Goal: Task Accomplishment & Management: Use online tool/utility

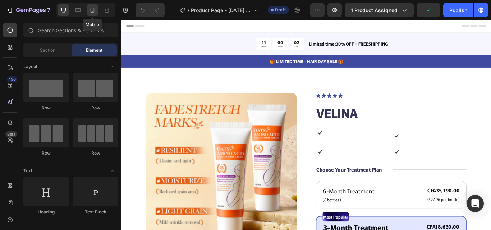
click at [93, 12] on icon at bounding box center [92, 9] width 7 height 7
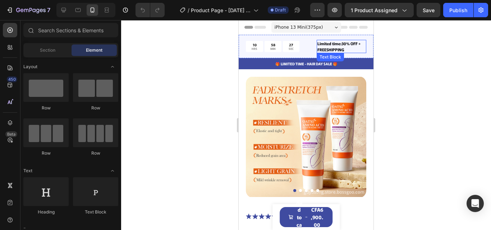
click at [334, 46] on p "Limited time:30% OFF + FREESHIPPING" at bounding box center [341, 47] width 48 height 12
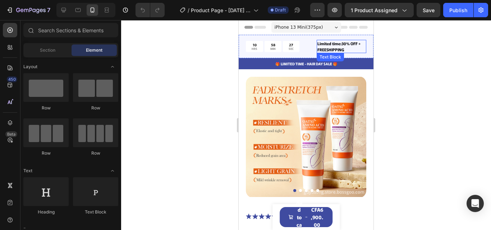
click at [334, 46] on p "Limited time:30% OFF + FREESHIPPING" at bounding box center [341, 47] width 48 height 12
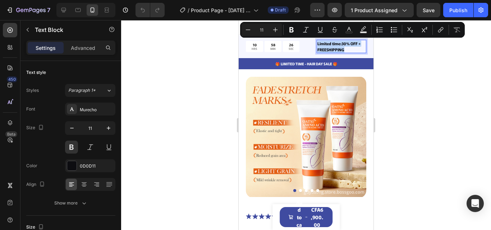
click at [344, 50] on p "Limited time:30% OFF + FREESHIPPING" at bounding box center [341, 47] width 48 height 12
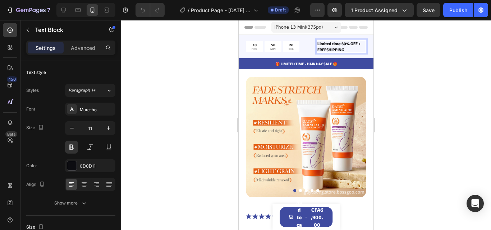
click at [344, 50] on p "Limited time:30% OFF + FREESHIPPING" at bounding box center [341, 47] width 48 height 12
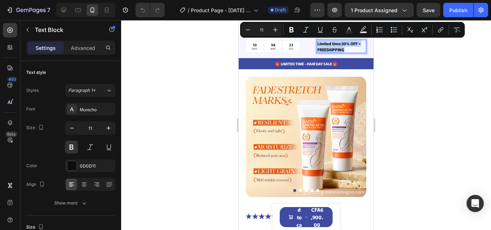
copy p "Limited time:30% OFF + FREESHIPPING"
click at [344, 50] on p "Limited time:30% OFF + FREESHIPPING" at bounding box center [341, 47] width 48 height 12
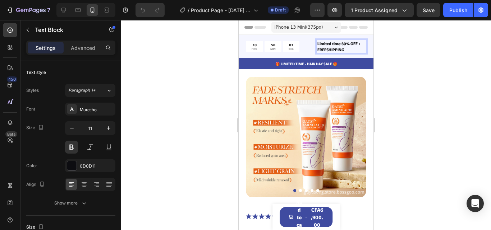
click at [344, 49] on p "Limited time:30% OFF + FREESHIPPING" at bounding box center [341, 47] width 48 height 12
click at [341, 50] on p "Limited time:30% OFF + FREESHIPPING" at bounding box center [341, 47] width 48 height 12
click at [345, 50] on p "Limited time:30% OFF + FREESHIPPING" at bounding box center [341, 47] width 48 height 12
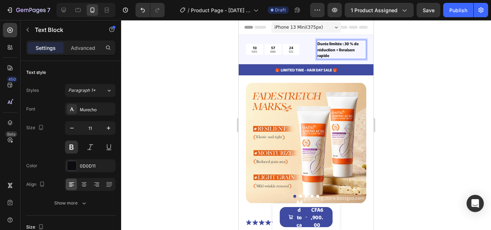
click at [335, 54] on p "Durée limitée : 30 % de réduction + livraison rapide" at bounding box center [341, 50] width 48 height 18
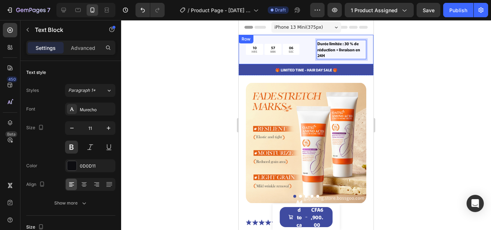
click at [289, 58] on div "10 HRS 57 MIN 06 SEC Countdown Timer" at bounding box center [280, 49] width 69 height 19
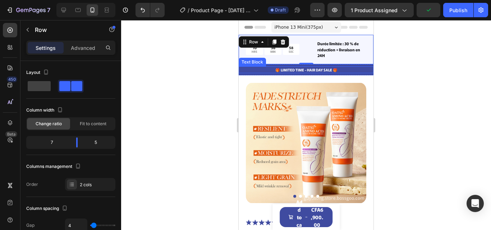
click at [319, 70] on p "🎁 LIMITED TIME - HAIR DAY SALE 🎁" at bounding box center [305, 69] width 133 height 5
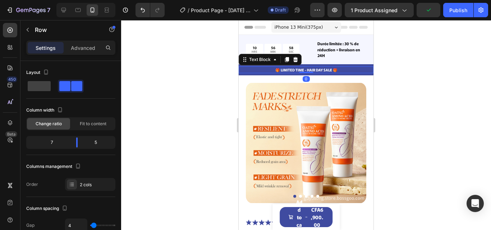
click at [319, 70] on p "🎁 LIMITED TIME - HAIR DAY SALE 🎁" at bounding box center [305, 69] width 133 height 5
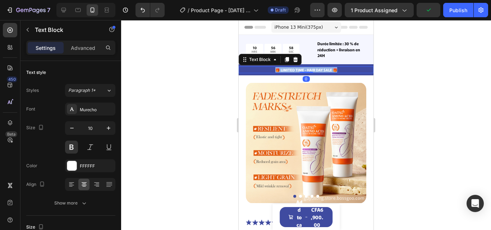
click at [319, 70] on p "🎁 LIMITED TIME - HAIR DAY SALE 🎁" at bounding box center [305, 69] width 133 height 5
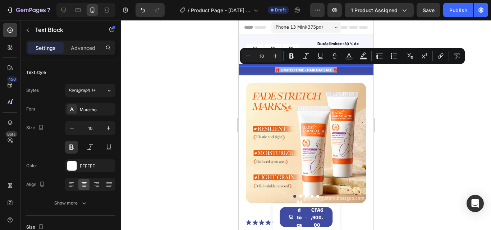
copy p "🎁 LIMITED TIME - HAIR DAY SALE 🎁"
click at [319, 70] on p "🎁 LIMITED TIME - HAIR DAY SALE 🎁" at bounding box center [305, 69] width 133 height 5
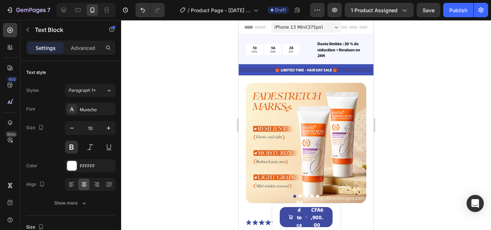
click at [324, 69] on p "🎁 LIMITED TIME - HAIR DAY SALE 🎁" at bounding box center [305, 69] width 133 height 5
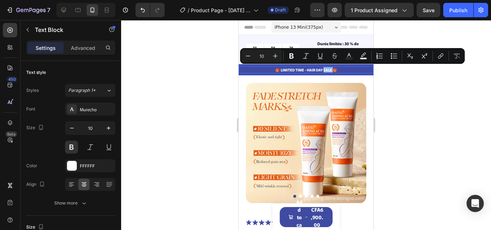
click at [327, 70] on p "🎁 LIMITED TIME - HAIR DAY SALE 🎁" at bounding box center [305, 69] width 133 height 5
click at [334, 70] on p "🎁 LIMITED TIME - HAIR DAY SALE 🎁" at bounding box center [305, 69] width 133 height 5
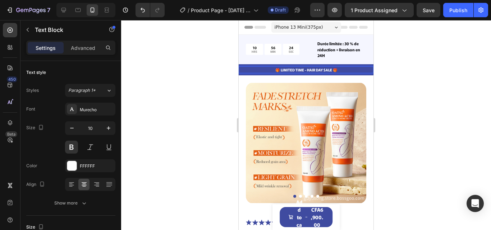
click at [334, 70] on p "🎁 LIMITED TIME - HAIR DAY SALE 🎁" at bounding box center [305, 69] width 133 height 5
click at [286, 70] on p "🎁 DURÉE LIMITÉE - VENTE HAIR DAY 🎁" at bounding box center [305, 69] width 133 height 5
click at [287, 70] on p "🎁 PROMO LIMITÉE - VENTE HAIR DAY 🎁" at bounding box center [305, 69] width 133 height 5
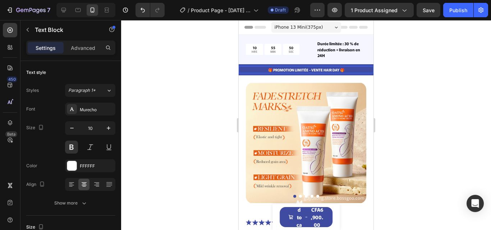
click at [336, 70] on p "🎁 PROMOTION LIMITÉE - VENTE HAIR DAY 🎁" at bounding box center [305, 69] width 133 height 5
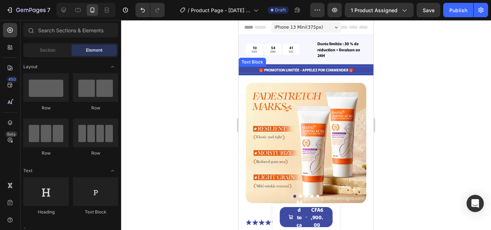
click at [319, 70] on p "🎁 PROMOTION LIMITÉE - APPELEZ POR COMMENDER 🎁" at bounding box center [305, 69] width 133 height 5
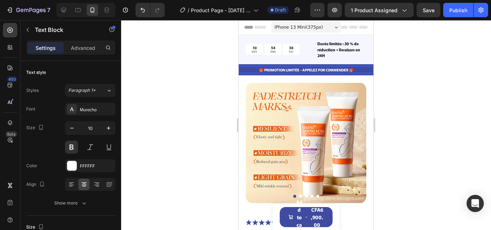
click at [319, 70] on p "🎁 PROMOTION LIMITÉE - APPELEZ POR COMMENDER 🎁" at bounding box center [305, 69] width 133 height 5
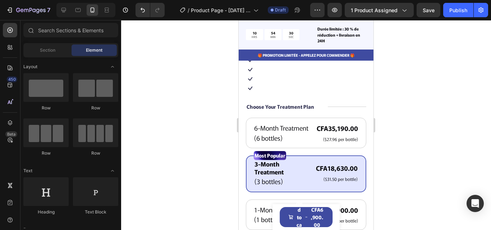
scroll to position [204, 0]
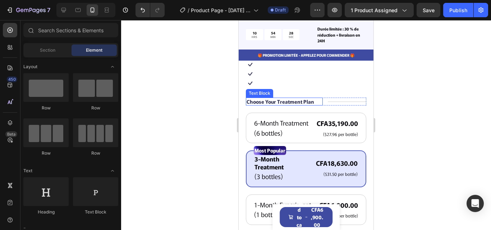
click at [280, 99] on p "Choose Your Treatment Plan" at bounding box center [281, 102] width 68 height 6
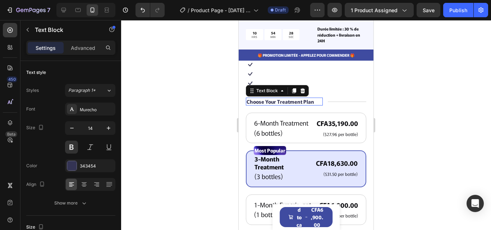
click at [280, 99] on p "Choose Your Treatment Plan" at bounding box center [281, 102] width 68 height 6
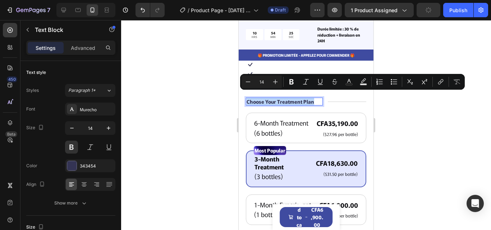
copy p "Choose Your Treatment Plan"
click at [280, 99] on p "Choose Your Treatment Plan" at bounding box center [281, 102] width 68 height 6
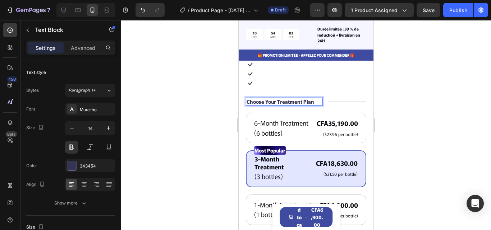
click at [295, 99] on p "Choose Your Treatment Plan" at bounding box center [281, 102] width 68 height 6
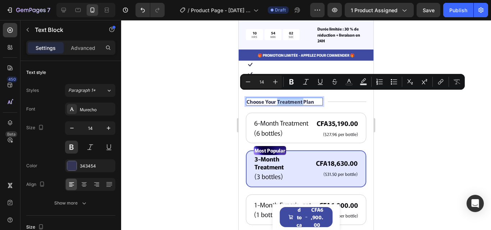
click at [295, 99] on p "Choose Your Treatment Plan" at bounding box center [281, 102] width 68 height 6
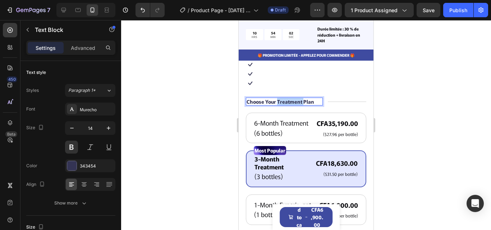
click at [295, 99] on p "Choose Your Treatment Plan" at bounding box center [281, 102] width 68 height 6
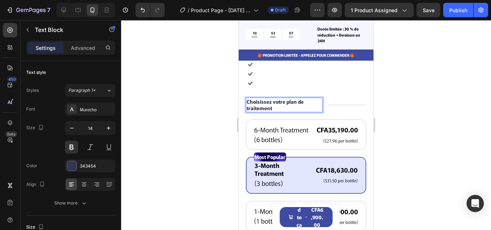
click at [211, 99] on div at bounding box center [306, 125] width 370 height 210
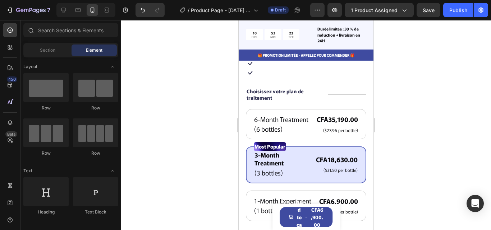
scroll to position [209, 0]
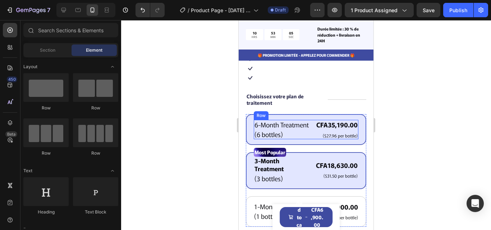
click at [316, 140] on div "CFA35,190.00 Product Price Product Price ($27.96 per bottle) Text Block Row" at bounding box center [337, 130] width 43 height 20
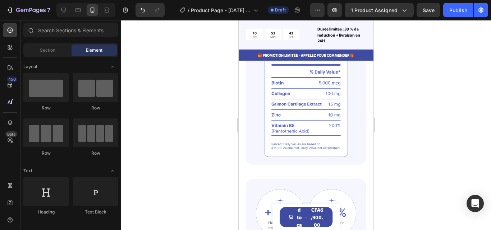
scroll to position [654, 0]
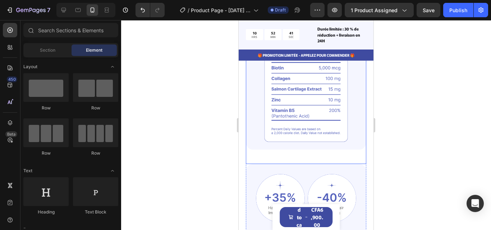
click at [298, 100] on img at bounding box center [306, 83] width 120 height 134
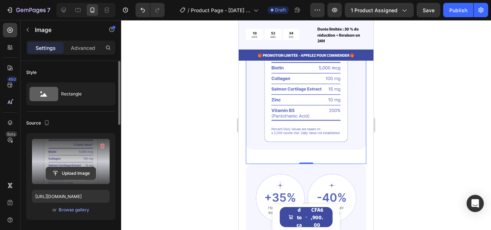
click at [70, 172] on input "file" at bounding box center [71, 174] width 50 height 12
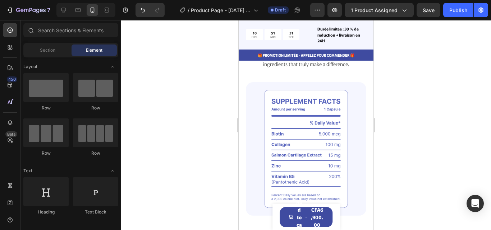
scroll to position [624, 0]
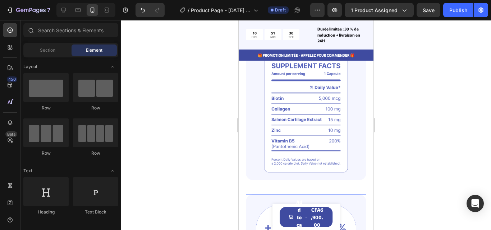
click at [315, 64] on img at bounding box center [306, 114] width 120 height 134
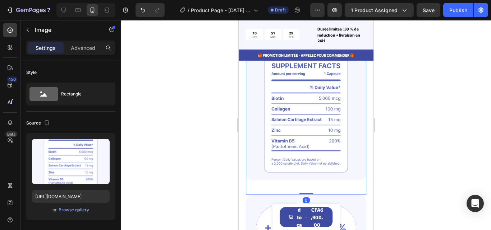
click at [310, 67] on img at bounding box center [306, 114] width 120 height 134
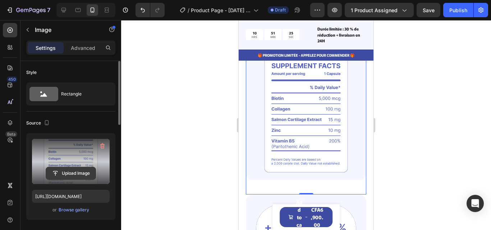
click at [82, 173] on input "file" at bounding box center [71, 174] width 50 height 12
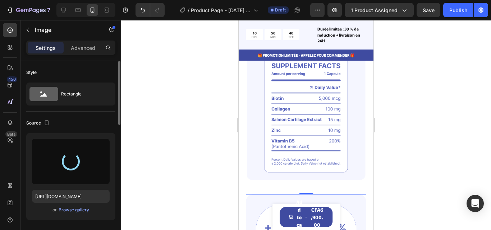
type input "https://cdn.shopify.com/s/files/1/0770/1794/0224/files/gempages_577077367487333…"
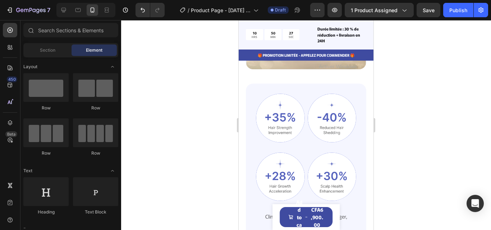
scroll to position [726, 0]
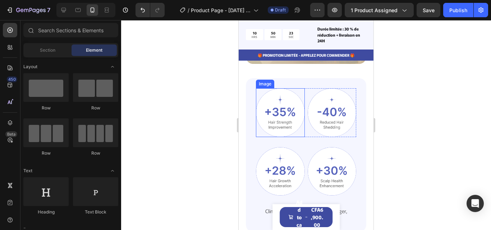
click at [273, 120] on img at bounding box center [280, 112] width 49 height 49
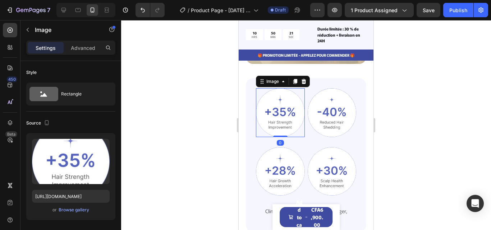
click at [283, 119] on img at bounding box center [280, 112] width 49 height 49
click at [285, 169] on img at bounding box center [280, 171] width 49 height 49
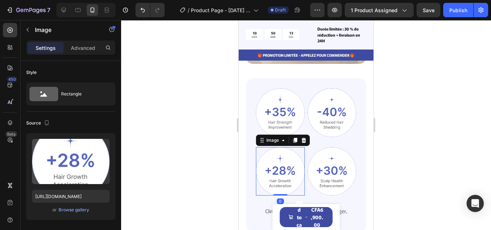
click at [285, 169] on img at bounding box center [280, 171] width 49 height 49
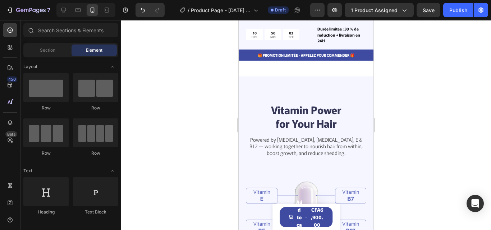
scroll to position [917, 0]
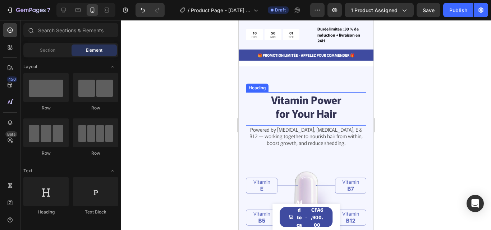
click at [317, 98] on h2 "Vitamin Power for Your Hair" at bounding box center [306, 106] width 72 height 28
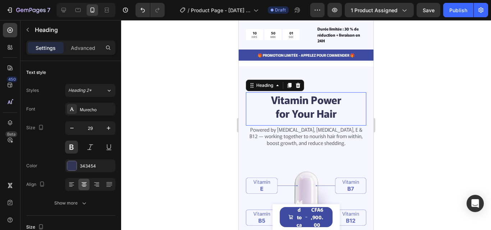
click at [317, 98] on p "Vitamin Power for Your Hair" at bounding box center [306, 106] width 71 height 27
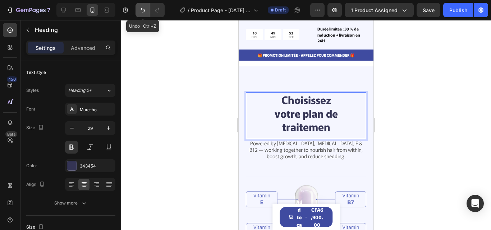
click at [141, 10] on icon "Undo/Redo" at bounding box center [143, 10] width 4 height 5
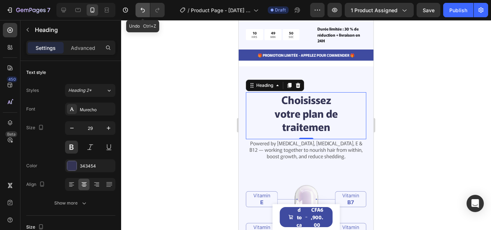
click at [140, 12] on icon "Undo/Redo" at bounding box center [142, 9] width 7 height 7
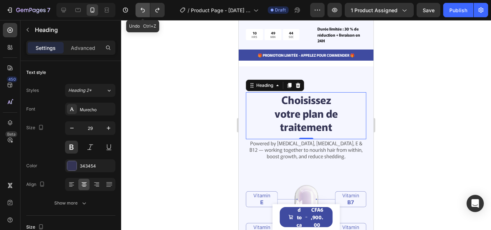
click at [140, 12] on icon "Undo/Redo" at bounding box center [142, 9] width 7 height 7
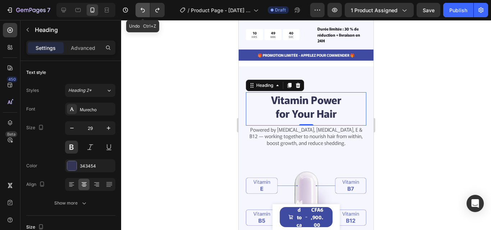
click at [140, 12] on icon "Undo/Redo" at bounding box center [142, 9] width 7 height 7
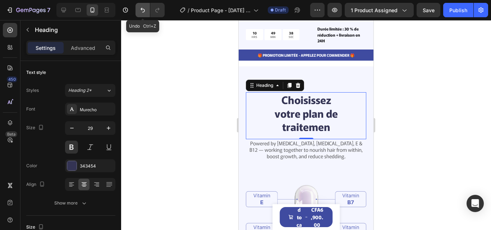
click at [140, 12] on icon "Undo/Redo" at bounding box center [142, 9] width 7 height 7
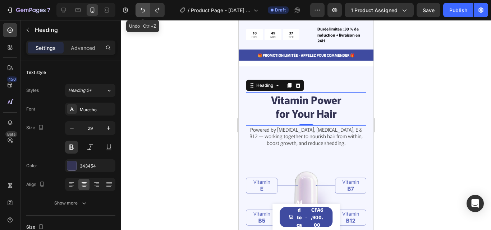
click at [140, 12] on icon "Undo/Redo" at bounding box center [142, 9] width 7 height 7
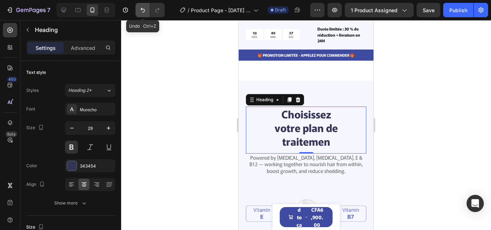
click at [140, 12] on icon "Undo/Redo" at bounding box center [142, 9] width 7 height 7
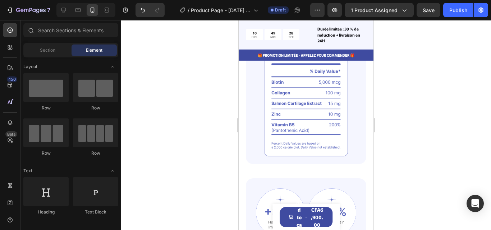
scroll to position [645, 0]
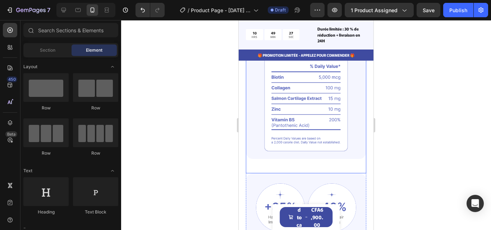
click at [285, 108] on img at bounding box center [306, 93] width 120 height 134
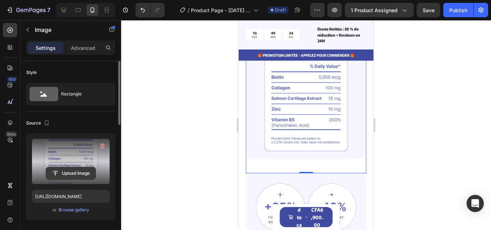
click at [71, 171] on input "file" at bounding box center [71, 174] width 50 height 12
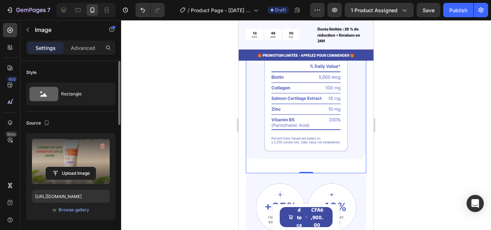
type input "https://cdn.shopify.com/s/files/1/0770/1794/0224/files/gempages_577077367487333…"
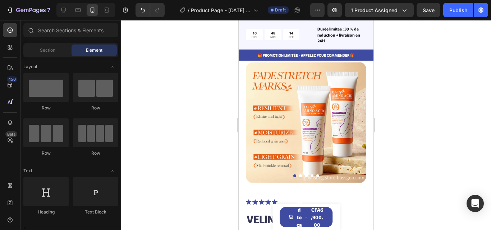
scroll to position [15, 0]
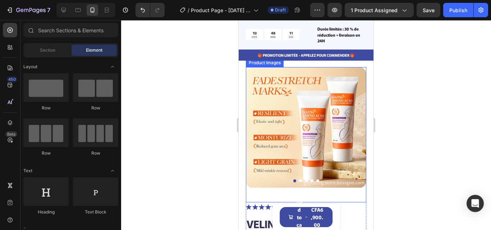
click at [351, 127] on img at bounding box center [306, 128] width 120 height 122
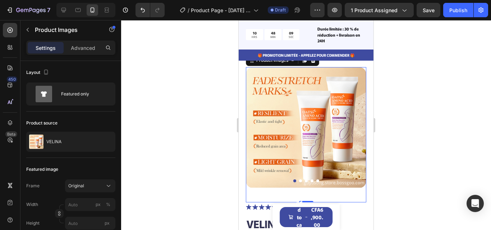
click at [299, 180] on button "Dot" at bounding box center [300, 181] width 3 height 3
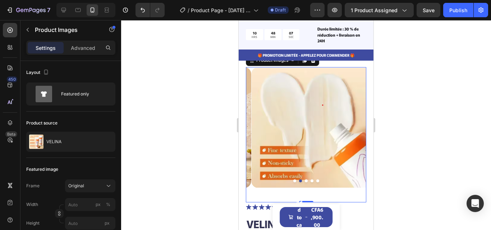
click at [305, 180] on button "Dot" at bounding box center [306, 181] width 3 height 3
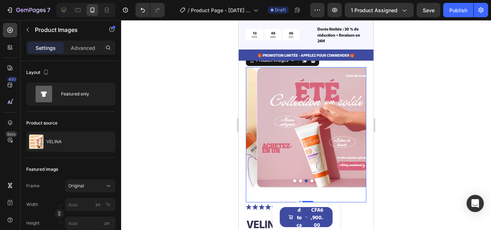
click at [311, 180] on button "Dot" at bounding box center [312, 181] width 3 height 3
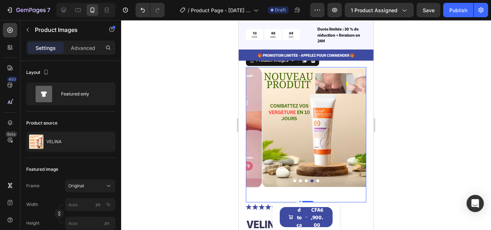
click at [316, 180] on button "Dot" at bounding box center [317, 181] width 3 height 3
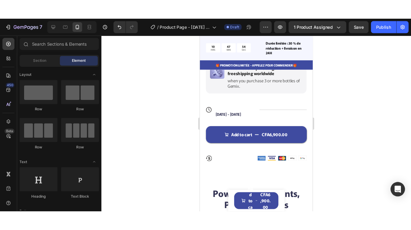
scroll to position [401, 0]
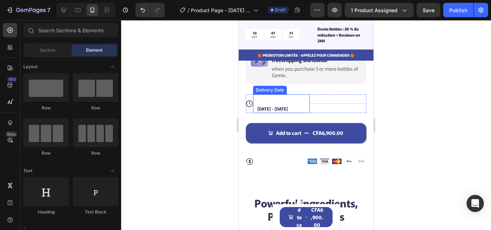
click at [279, 112] on span "Aug 28 - Aug 31" at bounding box center [272, 109] width 31 height 6
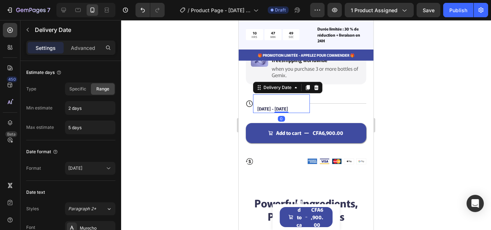
click at [287, 112] on span "Aug 28 - Aug 31" at bounding box center [272, 109] width 31 height 6
click at [291, 113] on div "Expected delivery Aug 28 - Aug 31" at bounding box center [278, 104] width 43 height 19
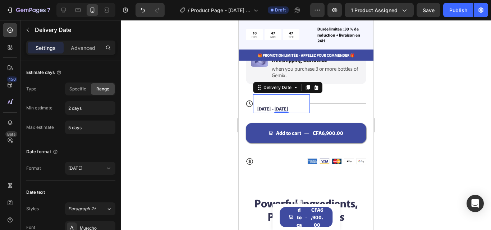
click at [291, 113] on div "Expected delivery Aug 28 - Aug 31" at bounding box center [278, 104] width 43 height 19
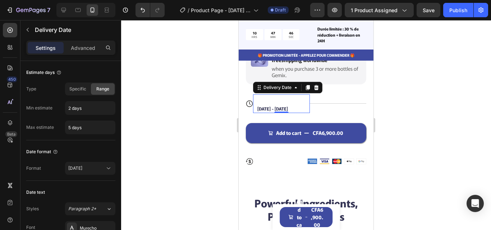
click at [291, 113] on div "Expected delivery Aug 28 - Aug 31" at bounding box center [278, 104] width 43 height 19
click at [267, 129] on div "Add to cart CFA6,900.00 Add to Cart" at bounding box center [306, 128] width 120 height 30
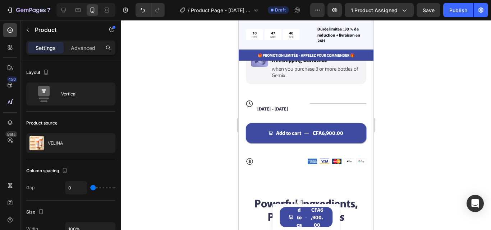
click at [279, 112] on span "Aug 28 - Aug 31" at bounding box center [272, 109] width 31 height 6
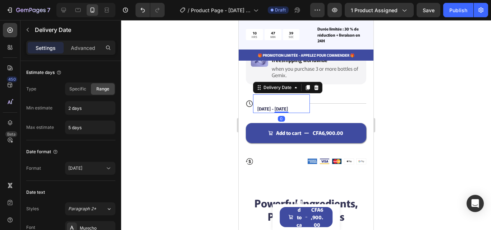
click at [268, 112] on span "Aug 28 - Aug 31" at bounding box center [272, 109] width 31 height 6
click at [260, 112] on span "Aug 28 - Aug 31" at bounding box center [272, 109] width 31 height 6
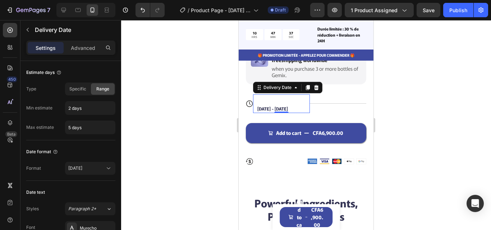
click at [260, 112] on span "Aug 28 - Aug 31" at bounding box center [272, 109] width 31 height 6
click at [284, 112] on span "Aug 28 - Aug 31" at bounding box center [272, 109] width 31 height 6
click at [274, 112] on span "Aug 28 - Aug 31" at bounding box center [272, 109] width 31 height 6
click at [112, 171] on button "Aug 25" at bounding box center [90, 168] width 50 height 13
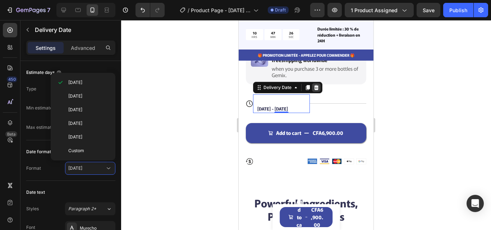
click at [318, 92] on div at bounding box center [316, 87] width 9 height 9
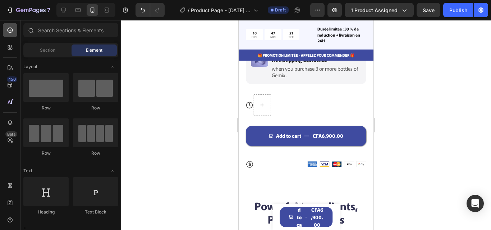
click at [13, 34] on div at bounding box center [10, 30] width 14 height 14
click at [11, 32] on icon at bounding box center [9, 30] width 7 height 7
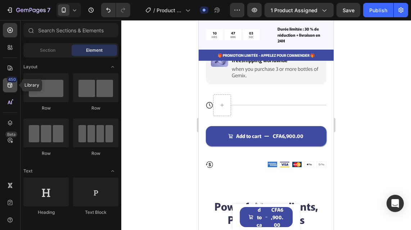
click at [10, 84] on icon at bounding box center [10, 85] width 5 height 5
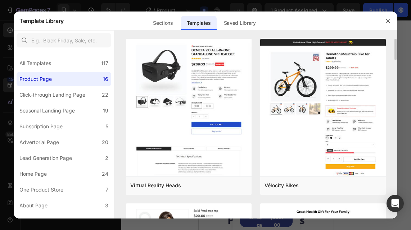
drag, startPoint x: 395, startPoint y: 49, endPoint x: 395, endPoint y: 57, distance: 7.9
click at [395, 57] on div "Virtual Reality Heads Add to page Preview Vélocity Bikes Add to page Preview Fa…" at bounding box center [255, 129] width 283 height 180
click at [395, 59] on div "Virtual Reality Heads Add to page Preview Vélocity Bikes Add to page Preview Fa…" at bounding box center [255, 129] width 283 height 180
drag, startPoint x: 395, startPoint y: 47, endPoint x: 395, endPoint y: 53, distance: 5.8
click at [395, 53] on div "Virtual Reality Heads Add to page Preview Vélocity Bikes Add to page Preview Fa…" at bounding box center [255, 129] width 283 height 180
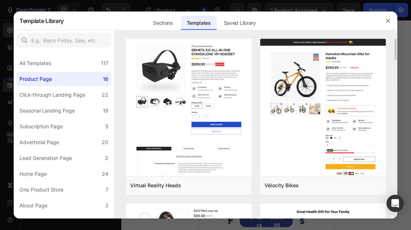
click at [395, 53] on div "Virtual Reality Heads Add to page Preview Vélocity Bikes Add to page Preview Fa…" at bounding box center [255, 129] width 283 height 180
click at [395, 56] on div "Virtual Reality Heads Add to page Preview Vélocity Bikes Add to page Preview Fa…" at bounding box center [255, 129] width 283 height 180
drag, startPoint x: 396, startPoint y: 50, endPoint x: 396, endPoint y: 58, distance: 7.2
click at [396, 57] on div "Virtual Reality Heads Add to page Preview Vélocity Bikes Add to page Preview Fa…" at bounding box center [255, 129] width 283 height 180
drag, startPoint x: 395, startPoint y: 55, endPoint x: 395, endPoint y: 63, distance: 7.9
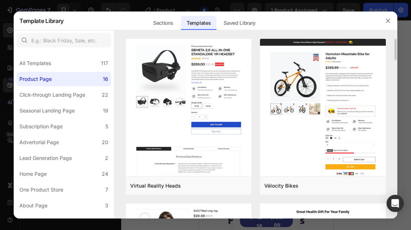
click at [395, 63] on div "Virtual Reality Heads Add to page Preview Vélocity Bikes Add to page Preview Fa…" at bounding box center [255, 129] width 283 height 180
drag, startPoint x: 395, startPoint y: 50, endPoint x: 395, endPoint y: 60, distance: 10.8
click at [395, 60] on div "Virtual Reality Heads Add to page Preview Vélocity Bikes Add to page Preview Fa…" at bounding box center [255, 129] width 283 height 180
click at [395, 61] on div "Virtual Reality Heads Add to page Preview Vélocity Bikes Add to page Preview Fa…" at bounding box center [255, 129] width 283 height 180
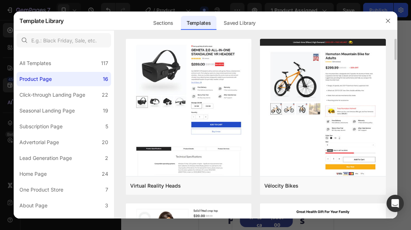
click at [395, 61] on div "Virtual Reality Heads Add to page Preview Vélocity Bikes Add to page Preview Fa…" at bounding box center [255, 129] width 283 height 180
click at [395, 66] on div "Virtual Reality Heads Add to page Preview Vélocity Bikes Add to page Preview Fa…" at bounding box center [255, 129] width 283 height 180
click at [396, 66] on div "Virtual Reality Heads Add to page Preview Vélocity Bikes Add to page Preview Fa…" at bounding box center [255, 129] width 283 height 180
click at [394, 44] on div "Virtual Reality Heads Add to page Preview Vélocity Bikes Add to page Preview Fa…" at bounding box center [255, 129] width 283 height 180
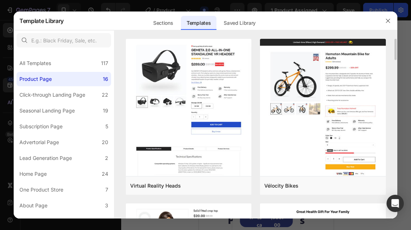
drag, startPoint x: 396, startPoint y: 54, endPoint x: 396, endPoint y: 63, distance: 9.0
click at [396, 63] on div "Virtual Reality Heads Add to page Preview Vélocity Bikes Add to page Preview Fa…" at bounding box center [255, 129] width 283 height 180
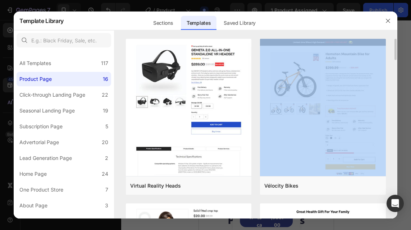
click at [396, 63] on div "Virtual Reality Heads Add to page Preview Vélocity Bikes Add to page Preview Fa…" at bounding box center [255, 129] width 283 height 180
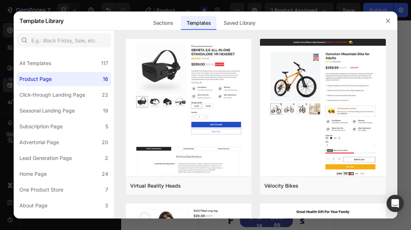
click at [144, 31] on div at bounding box center [255, 34] width 283 height 9
drag, startPoint x: 395, startPoint y: 53, endPoint x: 394, endPoint y: 70, distance: 16.9
click at [394, 69] on div "Virtual Reality Heads Add to page Preview Vélocity Bikes Add to page Preview Fa…" at bounding box center [255, 129] width 283 height 180
click at [394, 70] on div "Virtual Reality Heads Add to page Preview Vélocity Bikes Add to page Preview Fa…" at bounding box center [255, 129] width 283 height 180
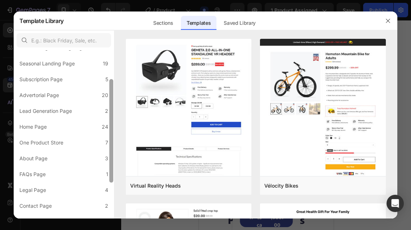
scroll to position [46, 0]
drag, startPoint x: 112, startPoint y: 135, endPoint x: 113, endPoint y: 163, distance: 28.0
click at [113, 163] on div at bounding box center [111, 130] width 4 height 104
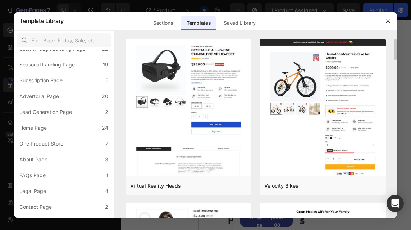
drag, startPoint x: 396, startPoint y: 54, endPoint x: 395, endPoint y: 64, distance: 9.4
click at [395, 63] on div "Virtual Reality Heads Add to page Preview Vélocity Bikes Add to page Preview Fa…" at bounding box center [255, 129] width 283 height 180
click at [395, 70] on div "Virtual Reality Heads Add to page Preview Vélocity Bikes Add to page Preview Fa…" at bounding box center [255, 129] width 283 height 180
click at [395, 73] on div "Virtual Reality Heads Add to page Preview Vélocity Bikes Add to page Preview Fa…" at bounding box center [255, 129] width 283 height 180
drag, startPoint x: 394, startPoint y: 103, endPoint x: 394, endPoint y: 118, distance: 14.4
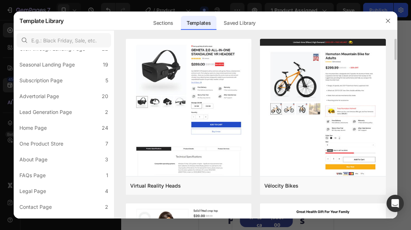
click at [394, 104] on div "Virtual Reality Heads Add to page Preview Vélocity Bikes Add to page Preview Fa…" at bounding box center [255, 129] width 283 height 180
click at [394, 130] on div "Virtual Reality Heads Add to page Preview Vélocity Bikes Add to page Preview Fa…" at bounding box center [255, 129] width 283 height 180
click at [394, 142] on div "Virtual Reality Heads Add to page Preview Vélocity Bikes Add to page Preview Fa…" at bounding box center [255, 129] width 283 height 180
drag, startPoint x: 394, startPoint y: 154, endPoint x: 394, endPoint y: 163, distance: 9.0
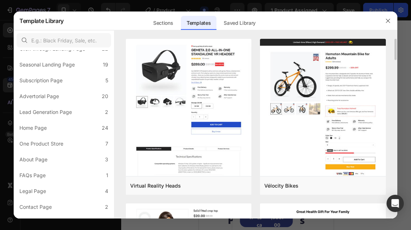
click at [394, 162] on div "Virtual Reality Heads Add to page Preview Vélocity Bikes Add to page Preview Fa…" at bounding box center [255, 129] width 283 height 180
drag, startPoint x: 393, startPoint y: 168, endPoint x: 393, endPoint y: 173, distance: 4.7
click at [393, 169] on div "Virtual Reality Heads Add to page Preview Vélocity Bikes Add to page Preview Fa…" at bounding box center [255, 129] width 283 height 180
drag, startPoint x: 393, startPoint y: 175, endPoint x: 255, endPoint y: 205, distance: 140.8
click at [393, 177] on div "Virtual Reality Heads Add to page Preview Vélocity Bikes Add to page Preview Fa…" at bounding box center [255, 129] width 283 height 180
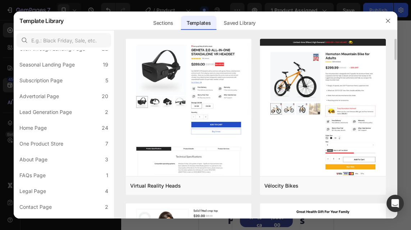
click at [393, 178] on div "Virtual Reality Heads Add to page Preview Vélocity Bikes Add to page Preview Fa…" at bounding box center [255, 129] width 283 height 180
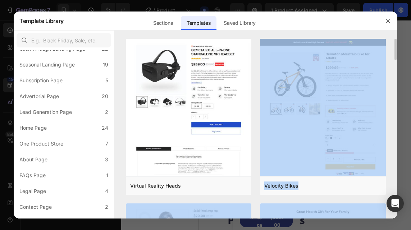
drag, startPoint x: 256, startPoint y: 208, endPoint x: 256, endPoint y: 113, distance: 94.6
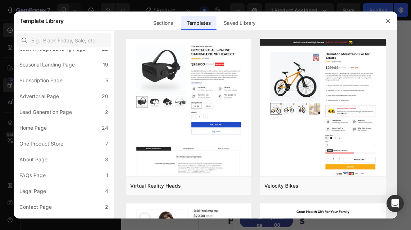
click at [267, 22] on div "Sections Templates Existing pages Saved Library Templates Saved Library" at bounding box center [204, 21] width 281 height 19
click at [394, 55] on div "Virtual Reality Heads Add to page Preview Vélocity Bikes Add to page Preview Fa…" at bounding box center [255, 129] width 283 height 180
click at [393, 148] on div "Virtual Reality Heads Add to page Preview Vélocity Bikes Add to page Preview Fa…" at bounding box center [255, 129] width 283 height 180
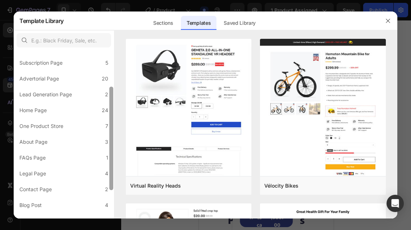
drag, startPoint x: 111, startPoint y: 140, endPoint x: 111, endPoint y: 151, distance: 11.9
click at [111, 151] on div at bounding box center [111, 139] width 4 height 104
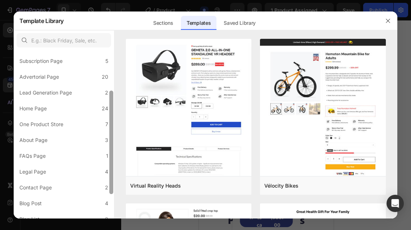
click at [111, 153] on div at bounding box center [111, 143] width 4 height 104
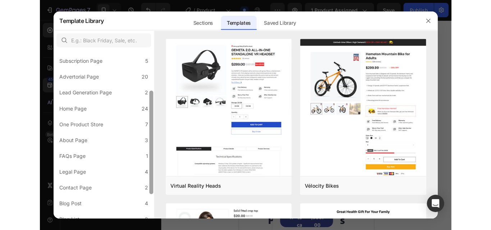
scroll to position [66, 0]
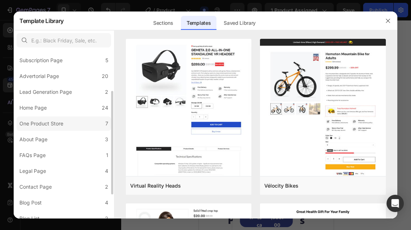
click at [74, 120] on label "One Product Store 7" at bounding box center [64, 123] width 95 height 14
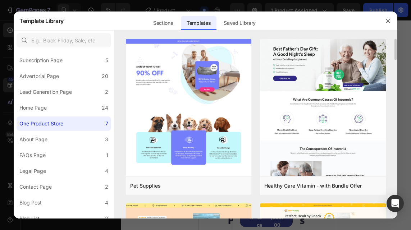
drag, startPoint x: 253, startPoint y: 118, endPoint x: 121, endPoint y: 90, distance: 135.2
click at [121, 90] on div "Pet Supplies Add to page Preview Healthy Care Vitamin - with Bundle Offer Add t…" at bounding box center [255, 129] width 283 height 180
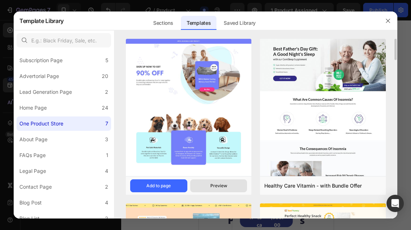
click at [211, 185] on div "Preview" at bounding box center [218, 186] width 17 height 6
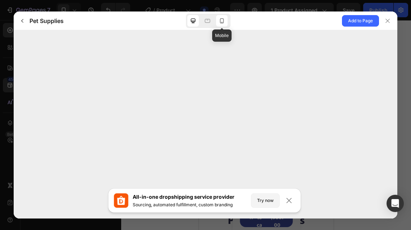
click at [223, 22] on icon at bounding box center [221, 20] width 7 height 7
click at [371, 148] on div at bounding box center [206, 124] width 384 height 188
drag, startPoint x: 383, startPoint y: 25, endPoint x: 304, endPoint y: 65, distance: 88.4
click at [384, 25] on div at bounding box center [388, 21] width 12 height 12
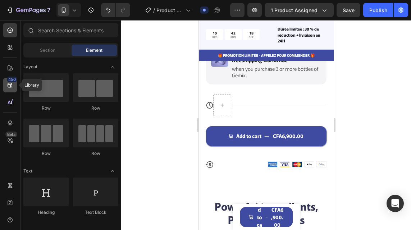
click at [7, 90] on div "450" at bounding box center [10, 85] width 14 height 14
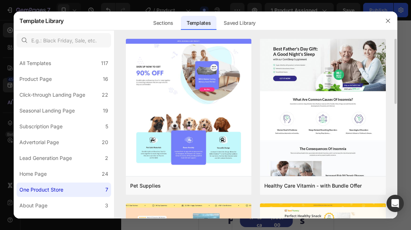
drag, startPoint x: 395, startPoint y: 81, endPoint x: 395, endPoint y: 89, distance: 8.3
click at [395, 88] on div "Pet Supplies Add to page Preview Healthy Care Vitamin - with Bundle Offer Add t…" at bounding box center [255, 129] width 283 height 180
drag, startPoint x: 395, startPoint y: 89, endPoint x: 395, endPoint y: 109, distance: 19.8
click at [395, 109] on div "Pet Supplies Add to page Preview Healthy Care Vitamin - with Bundle Offer Add t…" at bounding box center [255, 129] width 283 height 180
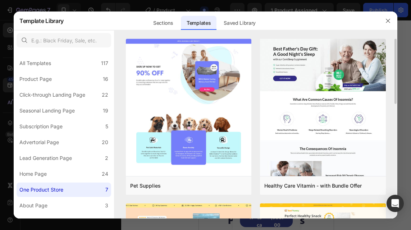
drag, startPoint x: 396, startPoint y: 71, endPoint x: 394, endPoint y: 110, distance: 39.6
click at [394, 110] on div "Pet Supplies Add to page Preview Healthy Care Vitamin - with Bundle Offer Add t…" at bounding box center [255, 129] width 283 height 180
click at [396, 112] on div "Pet Supplies Add to page Preview Healthy Care Vitamin - with Bundle Offer Add t…" at bounding box center [255, 129] width 283 height 180
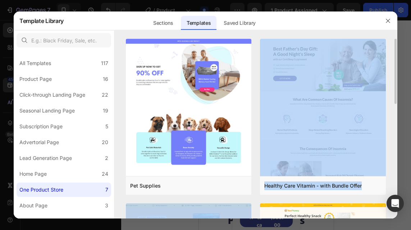
drag, startPoint x: 254, startPoint y: 202, endPoint x: 253, endPoint y: 182, distance: 20.5
click at [393, 87] on div "Pet Supplies Add to page Preview Healthy Care Vitamin - with Bundle Offer Add t…" at bounding box center [255, 129] width 283 height 180
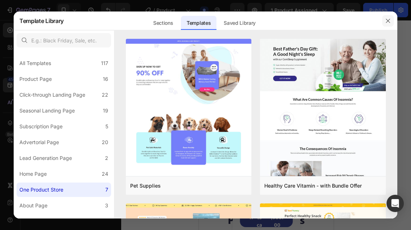
drag, startPoint x: 395, startPoint y: 70, endPoint x: 392, endPoint y: 23, distance: 47.9
click at [395, 86] on div "Pet Supplies Add to page Preview Healthy Care Vitamin - with Bundle Offer Add t…" at bounding box center [255, 129] width 283 height 180
drag, startPoint x: 395, startPoint y: 61, endPoint x: 395, endPoint y: 112, distance: 51.1
click at [395, 86] on div "Pet Supplies Add to page Preview Healthy Care Vitamin - with Bundle Offer Add t…" at bounding box center [255, 129] width 283 height 180
click at [395, 110] on div "Pet Supplies Add to page Preview Healthy Care Vitamin - with Bundle Offer Add t…" at bounding box center [255, 129] width 283 height 180
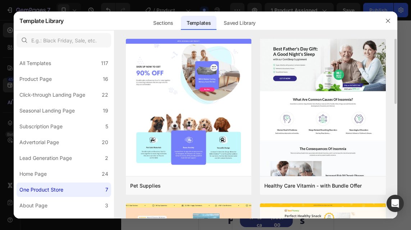
drag, startPoint x: 395, startPoint y: 79, endPoint x: 394, endPoint y: 98, distance: 18.7
click at [394, 98] on div "Pet Supplies Add to page Preview Healthy Care Vitamin - with Bundle Offer Add t…" at bounding box center [255, 129] width 283 height 180
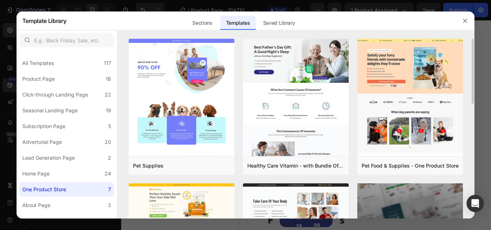
drag, startPoint x: 473, startPoint y: 70, endPoint x: 473, endPoint y: 91, distance: 21.2
click at [473, 91] on div "Pet Supplies Add to page Preview Healthy Care Vitamin - with Bundle Offer Add t…" at bounding box center [296, 129] width 358 height 180
drag, startPoint x: 472, startPoint y: 108, endPoint x: 471, endPoint y: 136, distance: 28.0
click at [471, 136] on div "Pet Supplies Add to page Preview Healthy Care Vitamin - with Bundle Offer Add t…" at bounding box center [296, 129] width 358 height 180
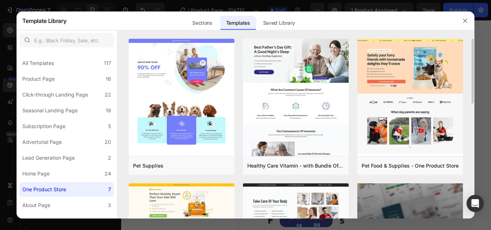
click at [471, 136] on div "Pet Supplies Add to page Preview Healthy Care Vitamin - with Bundle Offer Add t…" at bounding box center [296, 129] width 358 height 180
click at [473, 103] on div "Pet Supplies Add to page Preview Healthy Care Vitamin - with Bundle Offer Add t…" at bounding box center [296, 129] width 358 height 180
click at [353, 50] on div "Pet Supplies Add to page Preview Healthy Care Vitamin - with Bundle Offer Add t…" at bounding box center [296, 184] width 335 height 290
click at [379, 23] on div "Sections Templates Existing pages Saved Library Templates Saved Library" at bounding box center [243, 21] width 354 height 19
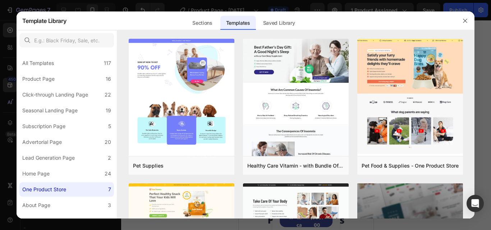
click at [348, 28] on div "Sections Templates Existing pages Saved Library Templates Saved Library" at bounding box center [243, 21] width 354 height 19
click at [474, 160] on div "Pet Supplies Add to page Preview Healthy Care Vitamin - with Bundle Offer Add t…" at bounding box center [296, 129] width 358 height 180
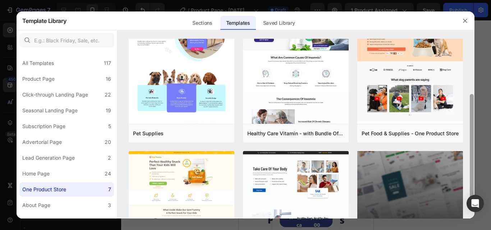
scroll to position [54, 0]
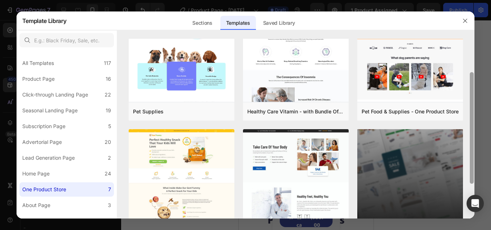
drag, startPoint x: 472, startPoint y: 115, endPoint x: 472, endPoint y: 81, distance: 34.5
click at [472, 81] on div "Pet Supplies Add to page Preview Healthy Care Vitamin - with Bundle Offer Add t…" at bounding box center [296, 129] width 358 height 180
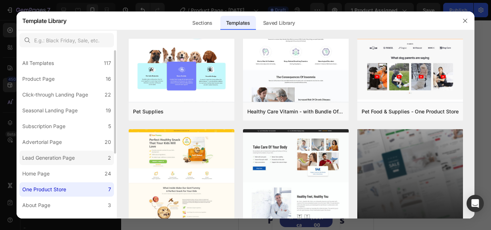
click at [49, 159] on div "Lead Generation Page" at bounding box center [48, 158] width 52 height 9
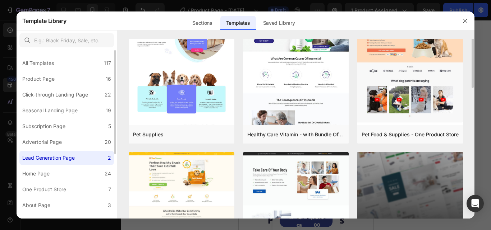
scroll to position [0, 0]
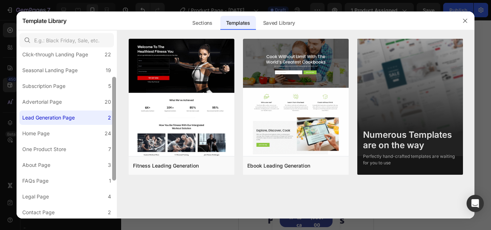
drag, startPoint x: 114, startPoint y: 109, endPoint x: 112, endPoint y: 139, distance: 30.3
click at [112, 138] on div at bounding box center [114, 129] width 4 height 104
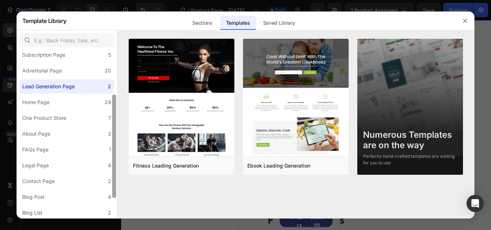
scroll to position [73, 0]
drag, startPoint x: 112, startPoint y: 146, endPoint x: 114, endPoint y: 161, distance: 14.8
click at [114, 161] on div at bounding box center [114, 147] width 4 height 104
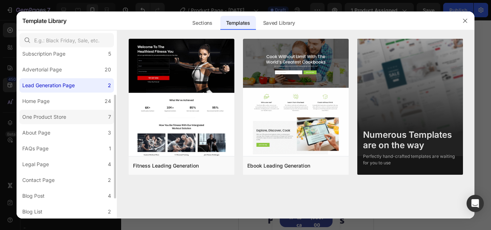
click at [78, 117] on label "One Product Store 7" at bounding box center [66, 117] width 95 height 14
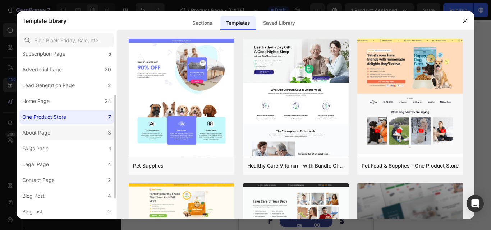
click at [69, 132] on label "About Page 3" at bounding box center [66, 133] width 95 height 14
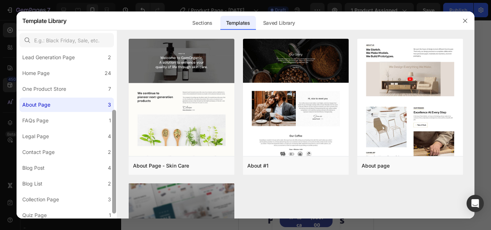
drag, startPoint x: 113, startPoint y: 133, endPoint x: 113, endPoint y: 151, distance: 18.3
click at [113, 151] on div at bounding box center [114, 162] width 4 height 104
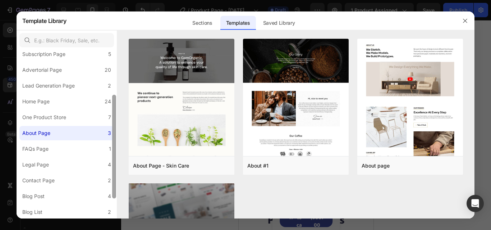
scroll to position [71, 0]
drag, startPoint x: 113, startPoint y: 161, endPoint x: 116, endPoint y: 142, distance: 19.3
click at [116, 142] on div at bounding box center [114, 146] width 4 height 104
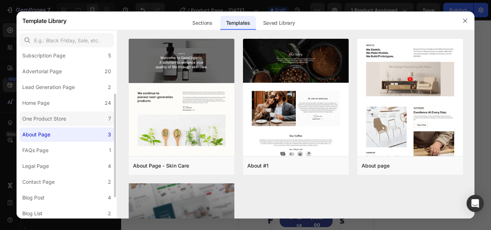
click at [94, 123] on label "One Product Store 7" at bounding box center [66, 119] width 95 height 14
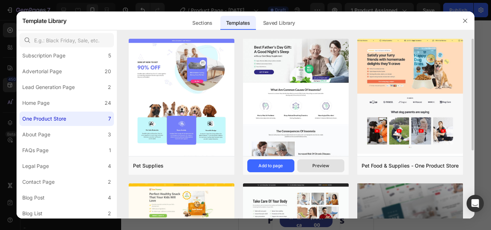
click at [327, 169] on div "Preview" at bounding box center [320, 166] width 17 height 6
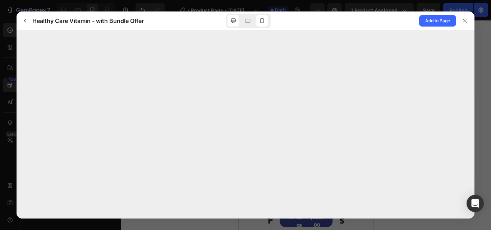
click at [264, 22] on icon at bounding box center [262, 20] width 4 height 5
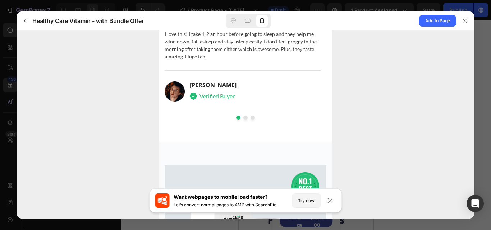
scroll to position [2852, 0]
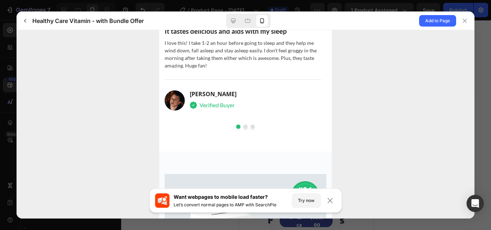
click at [244, 125] on button "dot" at bounding box center [245, 127] width 4 height 4
click at [465, 19] on icon at bounding box center [465, 21] width 6 height 6
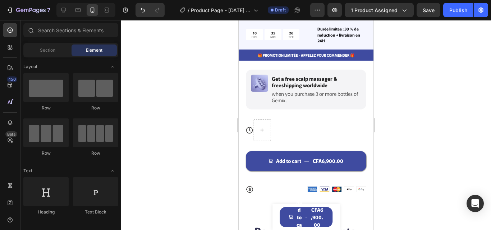
scroll to position [386, 0]
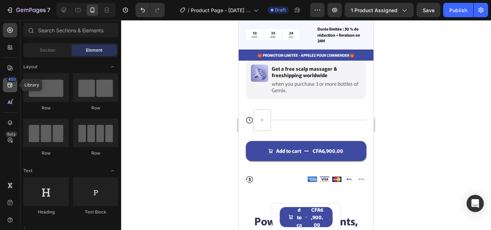
click at [13, 81] on div "450" at bounding box center [12, 80] width 10 height 6
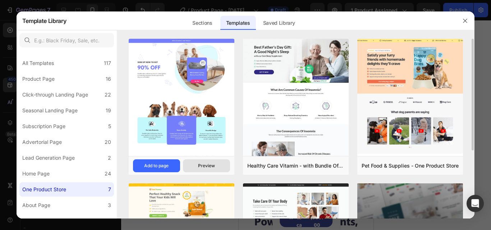
click at [211, 170] on button "Preview" at bounding box center [206, 166] width 47 height 13
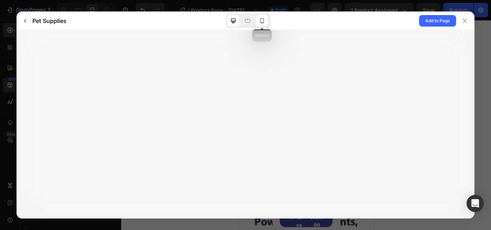
click at [264, 23] on icon at bounding box center [262, 20] width 7 height 7
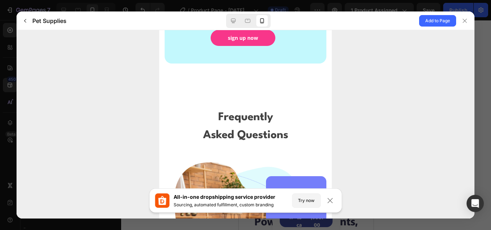
scroll to position [2014, 0]
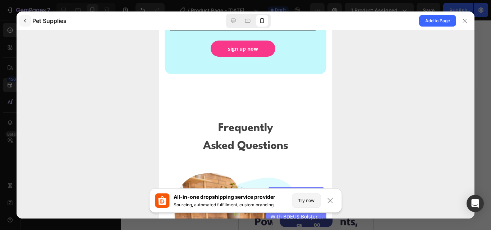
click at [24, 25] on button "button" at bounding box center [25, 21] width 12 height 12
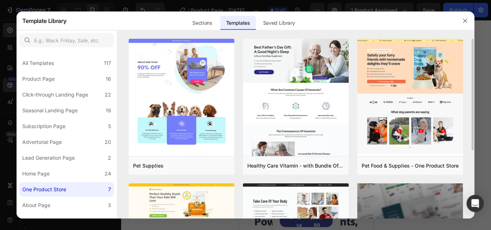
drag, startPoint x: 473, startPoint y: 99, endPoint x: 472, endPoint y: 125, distance: 26.2
click at [472, 125] on div "Pet Supplies Add to page Preview Healthy Care Vitamin - with Bundle Offer Add t…" at bounding box center [296, 129] width 358 height 180
click at [472, 126] on div "Pet Supplies Add to page Preview Healthy Care Vitamin - with Bundle Offer Add t…" at bounding box center [296, 129] width 358 height 180
click at [473, 159] on div "Pet Supplies Add to page Preview Healthy Care Vitamin - with Bundle Offer Add t…" at bounding box center [296, 129] width 358 height 180
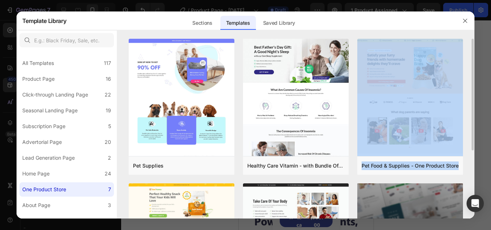
drag, startPoint x: 472, startPoint y: 161, endPoint x: 472, endPoint y: 133, distance: 28.8
click at [472, 133] on div "Pet Supplies Add to page Preview Healthy Care Vitamin - with Bundle Offer Add t…" at bounding box center [296, 129] width 358 height 180
click at [470, 165] on div "Pet Supplies Add to page Preview Healthy Care Vitamin - with Bundle Offer Add t…" at bounding box center [296, 129] width 358 height 180
drag, startPoint x: 473, startPoint y: 143, endPoint x: 474, endPoint y: 165, distance: 21.9
click at [474, 165] on div "Pet Supplies Add to page Preview Healthy Care Vitamin - with Bundle Offer Add t…" at bounding box center [296, 129] width 358 height 180
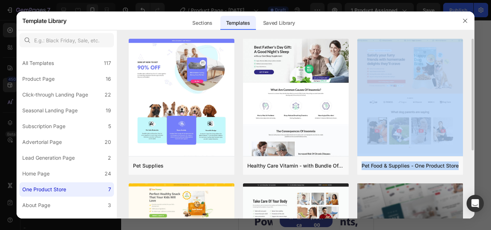
click at [474, 165] on div "Pet Supplies Add to page Preview Healthy Care Vitamin - with Bundle Offer Add t…" at bounding box center [296, 129] width 358 height 180
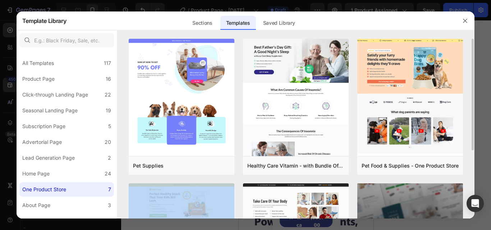
click at [474, 165] on div "Pet Supplies Add to page Preview Healthy Care Vitamin - with Bundle Offer Add t…" at bounding box center [296, 129] width 358 height 180
click at [472, 163] on div "Pet Supplies Add to page Preview Healthy Care Vitamin - with Bundle Offer Add t…" at bounding box center [296, 129] width 358 height 180
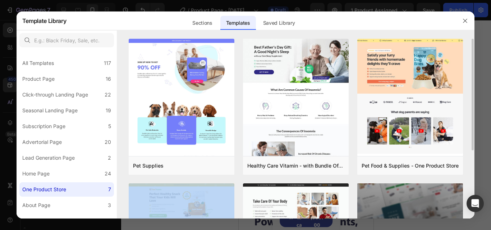
click at [472, 163] on div "Pet Supplies Add to page Preview Healthy Care Vitamin - with Bundle Offer Add t…" at bounding box center [296, 129] width 358 height 180
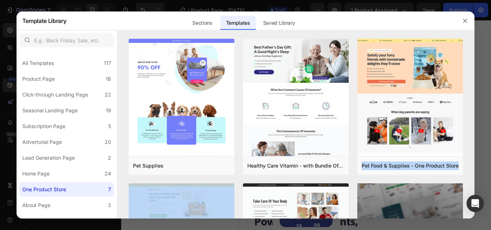
drag, startPoint x: 472, startPoint y: 163, endPoint x: 91, endPoint y: 10, distance: 410.8
click at [473, 160] on div "Pet Supplies Add to page Preview Healthy Care Vitamin - with Bundle Offer Add t…" at bounding box center [296, 129] width 358 height 180
click at [473, 161] on div "Pet Supplies Add to page Preview Healthy Care Vitamin - with Bundle Offer Add t…" at bounding box center [296, 129] width 358 height 180
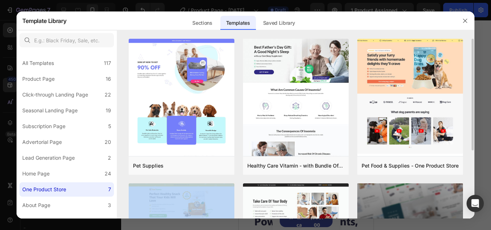
click at [472, 161] on div "Pet Supplies Add to page Preview Healthy Care Vitamin - with Bundle Offer Add t…" at bounding box center [296, 129] width 358 height 180
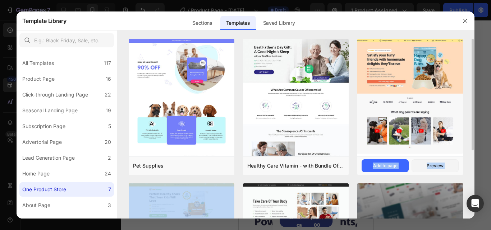
click at [410, 172] on div "Add to page Preview" at bounding box center [410, 166] width 97 height 13
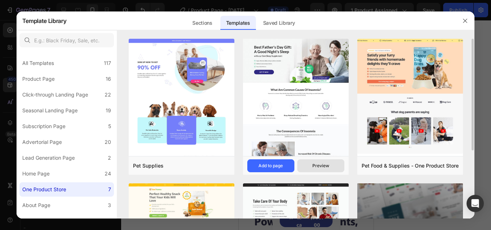
click at [324, 166] on div "Preview" at bounding box center [320, 166] width 17 height 6
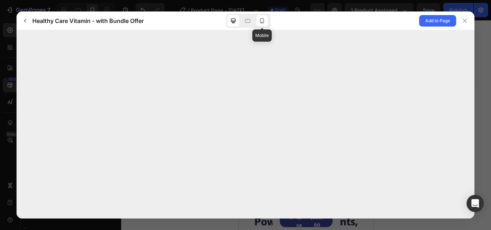
click at [264, 21] on icon at bounding box center [262, 20] width 4 height 5
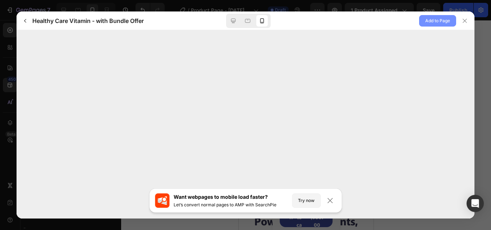
click at [437, 21] on span "Add to Page" at bounding box center [437, 21] width 25 height 9
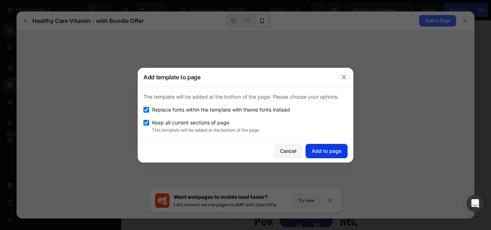
click at [326, 153] on div "Add to page" at bounding box center [327, 151] width 30 height 8
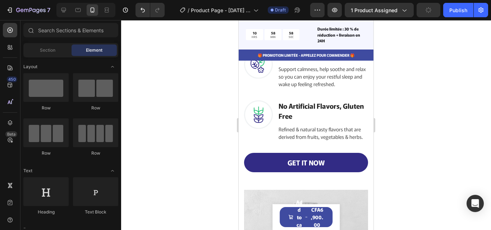
scroll to position [4296, 0]
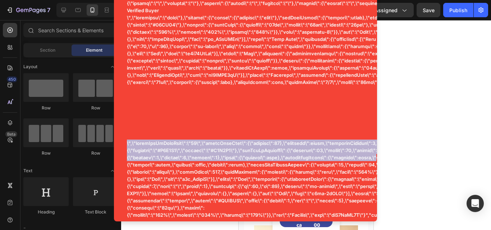
scroll to position [4899, 0]
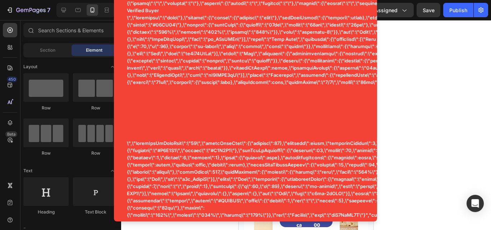
click at [405, 142] on div at bounding box center [306, 125] width 370 height 210
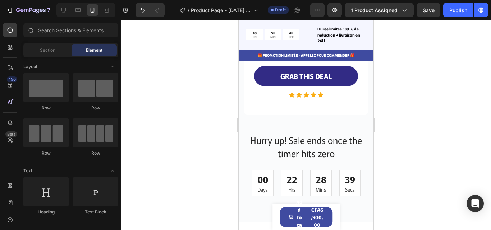
scroll to position [5311, 0]
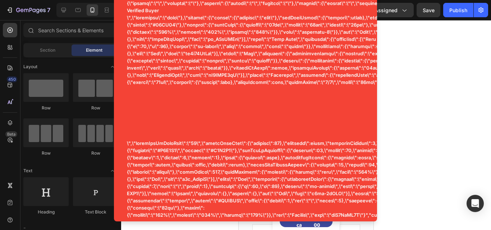
click at [395, 164] on div at bounding box center [306, 125] width 370 height 210
click at [391, 161] on div at bounding box center [306, 125] width 370 height 210
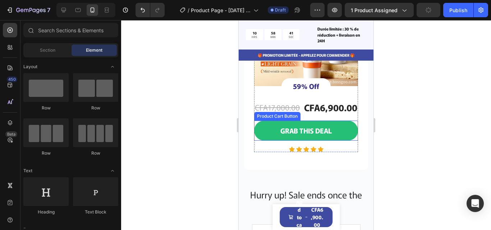
click at [334, 141] on button "GRAB THIS DEAL" at bounding box center [306, 131] width 104 height 20
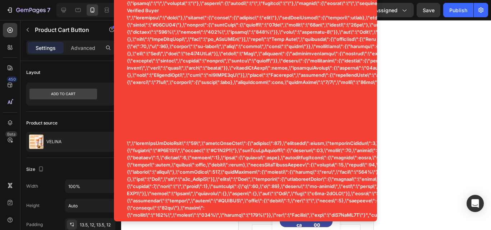
click at [402, 134] on div at bounding box center [306, 125] width 370 height 210
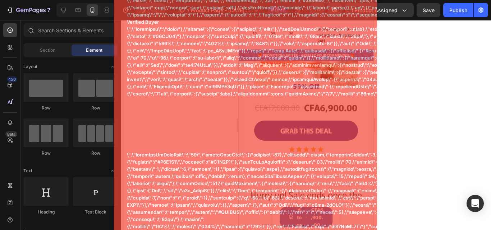
click at [398, 135] on div at bounding box center [306, 125] width 370 height 210
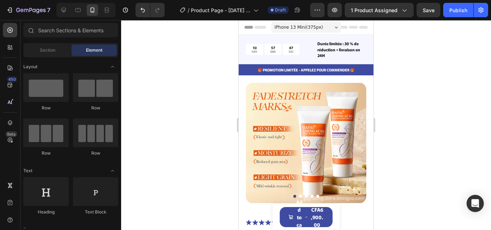
scroll to position [184, 0]
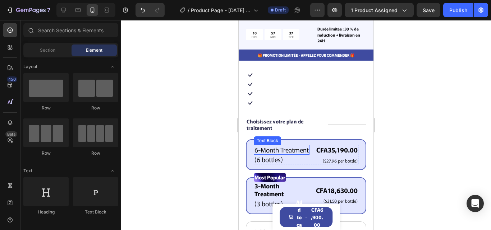
click at [286, 150] on p "6-Month Treatment" at bounding box center [282, 150] width 54 height 8
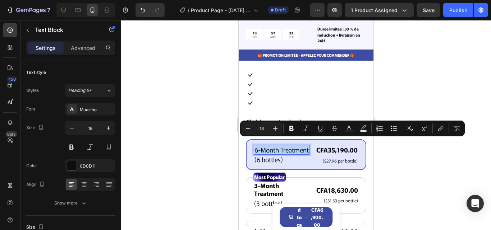
copy p "6-Month Treatment"
click at [287, 146] on p "6-Month Treatment" at bounding box center [282, 150] width 54 height 8
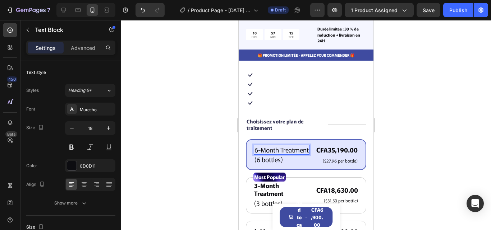
click at [287, 152] on p "6-Month Treatment" at bounding box center [282, 150] width 54 height 8
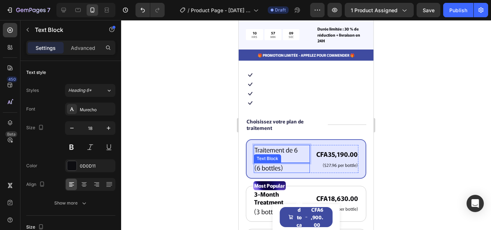
click at [278, 164] on p "(6 bottles)" at bounding box center [282, 168] width 55 height 8
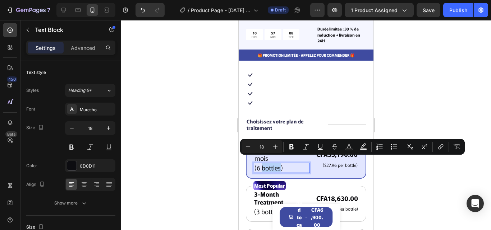
click at [278, 164] on p "(6 bottles)" at bounding box center [282, 168] width 55 height 8
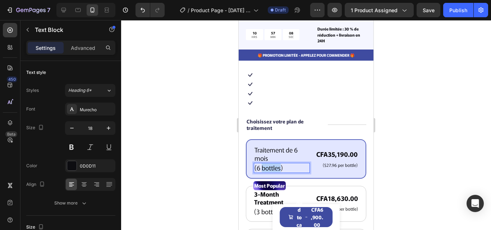
click at [278, 164] on p "(6 bottles)" at bounding box center [282, 168] width 55 height 8
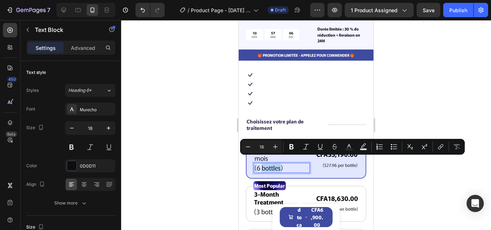
click at [278, 164] on p "(6 bottles)" at bounding box center [282, 168] width 55 height 8
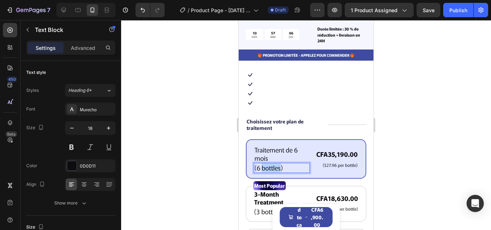
click at [278, 164] on p "(6 bottles)" at bounding box center [282, 168] width 55 height 8
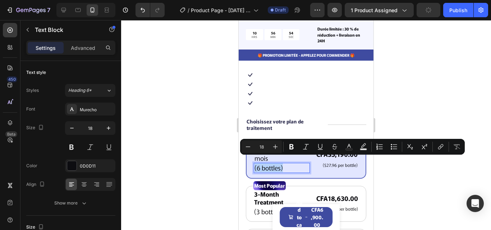
copy p "(6 bottles)"
click at [278, 164] on p "(6 bottles)" at bounding box center [282, 168] width 55 height 8
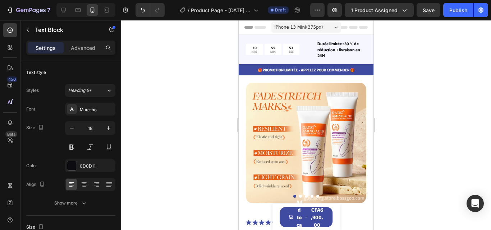
scroll to position [184, 0]
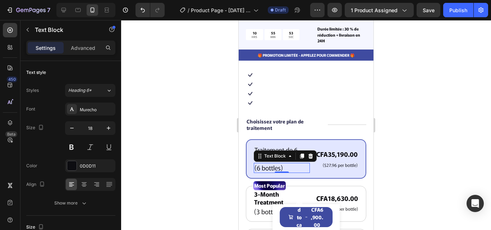
click at [417, 141] on div at bounding box center [306, 125] width 370 height 210
click at [281, 165] on p "(6 bottles)" at bounding box center [282, 168] width 55 height 8
click at [277, 163] on div "(6 bottles)" at bounding box center [282, 168] width 56 height 10
click at [280, 164] on p "(6 bottles)" at bounding box center [282, 168] width 55 height 8
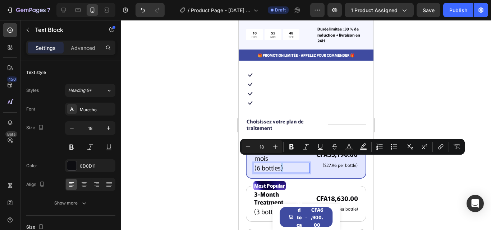
click at [280, 164] on p "(6 bottles)" at bounding box center [282, 168] width 55 height 8
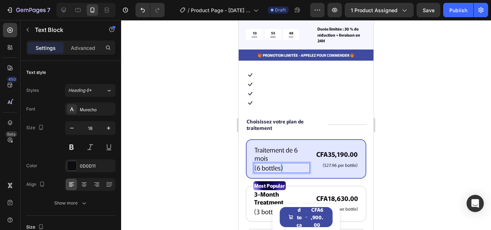
click at [280, 164] on p "(6 bottles)" at bounding box center [282, 168] width 55 height 8
click at [299, 146] on p "Traitement de 6 mois" at bounding box center [282, 154] width 55 height 17
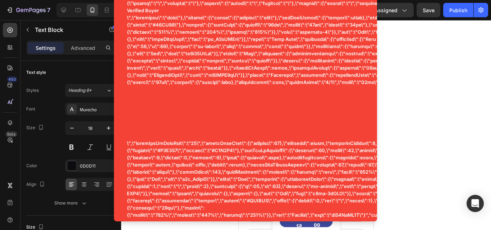
click at [399, 130] on div at bounding box center [306, 125] width 370 height 210
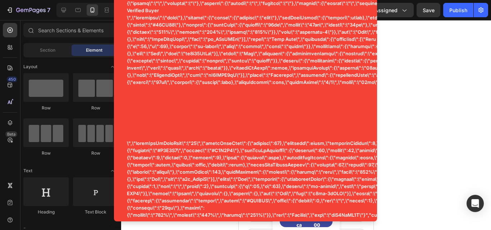
click at [428, 109] on div at bounding box center [306, 125] width 370 height 210
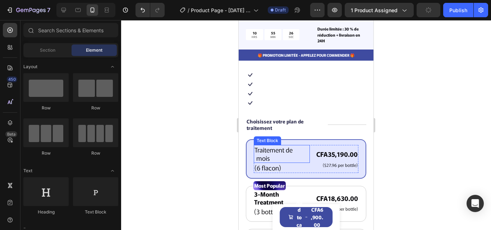
click at [286, 146] on p "Traitement de mois" at bounding box center [282, 154] width 55 height 17
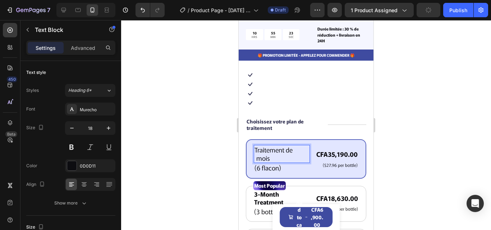
click at [285, 146] on p "Traitement de mois" at bounding box center [282, 154] width 55 height 17
click at [285, 146] on p "Traitement3 de mois" at bounding box center [282, 154] width 55 height 17
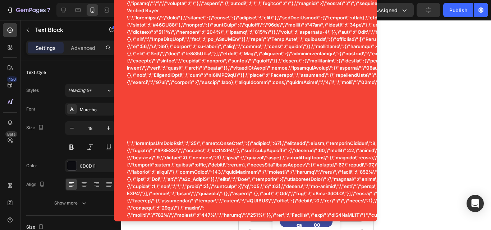
click at [394, 119] on div at bounding box center [306, 125] width 370 height 210
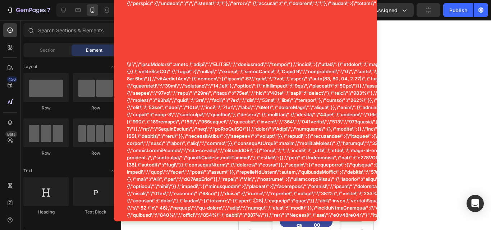
drag, startPoint x: 414, startPoint y: 120, endPoint x: 417, endPoint y: 122, distance: 3.9
click at [417, 122] on div at bounding box center [306, 125] width 370 height 210
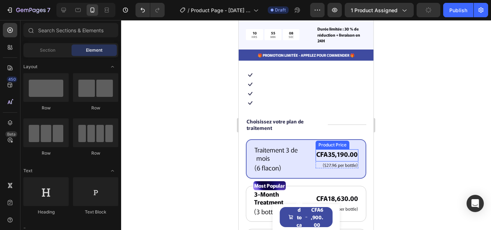
click at [343, 153] on div "CFA35,190.00" at bounding box center [337, 155] width 43 height 10
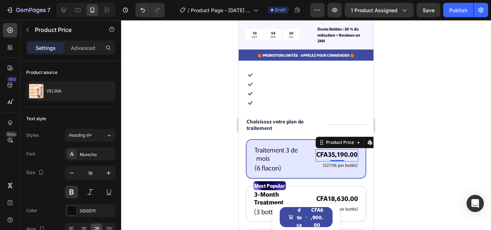
click at [329, 150] on div "CFA35,190.00" at bounding box center [337, 155] width 43 height 10
click at [342, 150] on div "CFA35,190.00" at bounding box center [337, 155] width 43 height 10
click at [335, 150] on div "CFA35,190.00" at bounding box center [337, 155] width 43 height 10
click at [346, 150] on div "CFA35,190.00" at bounding box center [337, 155] width 43 height 10
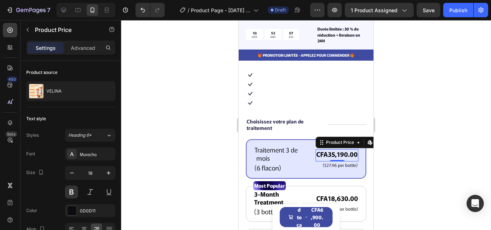
click at [334, 150] on div "CFA35,190.00" at bounding box center [337, 155] width 43 height 10
click at [332, 150] on div "CFA35,190.00" at bounding box center [337, 155] width 43 height 10
click at [336, 150] on div "CFA35,190.00" at bounding box center [337, 155] width 43 height 10
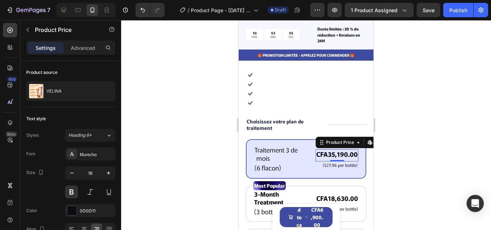
click at [336, 150] on div "CFA35,190.00" at bounding box center [337, 155] width 43 height 10
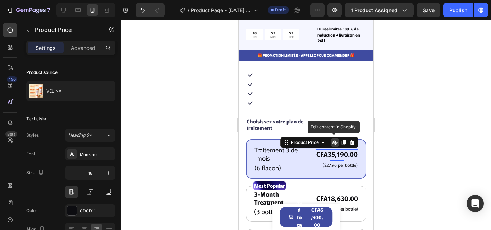
click at [336, 150] on div "CFA35,190.00" at bounding box center [337, 155] width 43 height 10
click at [337, 150] on div "CFA35,190.00" at bounding box center [337, 155] width 43 height 10
click at [333, 140] on icon at bounding box center [334, 142] width 3 height 4
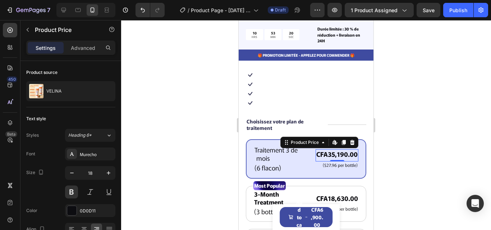
click at [339, 150] on div "CFA35,190.00" at bounding box center [337, 155] width 43 height 10
click at [344, 150] on div "CFA35,190.00" at bounding box center [337, 155] width 43 height 10
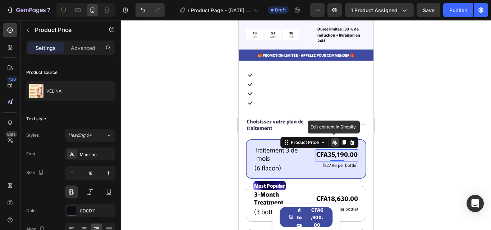
click at [344, 150] on div "CFA35,190.00" at bounding box center [337, 155] width 43 height 10
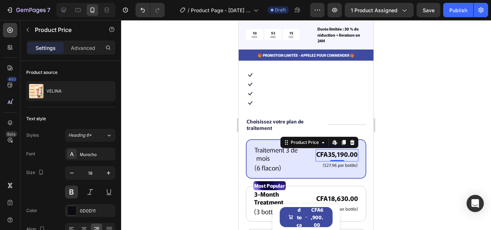
click at [324, 150] on div "CFA35,190.00" at bounding box center [337, 155] width 43 height 10
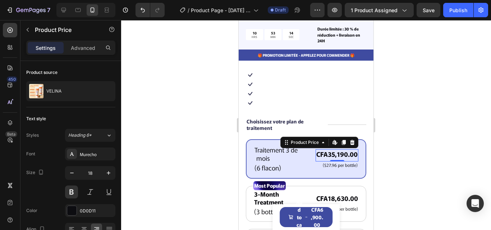
click at [324, 150] on div "CFA35,190.00" at bounding box center [337, 155] width 43 height 10
click at [332, 150] on div "CFA35,190.00" at bounding box center [337, 155] width 43 height 10
click at [326, 151] on div "CFA35,190.00" at bounding box center [337, 155] width 43 height 10
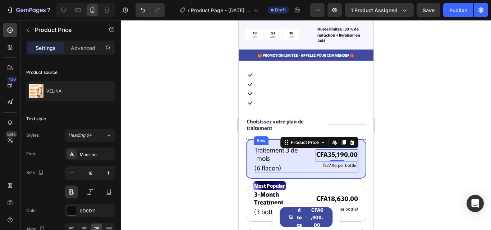
click at [305, 164] on div "Traitement 3 de mois Text Block (6 flacon) Text Block CFA35,190.00 Product Pric…" at bounding box center [306, 159] width 105 height 28
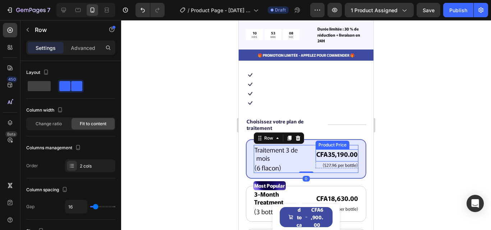
click at [341, 151] on div "CFA35,190.00" at bounding box center [337, 155] width 43 height 10
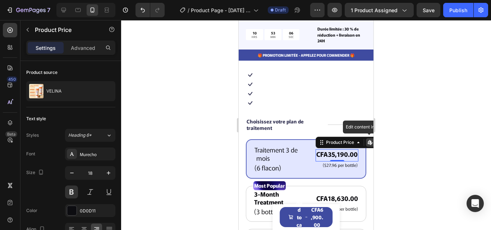
click at [346, 151] on div "CFA35,190.00" at bounding box center [337, 155] width 43 height 10
click at [334, 150] on div "CFA35,190.00" at bounding box center [337, 155] width 43 height 10
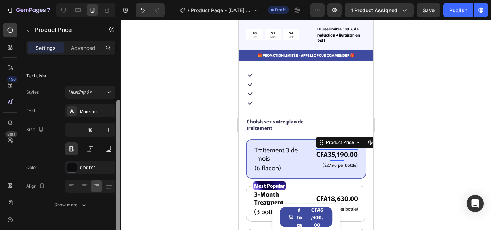
drag, startPoint x: 119, startPoint y: 116, endPoint x: 116, endPoint y: 154, distance: 37.9
click at [116, 154] on div at bounding box center [118, 160] width 5 height 190
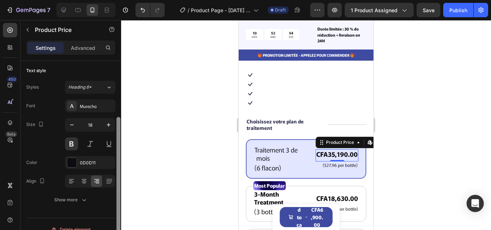
click at [116, 160] on div at bounding box center [118, 167] width 5 height 190
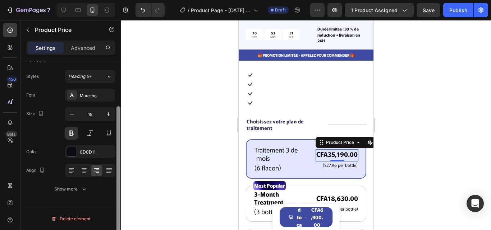
click at [118, 173] on div at bounding box center [118, 178] width 4 height 145
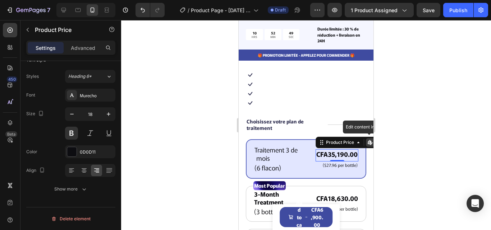
click at [368, 140] on icon at bounding box center [369, 142] width 3 height 4
click at [338, 163] on p "($27.96 per bottle)" at bounding box center [336, 166] width 41 height 6
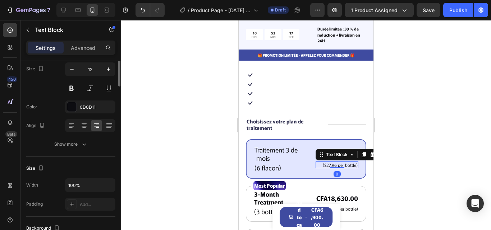
scroll to position [0, 0]
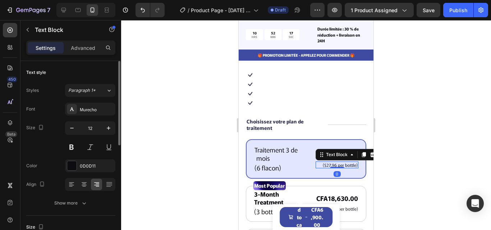
click at [338, 163] on p "($27.96 per bottle)" at bounding box center [336, 166] width 41 height 6
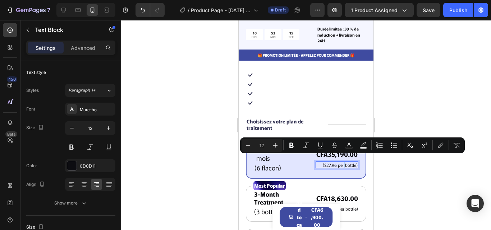
click at [343, 163] on p "($27.96 per bottle)" at bounding box center [336, 166] width 41 height 6
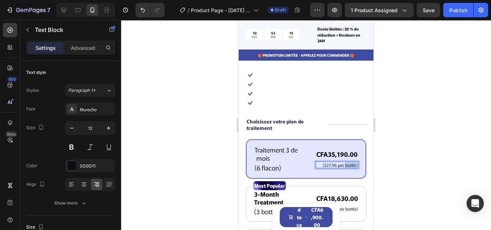
click at [343, 163] on p "($27.96 per bottle)" at bounding box center [336, 166] width 41 height 6
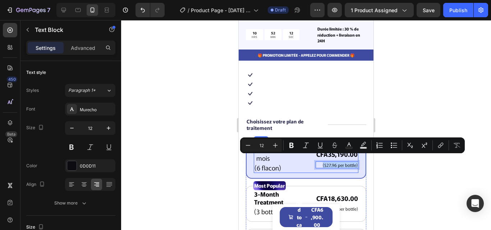
click at [329, 167] on div "CFA35,190.00 Product Price Product Price ($27.96 per bottle) Text Block 0 Row" at bounding box center [337, 159] width 43 height 28
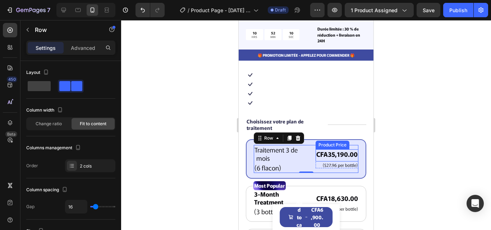
click at [321, 150] on div "CFA35,190.00" at bounding box center [337, 155] width 43 height 10
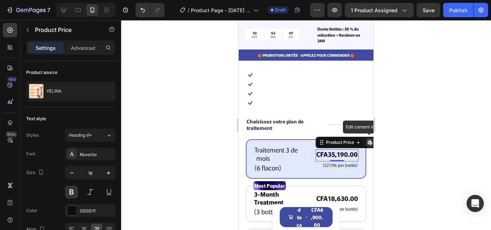
click at [316, 150] on div "CFA35,190.00" at bounding box center [337, 155] width 43 height 10
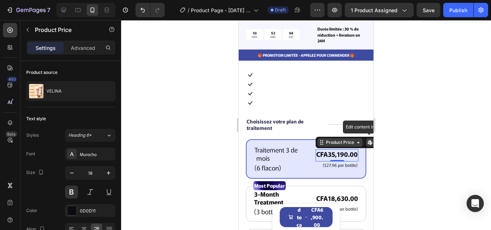
click at [320, 142] on icon at bounding box center [320, 142] width 1 height 1
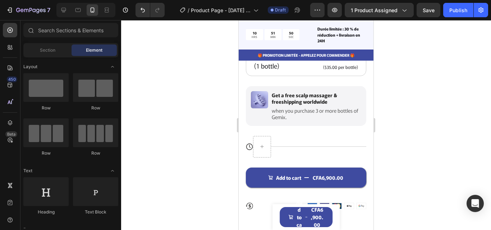
scroll to position [184, 0]
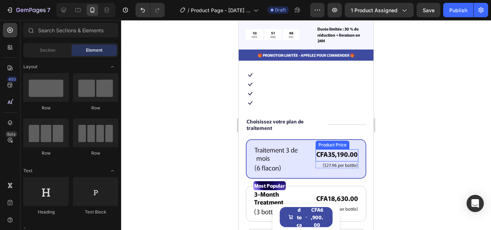
click at [317, 151] on div "CFA35,190.00" at bounding box center [337, 155] width 43 height 10
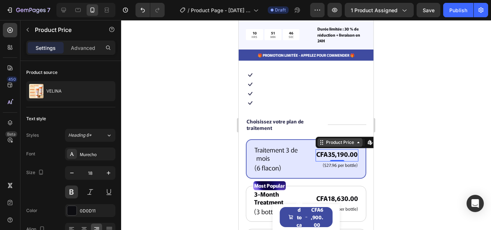
click at [348, 150] on div "CFA35,190.00" at bounding box center [337, 155] width 43 height 10
click at [379, 150] on div at bounding box center [306, 125] width 370 height 210
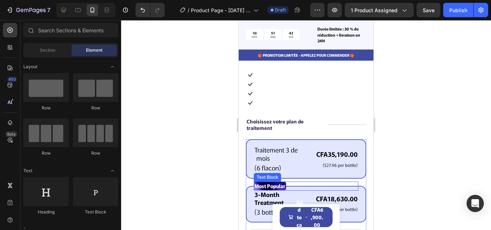
click at [342, 190] on div "CFA18,630.00 Product Price Product Price ($31.50 per bottle) Text Block Row" at bounding box center [336, 203] width 43 height 27
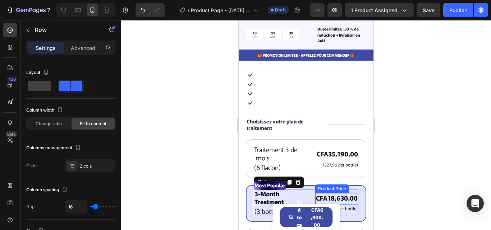
click at [323, 195] on div "CFA18,630.00" at bounding box center [336, 198] width 43 height 10
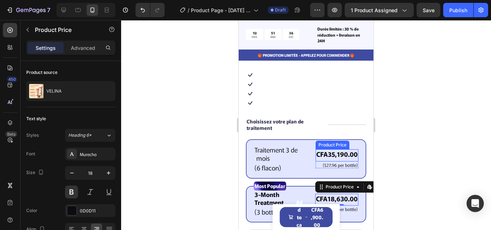
click at [326, 150] on div "CFA35,190.00" at bounding box center [337, 155] width 43 height 10
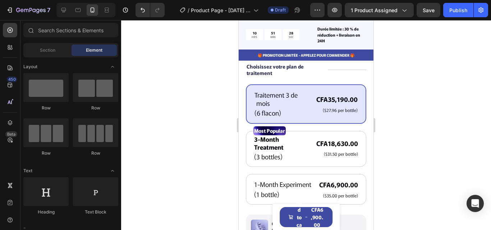
scroll to position [252, 0]
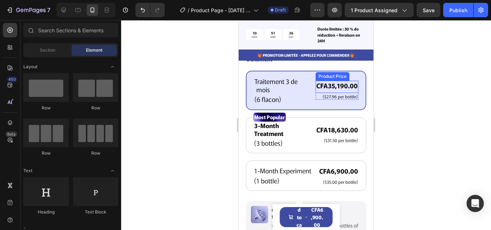
click at [338, 81] on div "CFA35,190.00" at bounding box center [337, 86] width 43 height 10
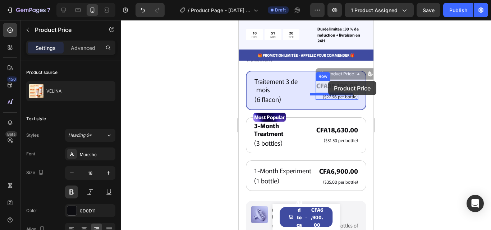
drag, startPoint x: 319, startPoint y: 81, endPoint x: 328, endPoint y: 81, distance: 9.0
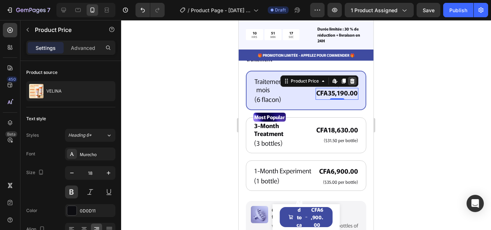
click at [350, 79] on icon at bounding box center [352, 81] width 5 height 5
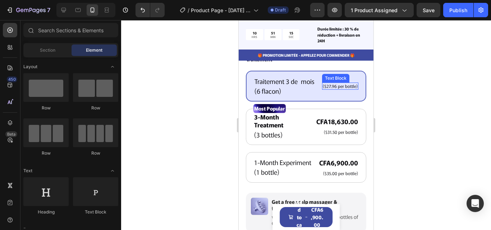
click at [337, 83] on p "($27.96 per bottle)" at bounding box center [340, 86] width 35 height 6
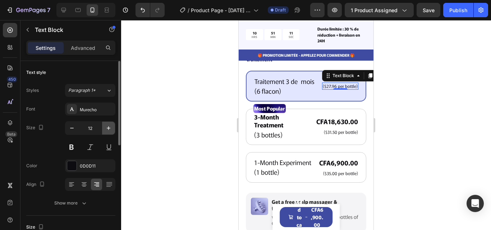
click at [108, 129] on icon "button" at bounding box center [108, 128] width 7 height 7
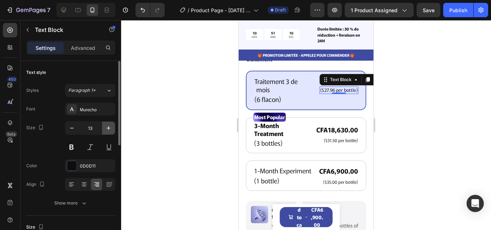
click at [108, 129] on icon "button" at bounding box center [108, 128] width 7 height 7
type input "16"
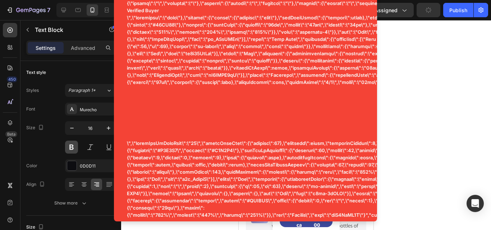
click at [74, 152] on button at bounding box center [71, 147] width 13 height 13
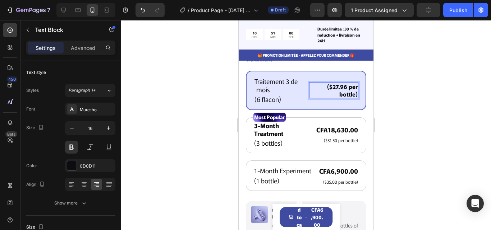
click at [347, 85] on p "($27.96 per bottle)" at bounding box center [334, 90] width 48 height 15
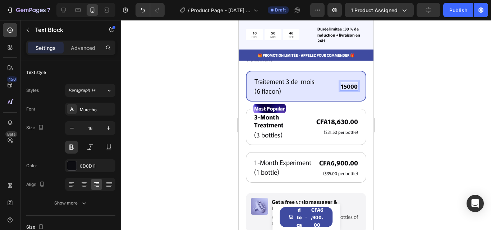
click at [342, 83] on p "15000" at bounding box center [349, 87] width 17 height 8
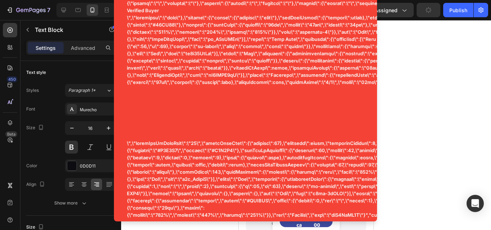
click at [384, 81] on div at bounding box center [306, 125] width 370 height 210
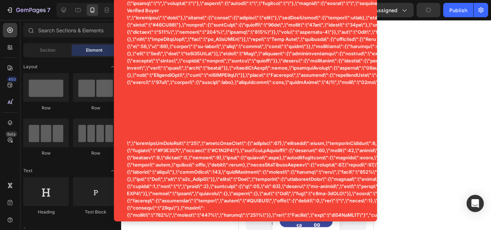
click at [386, 82] on div at bounding box center [306, 125] width 370 height 210
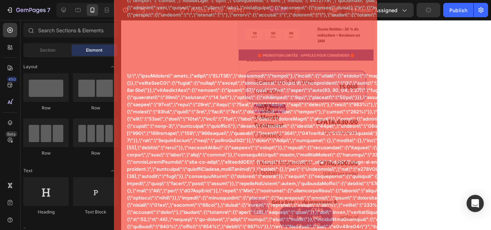
click at [383, 82] on div at bounding box center [306, 125] width 370 height 210
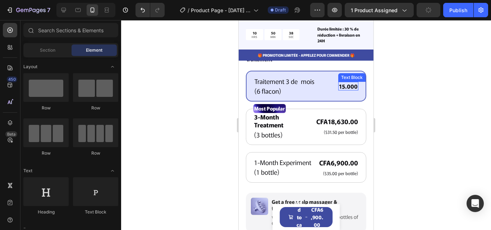
click at [352, 83] on p "15.000" at bounding box center [348, 87] width 19 height 8
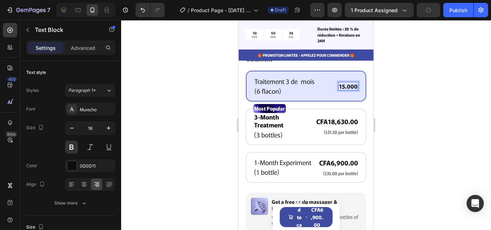
click at [352, 83] on p "15.000" at bounding box center [348, 87] width 19 height 8
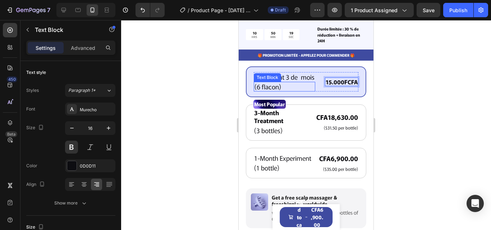
click at [261, 91] on p "(6 flacon)" at bounding box center [285, 87] width 60 height 8
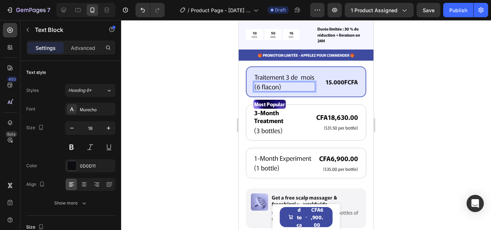
click at [260, 91] on p "(6 flacon)" at bounding box center [285, 87] width 60 height 8
click at [293, 76] on p "Traitement 3 de mois" at bounding box center [285, 77] width 60 height 8
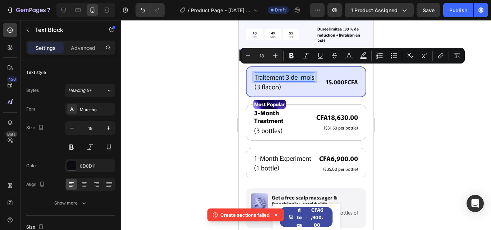
copy p "Traitement 3 de mois"
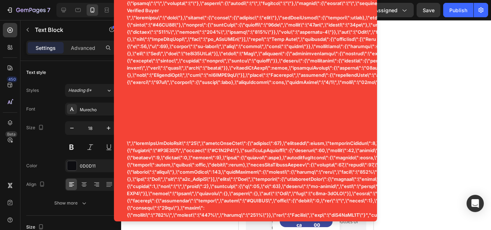
drag, startPoint x: 330, startPoint y: 107, endPoint x: 315, endPoint y: 113, distance: 16.2
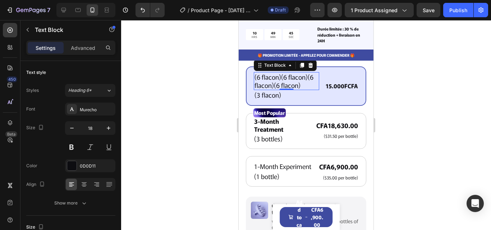
click at [308, 81] on p "(6 flacon)(6 flacon)(6 flacon)(6 flacon)" at bounding box center [287, 81] width 64 height 17
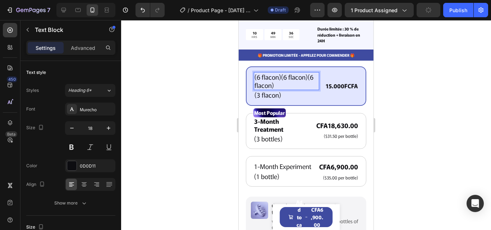
click at [308, 91] on p "(3 flacon)" at bounding box center [287, 95] width 64 height 8
click at [308, 90] on div "(3 flacon)" at bounding box center [286, 95] width 65 height 10
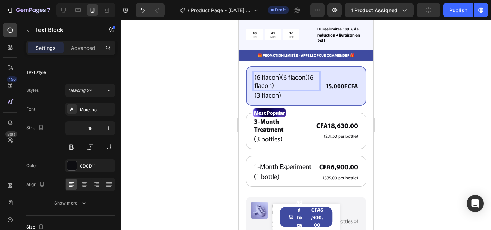
click at [308, 90] on div "(3 flacon)" at bounding box center [286, 95] width 65 height 10
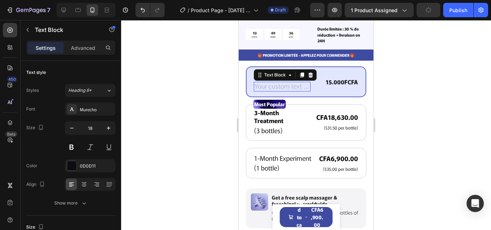
click at [308, 82] on div "Rich Text Editor. Editing area: main" at bounding box center [282, 87] width 57 height 10
click at [303, 73] on p "(6 flacon)(6 flacon)(" at bounding box center [282, 77] width 55 height 8
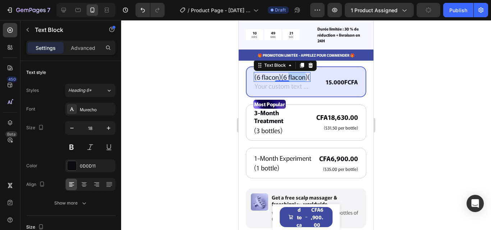
click at [299, 73] on p "(6 flacon)(6 flacon)(" at bounding box center [282, 77] width 55 height 8
drag, startPoint x: 298, startPoint y: 72, endPoint x: 292, endPoint y: 73, distance: 6.6
click at [292, 73] on p "(6 flacon)(6 flacon)(" at bounding box center [282, 77] width 55 height 8
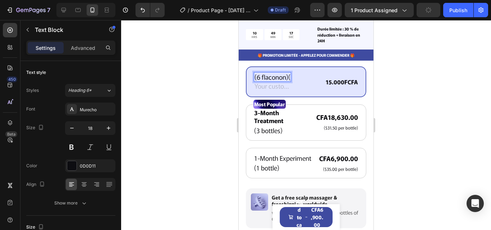
click at [292, 73] on div "(6 flaconon)( Text Block 0 Text Block 15.000FCFA Text Block Row Row" at bounding box center [306, 82] width 105 height 20
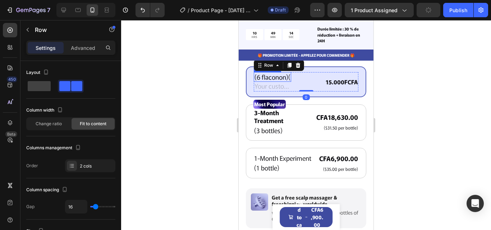
click at [283, 73] on p "(6 flaconon)(" at bounding box center [273, 77] width 36 height 8
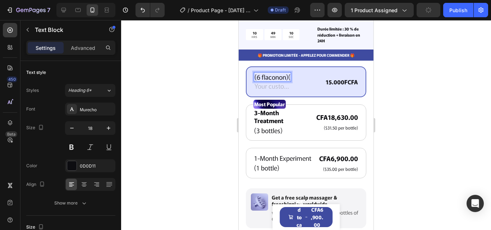
click at [283, 73] on p "(6 flaconon)(" at bounding box center [273, 77] width 36 height 8
click at [261, 73] on p "n)(" at bounding box center [259, 77] width 8 height 8
click at [262, 72] on div "n)(" at bounding box center [258, 77] width 9 height 10
click at [309, 74] on p "Traitement de 3 mos" at bounding box center [283, 77] width 57 height 8
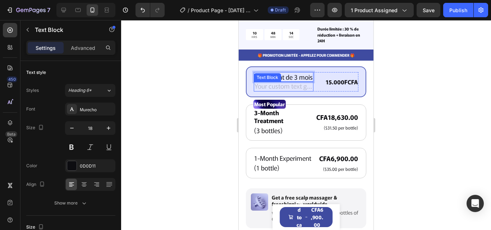
click at [270, 92] on div "Rich Text Editor. Editing area: main" at bounding box center [284, 87] width 60 height 10
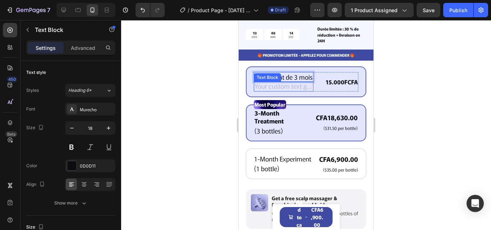
click at [268, 91] on div "Rich Text Editor. Editing area: main" at bounding box center [284, 87] width 60 height 10
click at [270, 133] on p "(3 bottles)" at bounding box center [282, 131] width 54 height 8
click at [267, 133] on div "Most Popular Text Block 3-Month Treatment Text Block (3 bottles) Text Block CFA…" at bounding box center [306, 123] width 120 height 37
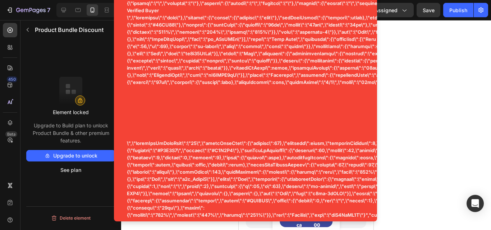
click at [427, 50] on div at bounding box center [306, 125] width 370 height 210
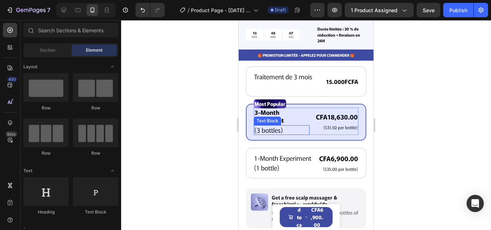
click at [265, 126] on p "(3 bottles)" at bounding box center [282, 130] width 54 height 8
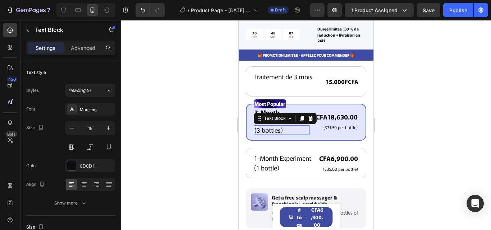
click at [265, 126] on p "(3 bottles)" at bounding box center [282, 130] width 54 height 8
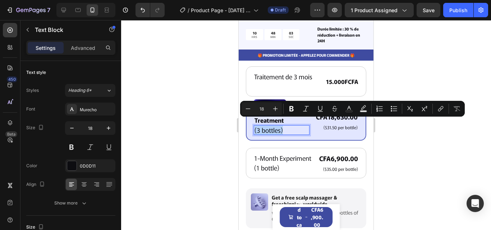
copy p "(3 bottles)"
click at [265, 126] on p "(3 bottles)" at bounding box center [282, 130] width 54 height 8
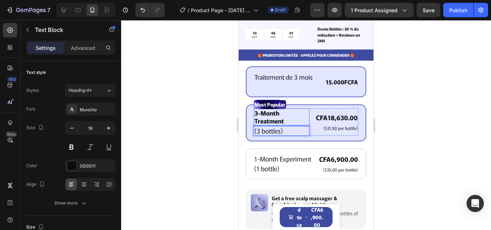
click at [269, 83] on p "Rich Text Editor. Editing area: main" at bounding box center [284, 87] width 58 height 8
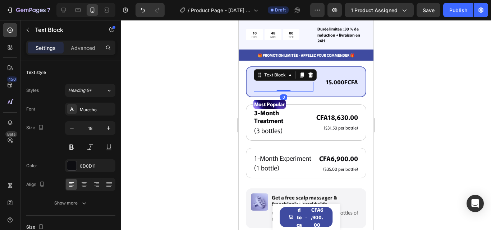
scroll to position [266, 0]
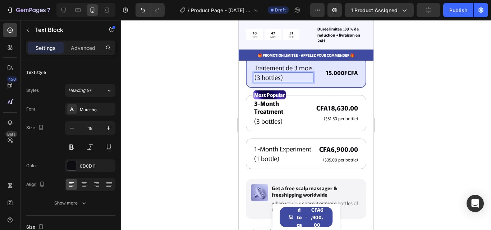
click at [280, 82] on p "(3 bottles)" at bounding box center [284, 77] width 58 height 8
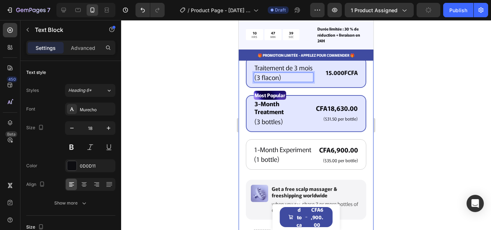
click at [365, 91] on div "Product Images Icon Icon Icon Icon Icon Icon List 122,000+ Happy Customers Text…" at bounding box center [306, 71] width 135 height 525
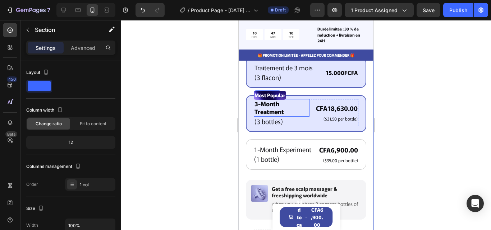
click at [286, 116] on p "3-Month Treatment" at bounding box center [282, 108] width 54 height 16
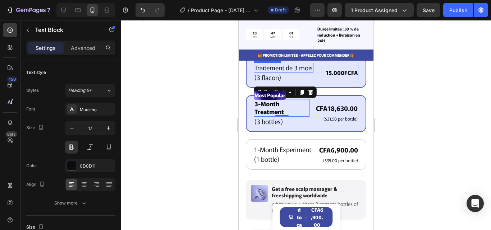
click at [289, 65] on p "Traitement de 3 mois" at bounding box center [284, 68] width 58 height 8
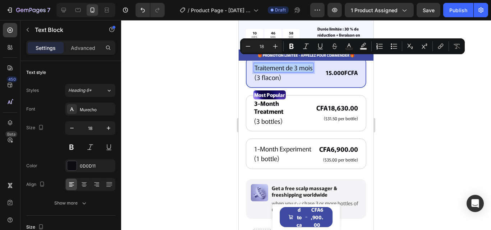
copy p "Traitement de 3 mois"
click at [289, 65] on p "Traitement de 3 mois" at bounding box center [284, 68] width 58 height 8
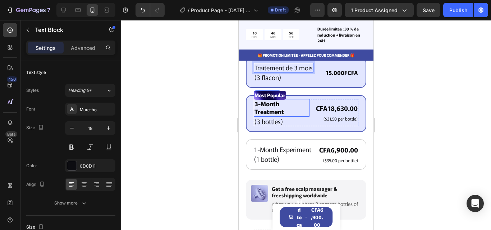
click at [282, 113] on p "3-Month Treatment" at bounding box center [282, 108] width 54 height 16
click at [282, 118] on p "(3 bottles)" at bounding box center [282, 122] width 54 height 8
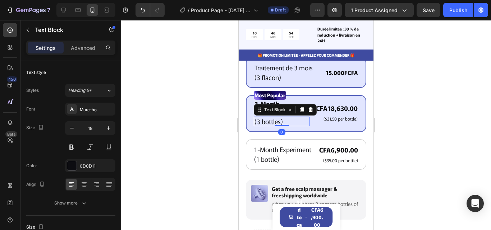
click at [287, 118] on p "(3 bottles)" at bounding box center [282, 122] width 54 height 8
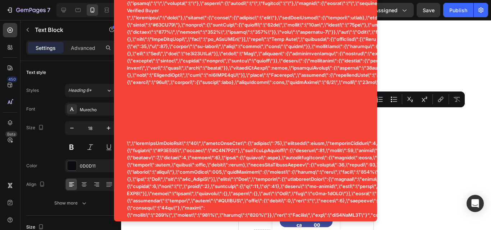
click at [380, 61] on div at bounding box center [306, 125] width 370 height 210
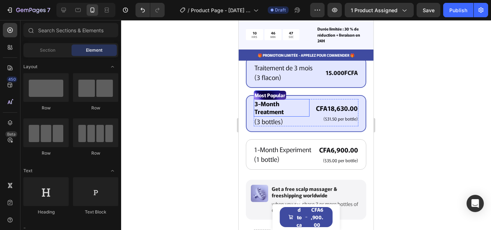
click at [278, 104] on p "3-Month Treatment" at bounding box center [282, 108] width 54 height 16
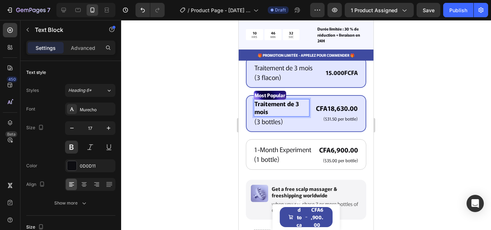
click at [290, 105] on p "Traitement de 3 mois" at bounding box center [282, 108] width 54 height 16
click at [300, 100] on p "Traitement de 3 mois" at bounding box center [282, 108] width 54 height 16
click at [302, 122] on div "Most Popular Text Block Traitement de 2 mois Text Block 0 (3 bottles) Text Bloc…" at bounding box center [306, 113] width 120 height 37
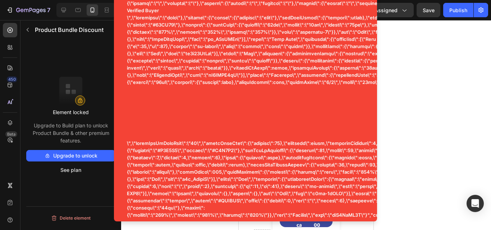
click at [407, 93] on div at bounding box center [306, 125] width 370 height 210
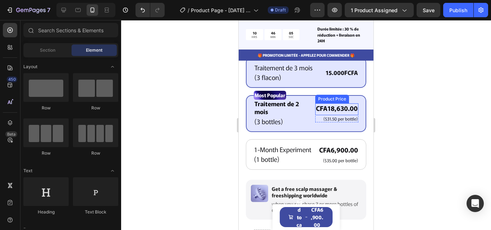
click at [343, 104] on div "CFA18,630.00" at bounding box center [336, 109] width 43 height 10
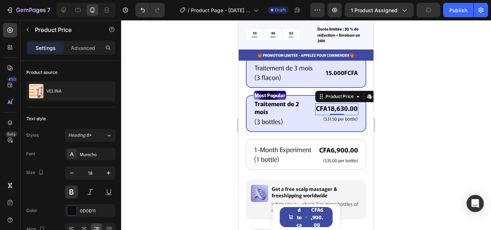
click at [317, 106] on div "CFA18,630.00" at bounding box center [336, 109] width 43 height 10
drag, startPoint x: 317, startPoint y: 111, endPoint x: 321, endPoint y: 95, distance: 16.6
click at [317, 114] on div "CFA18,630.00 Product Price Edit content in Shopify 0 Product Price Edit content…" at bounding box center [336, 113] width 43 height 19
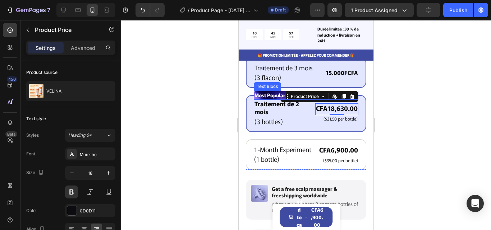
click at [344, 91] on div "Most Popular" at bounding box center [306, 95] width 105 height 9
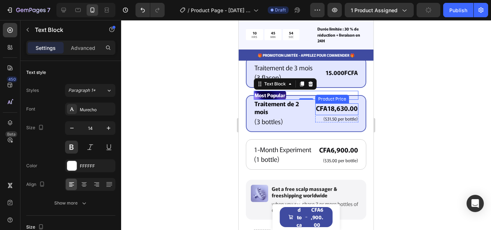
click at [334, 104] on div "CFA18,630.00" at bounding box center [336, 109] width 43 height 10
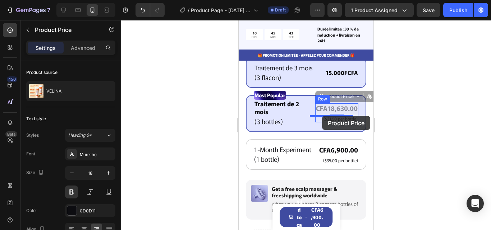
drag, startPoint x: 337, startPoint y: 102, endPoint x: 322, endPoint y: 116, distance: 20.9
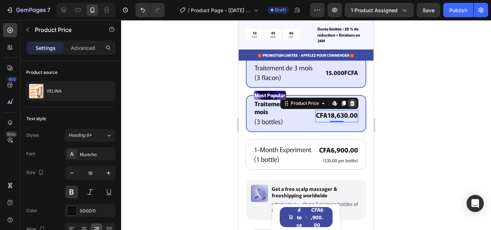
click at [350, 101] on icon at bounding box center [352, 103] width 5 height 5
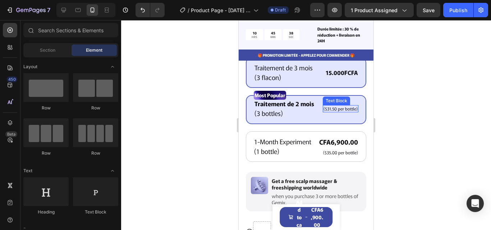
click at [333, 107] on p "($31.50 per bottle)" at bounding box center [341, 109] width 34 height 6
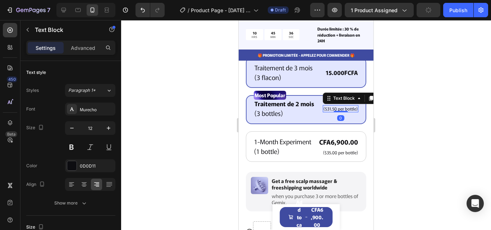
click at [348, 106] on p "($31.50 per bottle)" at bounding box center [341, 109] width 34 height 6
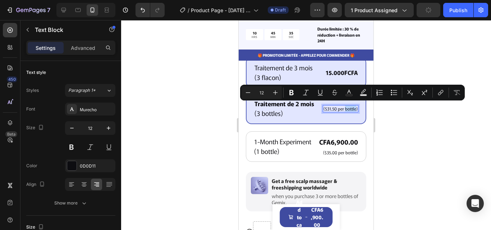
click at [348, 106] on p "($31.50 per bottle)" at bounding box center [341, 109] width 34 height 6
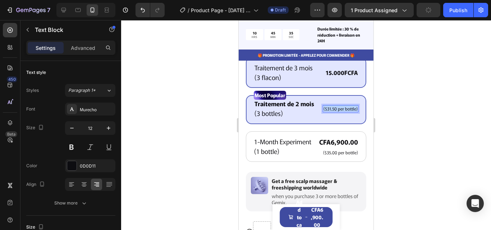
click at [348, 106] on p "($31.50 per bottle)" at bounding box center [341, 109] width 34 height 6
click at [111, 126] on icon "button" at bounding box center [108, 128] width 7 height 7
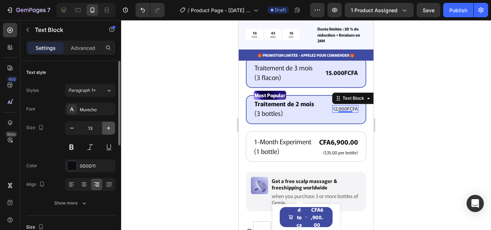
click at [111, 126] on icon "button" at bounding box center [108, 128] width 7 height 7
click at [72, 147] on button at bounding box center [71, 147] width 13 height 13
click at [107, 132] on button "button" at bounding box center [108, 128] width 13 height 13
type input "15"
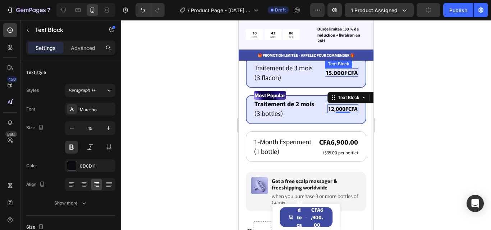
click at [330, 70] on p "15.000FCFA" at bounding box center [342, 73] width 32 height 8
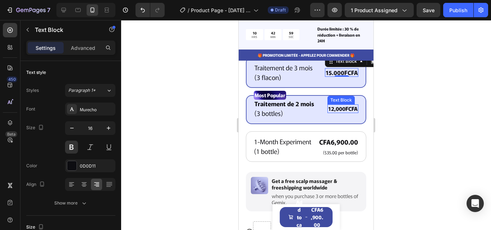
click at [339, 111] on p "12,000FCFA" at bounding box center [342, 108] width 29 height 7
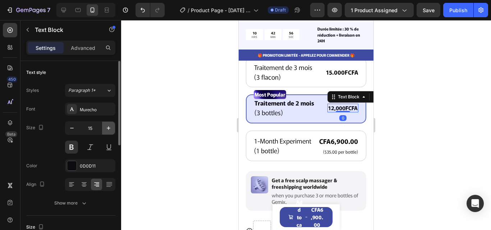
click at [109, 127] on icon "button" at bounding box center [109, 129] width 4 height 4
type input "16"
click at [156, 132] on div at bounding box center [306, 125] width 370 height 210
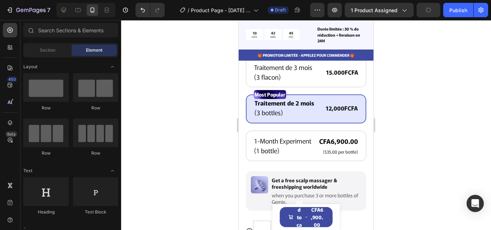
click at [279, 115] on p "(3 bottles)" at bounding box center [285, 113] width 60 height 8
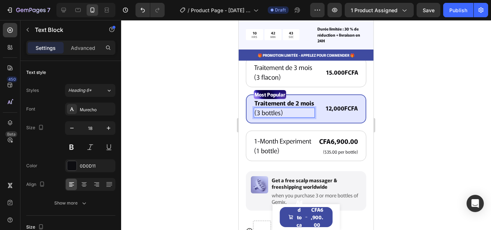
click at [279, 115] on p "(3 bottles)" at bounding box center [285, 113] width 60 height 8
click at [278, 115] on p "(3 bottls)" at bounding box center [285, 113] width 60 height 8
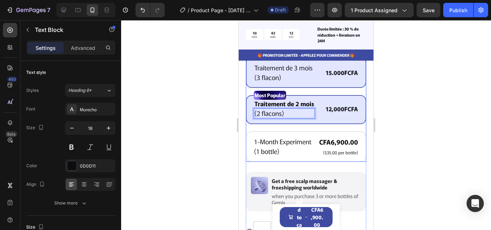
scroll to position [275, 0]
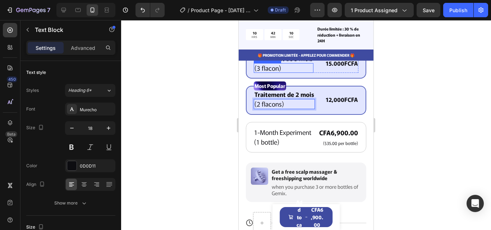
click at [279, 70] on p "(3 flacon)" at bounding box center [284, 68] width 58 height 8
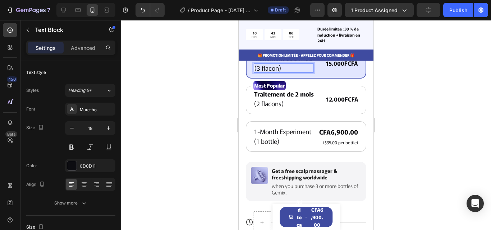
click at [279, 72] on p "(3 flacon)" at bounding box center [284, 68] width 58 height 8
click at [368, 131] on div "Product Images Icon Icon Icon Icon Icon Icon List 122,000+ Happy Customers Text…" at bounding box center [306, 58] width 135 height 516
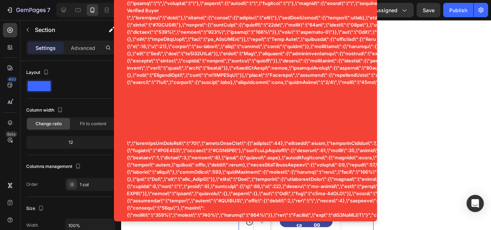
click at [398, 112] on div at bounding box center [306, 125] width 370 height 210
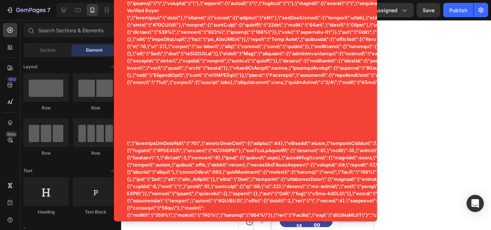
click at [393, 107] on div at bounding box center [306, 125] width 370 height 210
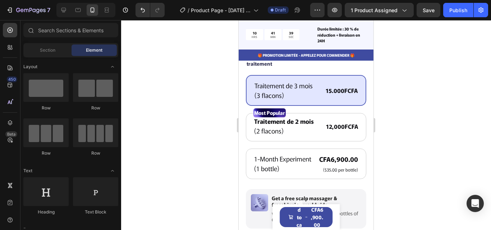
scroll to position [207, 0]
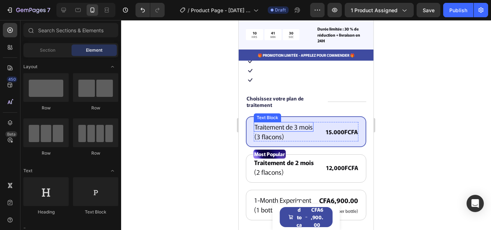
click at [276, 123] on p "Traitement de 3 mois" at bounding box center [284, 127] width 58 height 8
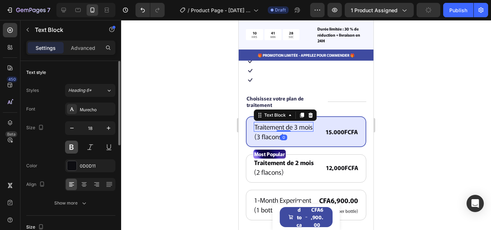
click at [72, 148] on button at bounding box center [71, 147] width 13 height 13
click at [161, 148] on div at bounding box center [306, 125] width 370 height 210
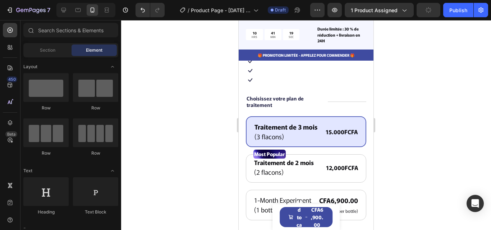
scroll to position [0, 0]
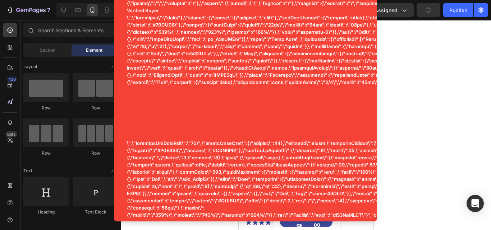
click at [394, 70] on div at bounding box center [306, 125] width 370 height 210
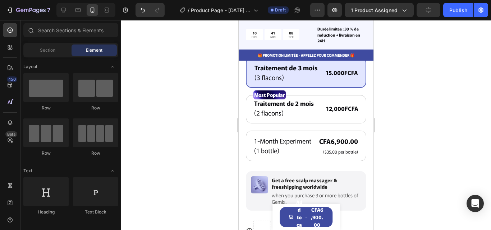
scroll to position [280, 0]
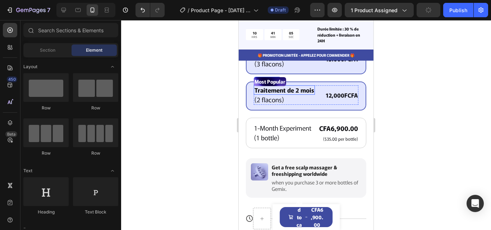
click at [289, 94] on p "Traitement de 2 mois" at bounding box center [285, 90] width 60 height 8
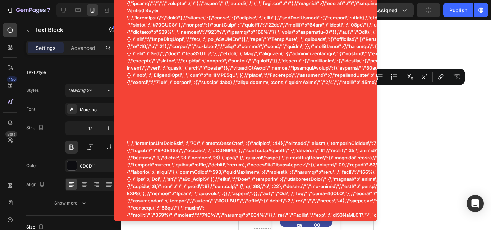
copy p "Traitement de 2 mois"
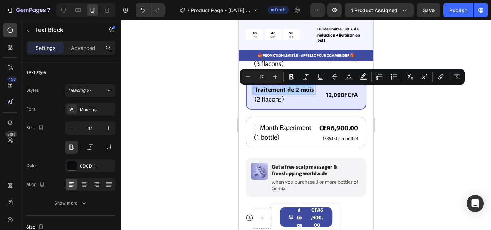
copy p "Traitement de 2 mois"
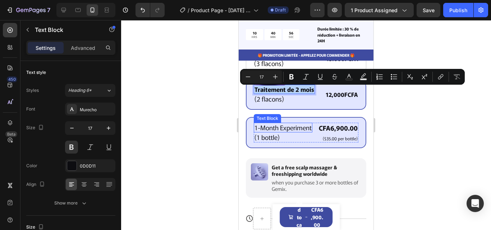
click at [279, 132] on p "1-Month Experiment" at bounding box center [283, 128] width 57 height 8
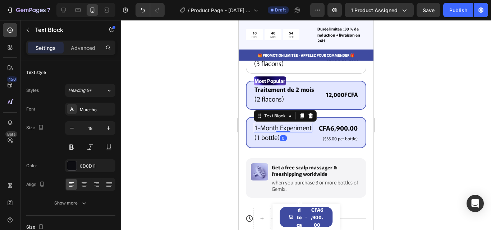
click at [284, 132] on p "1-Month Experiment" at bounding box center [283, 128] width 57 height 8
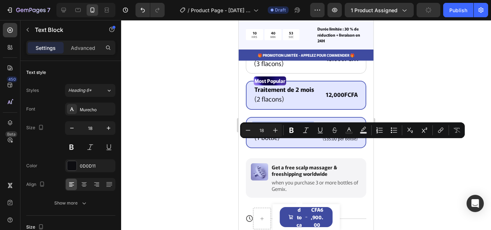
click at [284, 132] on p "1-Month Experiment" at bounding box center [283, 128] width 57 height 8
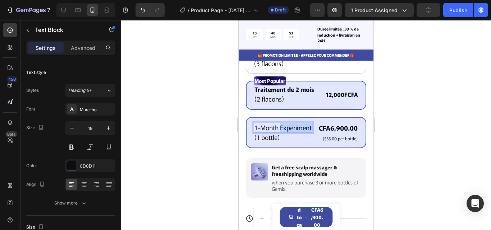
click at [284, 132] on p "1-Month Experiment" at bounding box center [283, 128] width 57 height 8
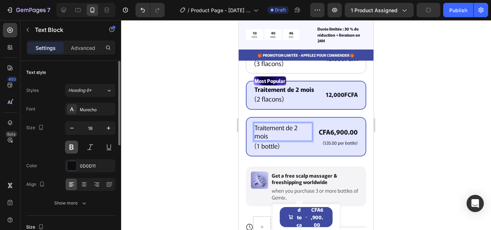
click at [70, 149] on button at bounding box center [71, 147] width 13 height 13
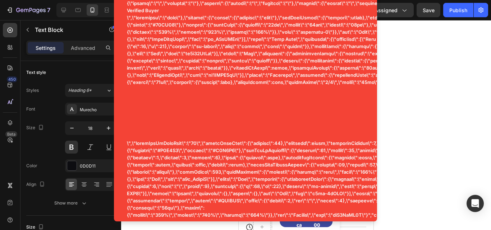
click at [413, 123] on div at bounding box center [306, 125] width 370 height 210
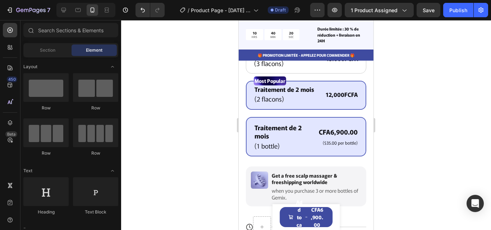
click at [326, 99] on p "12,000FCFA" at bounding box center [342, 95] width 32 height 8
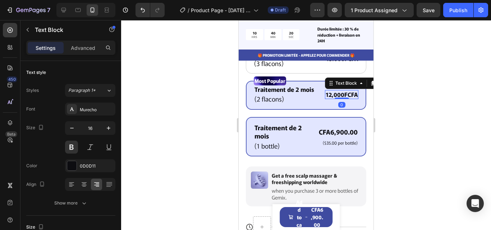
click at [327, 99] on p "12,000FCFA" at bounding box center [342, 95] width 32 height 8
click at [331, 99] on p "11,000FCFA" at bounding box center [342, 95] width 32 height 8
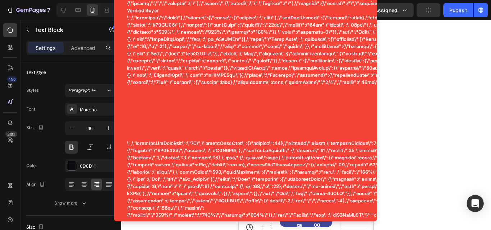
click at [389, 110] on div at bounding box center [306, 125] width 370 height 210
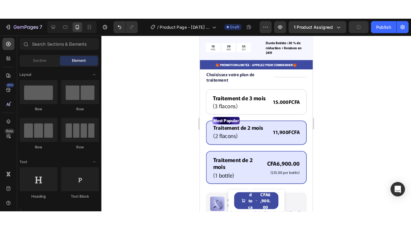
scroll to position [225, 0]
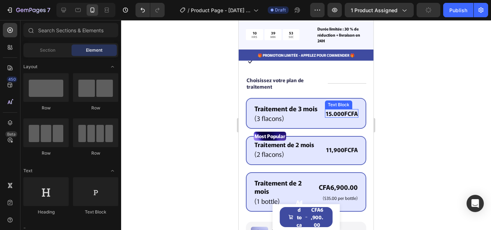
click at [326, 113] on p "15.000FCFA" at bounding box center [342, 114] width 32 height 8
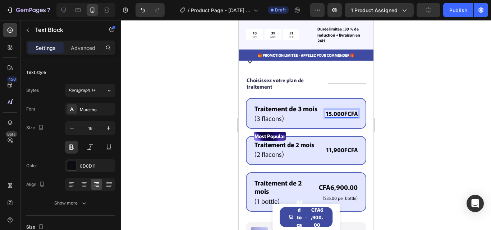
click at [326, 113] on p "15.000FCFA" at bounding box center [342, 114] width 32 height 8
click at [330, 114] on p "14.000FCFA" at bounding box center [341, 114] width 32 height 8
click at [427, 109] on div at bounding box center [306, 125] width 370 height 210
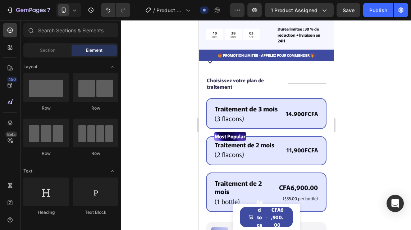
click at [343, 53] on div at bounding box center [266, 125] width 290 height 210
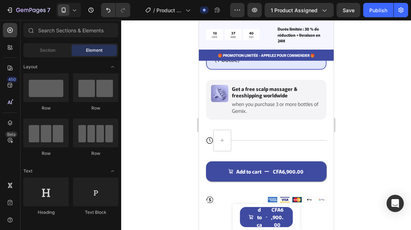
scroll to position [340, 0]
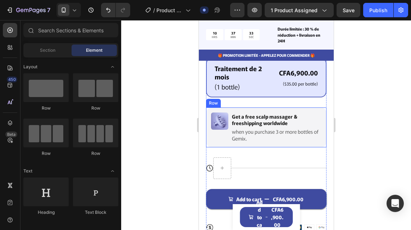
click at [219, 141] on div "Image" at bounding box center [219, 128] width 17 height 30
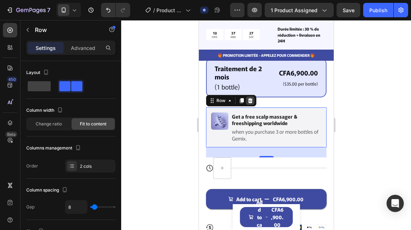
click at [249, 101] on icon at bounding box center [250, 100] width 5 height 5
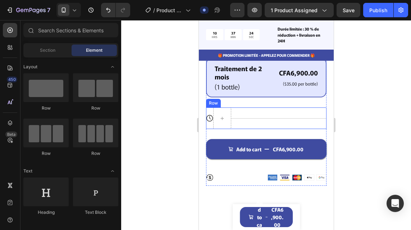
click at [251, 116] on div "Title Line" at bounding box center [278, 119] width 95 height 22
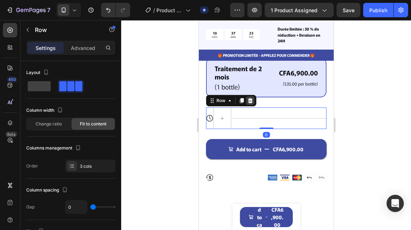
click at [249, 100] on icon at bounding box center [250, 101] width 6 height 6
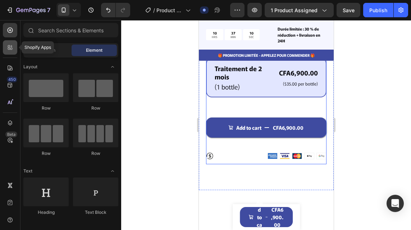
click at [13, 49] on icon at bounding box center [9, 47] width 7 height 7
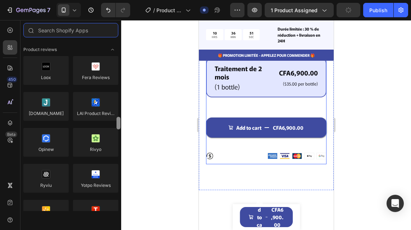
drag, startPoint x: 118, startPoint y: 45, endPoint x: 119, endPoint y: 68, distance: 22.3
click at [119, 117] on div at bounding box center [118, 123] width 4 height 13
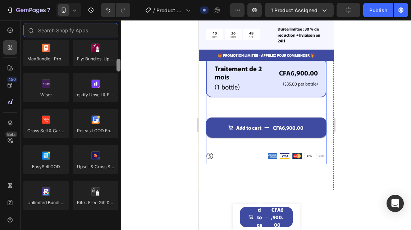
scroll to position [330, 0]
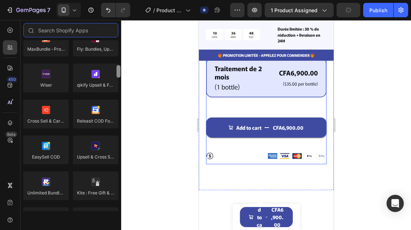
click at [119, 69] on div at bounding box center [118, 71] width 4 height 13
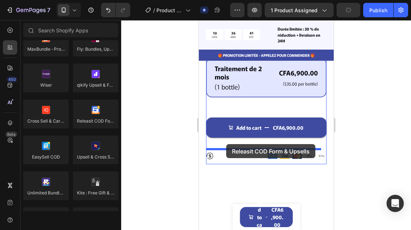
drag, startPoint x: 285, startPoint y: 138, endPoint x: 226, endPoint y: 144, distance: 59.6
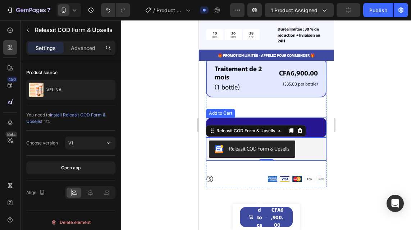
click at [314, 131] on button "Add to cart CFA6,900.00" at bounding box center [266, 128] width 120 height 20
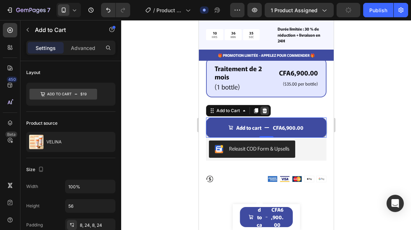
click at [264, 111] on icon at bounding box center [264, 110] width 5 height 5
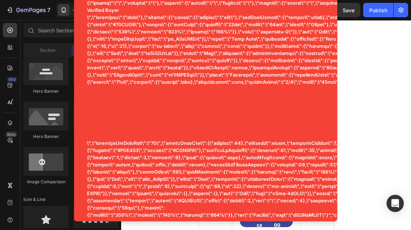
click at [347, 123] on div at bounding box center [266, 125] width 290 height 210
drag, startPoint x: 330, startPoint y: 37, endPoint x: 529, endPoint y: 57, distance: 199.8
click at [346, 40] on div at bounding box center [266, 125] width 290 height 210
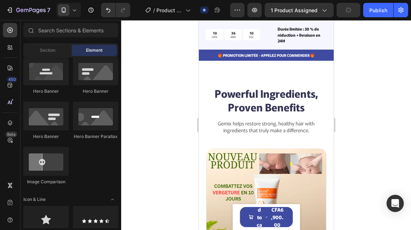
scroll to position [449, 0]
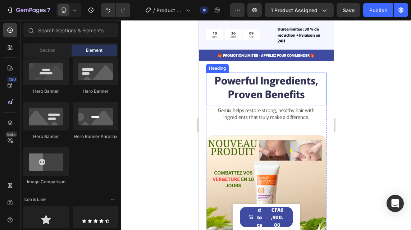
click at [251, 96] on h2 "Powerful Ingredients, Proven Benefits" at bounding box center [266, 87] width 120 height 28
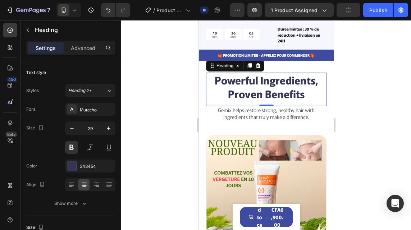
click at [260, 96] on h2 "Powerful Ingredients, Proven Benefits" at bounding box center [266, 87] width 120 height 28
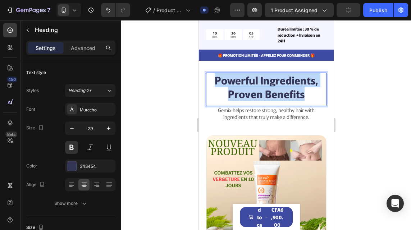
click at [260, 96] on p "Powerful Ingredients, Proven Benefits" at bounding box center [265, 86] width 119 height 27
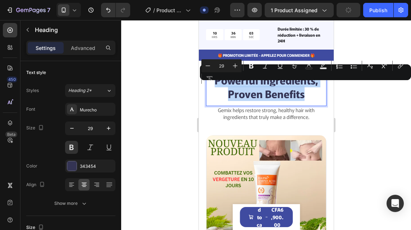
copy p "Powerful Ingredients, Proven Benefits"
click at [251, 94] on p "Powerful Ingredients, Proven Benefits" at bounding box center [265, 86] width 119 height 27
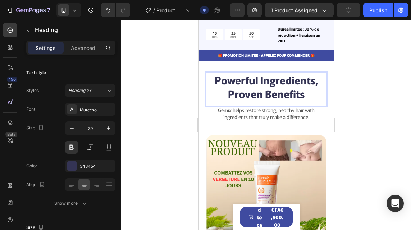
click at [304, 100] on p "Powerful Ingredients, Proven Benefits" at bounding box center [265, 86] width 119 height 27
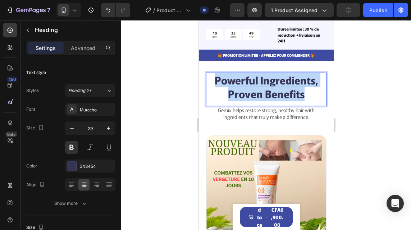
click at [304, 100] on p "Powerful Ingredients, Proven Benefits" at bounding box center [265, 86] width 119 height 27
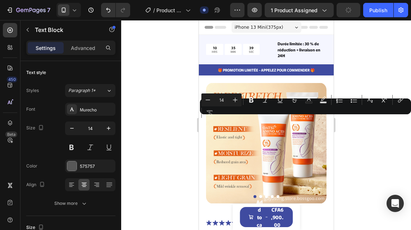
scroll to position [449, 0]
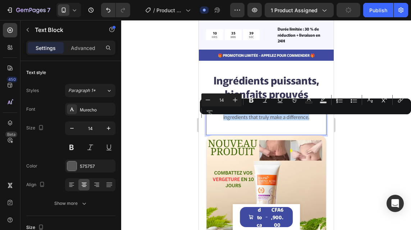
copy p "Gemix helps restore strong, healthy hair with ingredients that truly make a dif…"
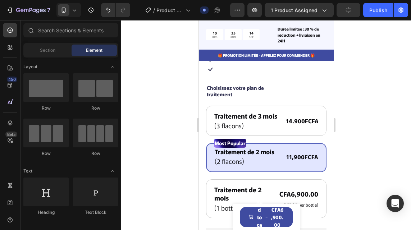
scroll to position [163, 0]
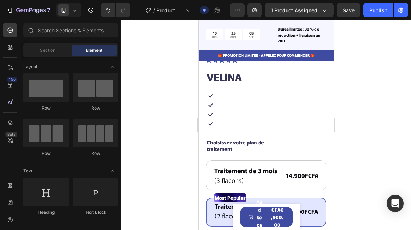
click at [342, 36] on div at bounding box center [266, 125] width 290 height 210
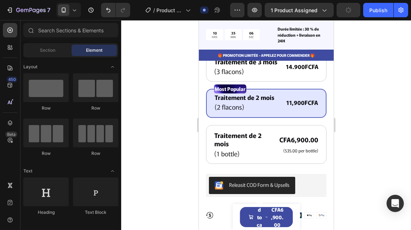
scroll to position [422, 0]
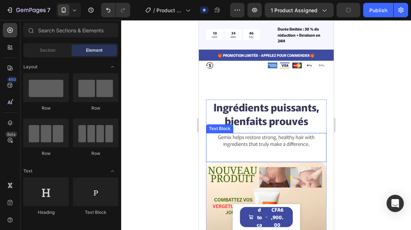
click at [303, 147] on p "Gemix helps restore strong, healthy hair with ingredients that truly make a dif…" at bounding box center [265, 140] width 119 height 13
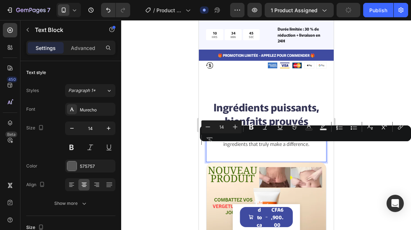
click at [308, 147] on p "Gemix helps restore strong, healthy hair with ingredients that truly make a dif…" at bounding box center [265, 140] width 119 height 13
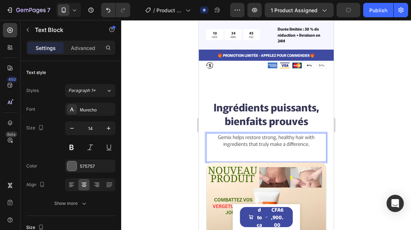
click at [308, 147] on p "Gemix helps restore strong, healthy hair with ingredients that truly make a dif…" at bounding box center [265, 140] width 119 height 13
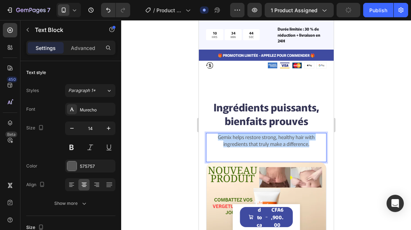
click at [308, 147] on p "Gemix helps restore strong, healthy hair with ingredients that truly make a dif…" at bounding box center [265, 140] width 119 height 13
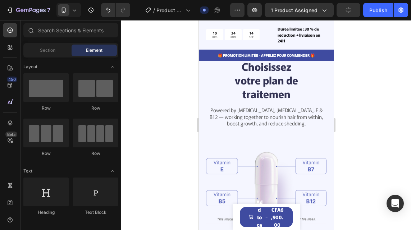
scroll to position [919, 0]
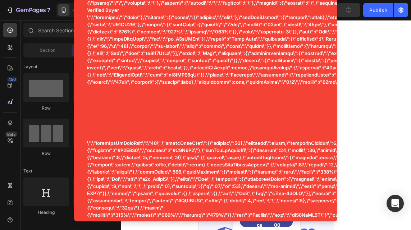
click at [348, 76] on div at bounding box center [266, 125] width 290 height 210
click at [352, 60] on div at bounding box center [266, 125] width 290 height 210
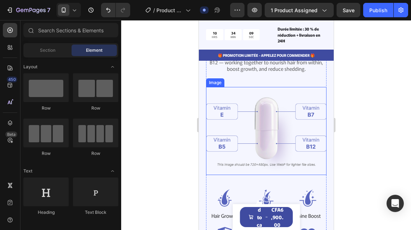
click at [270, 125] on img at bounding box center [266, 131] width 120 height 88
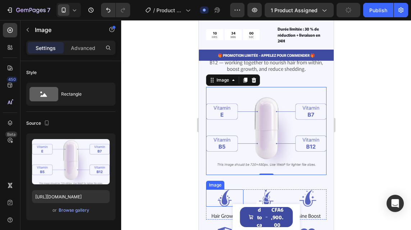
click at [223, 198] on img at bounding box center [224, 197] width 37 height 17
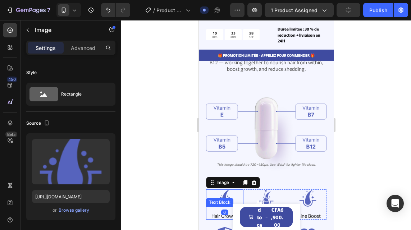
click at [214, 212] on p "Hair Growth" at bounding box center [224, 215] width 26 height 6
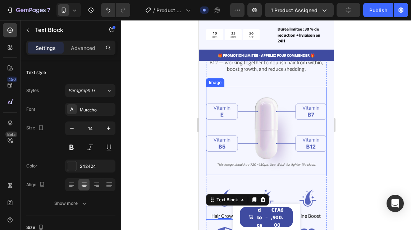
click at [228, 141] on img at bounding box center [266, 131] width 120 height 88
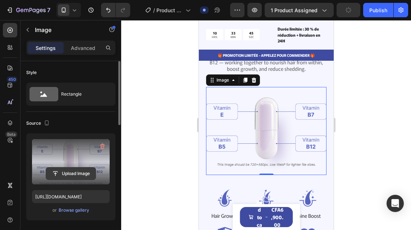
click at [70, 175] on input "file" at bounding box center [71, 174] width 50 height 12
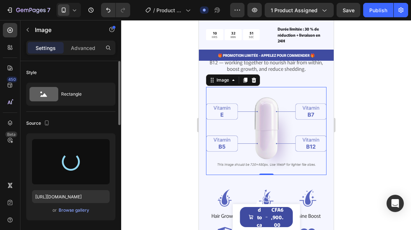
type input "https://cdn.shopify.com/s/files/1/0770/1794/0224/files/gempages_577077367487333…"
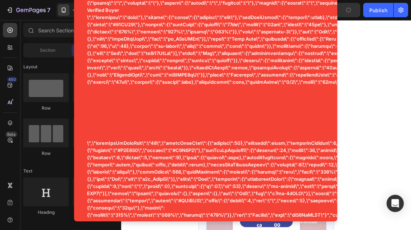
scroll to position [891, 0]
drag, startPoint x: 329, startPoint y: 53, endPoint x: 543, endPoint y: 72, distance: 214.1
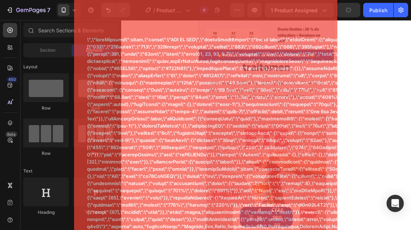
click at [346, 67] on div at bounding box center [266, 125] width 290 height 210
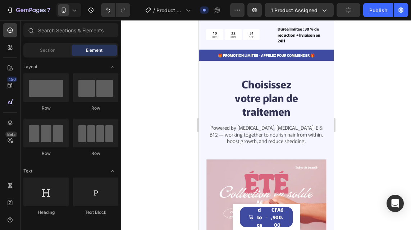
scroll to position [850, 0]
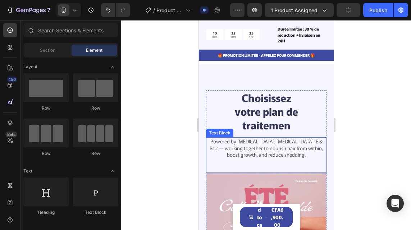
click at [244, 138] on p "Powered by Biotin, Vitamin B5, E & B12 — working together to nourish hair from …" at bounding box center [265, 148] width 119 height 20
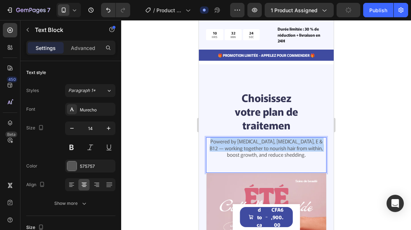
click at [244, 138] on p "Powered by Biotin, Vitamin B5, E & B12 — working together to nourish hair from …" at bounding box center [265, 148] width 119 height 20
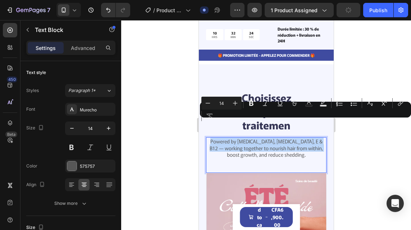
click at [244, 138] on p "Powered by Biotin, Vitamin B5, E & B12 — working together to nourish hair from …" at bounding box center [265, 148] width 119 height 20
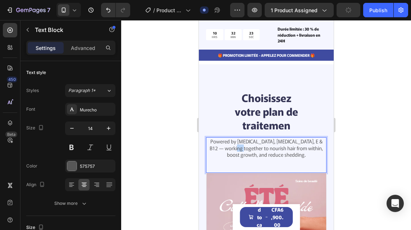
click at [244, 138] on p "Powered by Biotin, Vitamin B5, E & B12 — working together to nourish hair from …" at bounding box center [265, 148] width 119 height 20
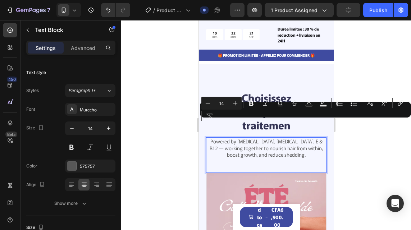
click at [305, 140] on p "Powered by Biotin, Vitamin B5, E & B12 — working together to nourish hair from …" at bounding box center [265, 148] width 119 height 20
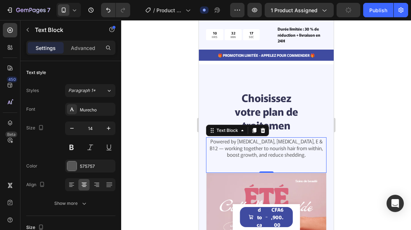
click at [305, 138] on p "Powered by Biotin, Vitamin B5, E & B12 — working together to nourish hair from …" at bounding box center [265, 148] width 119 height 20
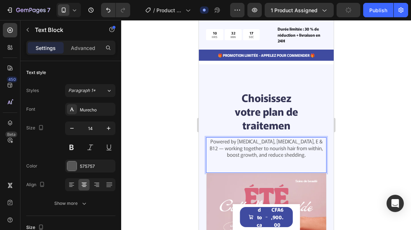
click at [305, 138] on p "Powered by Biotin, Vitamin B5, E & B12 — working together to nourish hair from …" at bounding box center [265, 148] width 119 height 20
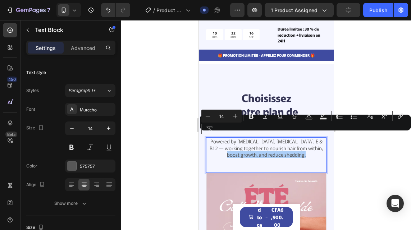
click at [305, 134] on div "Minus 14 Plus Bold Italic Underline Strikethrough Text Color Text Background Co…" at bounding box center [305, 123] width 208 height 26
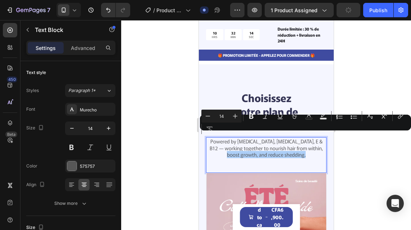
click at [305, 134] on div "Minus 14 Plus Bold Italic Underline Strikethrough Text Color Text Background Co…" at bounding box center [305, 123] width 208 height 26
click at [309, 138] on p "Powered by Biotin, Vitamin B5, E & B12 — working together to nourish hair from …" at bounding box center [265, 148] width 119 height 20
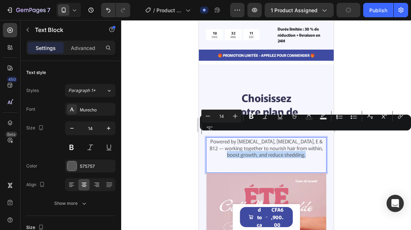
click at [300, 147] on div "Powered by Biotin, Vitamin B5, E & B12 — working together to nourish hair from …" at bounding box center [266, 155] width 120 height 36
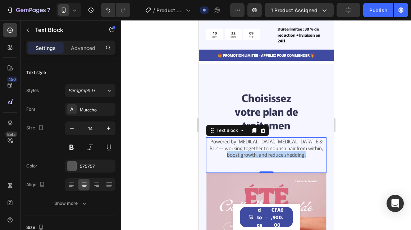
click at [304, 143] on div "Powered by Biotin, Vitamin B5, E & B12 — working together to nourish hair from …" at bounding box center [266, 155] width 120 height 36
click at [248, 149] on div "Powered by Biotin, Vitamin B5, E & B12 — working together to nourish hair from …" at bounding box center [266, 155] width 120 height 36
click at [218, 144] on div "Powered by Biotin, Vitamin B5, E & B12 — working together to nourish hair from …" at bounding box center [266, 155] width 120 height 36
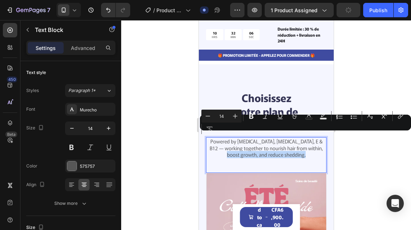
click at [307, 138] on p "Powered by Biotin, Vitamin B5, E & B12 — working together to nourish hair from …" at bounding box center [265, 148] width 119 height 20
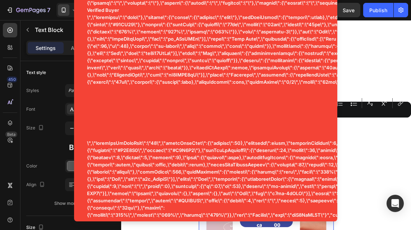
copy p "Powered by Biotin, Vitamin B5, E & B12 — working together to nourish hair from …"
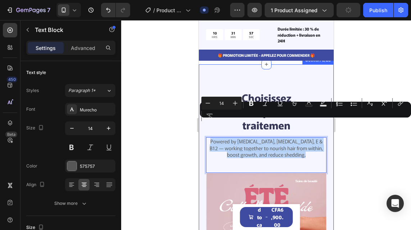
copy p "Powered by Biotin, Vitamin B5, E & B12 — working together to nourish hair from …"
drag, startPoint x: 307, startPoint y: 137, endPoint x: 205, endPoint y: 125, distance: 103.2
click at [205, 125] on div "Choisissez votre plan de traitemen Heading Powered by Biotin, Vitamin B5, E & B…" at bounding box center [265, 232] width 135 height 337
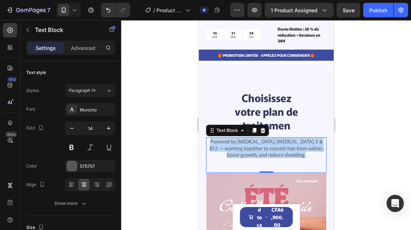
click at [303, 140] on p "Powered by Biotin, Vitamin B5, E & B12 — working together to nourish hair from …" at bounding box center [265, 148] width 119 height 20
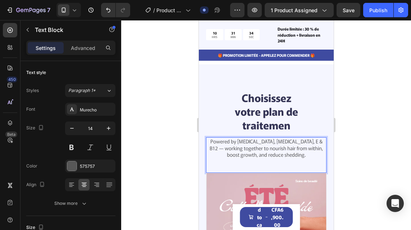
click at [303, 140] on p "Powered by Biotin, Vitamin B5, E & B12 — working together to nourish hair from …" at bounding box center [265, 148] width 119 height 20
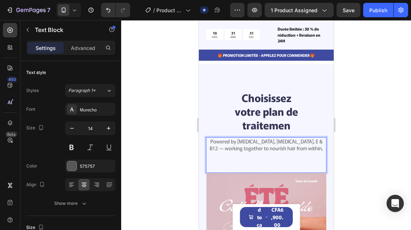
click at [303, 140] on p "Powered by Biotin, Vitamin B5, E & B12 — working together to nourish hair from …" at bounding box center [265, 148] width 119 height 20
click at [306, 138] on p "Powered by Biotin, Vitamin B5, E & B12 — working together to nourish hair from …" at bounding box center [265, 148] width 119 height 20
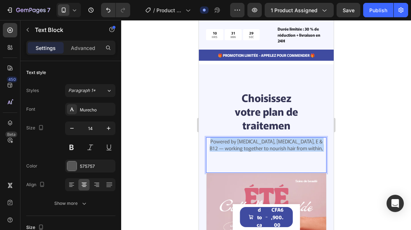
click at [306, 138] on p "Powered by Biotin, Vitamin B5, E & B12 — working together to nourish hair from …" at bounding box center [265, 148] width 119 height 20
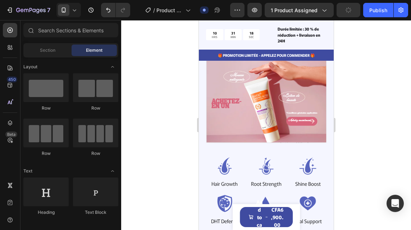
scroll to position [836, 0]
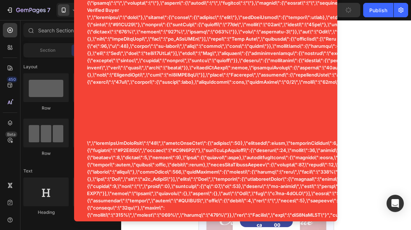
click at [363, 86] on div at bounding box center [266, 125] width 290 height 210
click at [346, 89] on div at bounding box center [266, 125] width 290 height 210
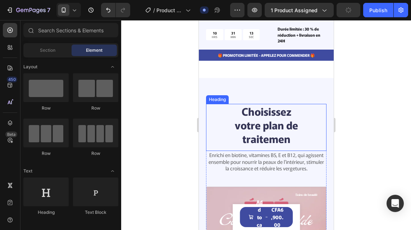
click at [292, 111] on h2 "Choisissez votre plan de traitemen" at bounding box center [266, 125] width 72 height 42
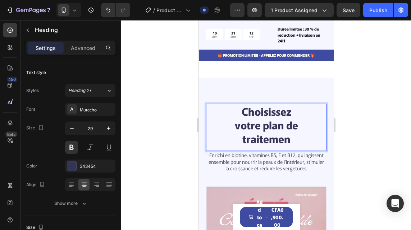
click at [292, 116] on p "Choisissez votre plan de traitemen" at bounding box center [265, 125] width 71 height 41
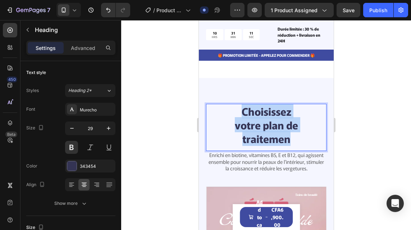
click at [292, 116] on p "Choisissez votre plan de traitemen" at bounding box center [265, 125] width 71 height 41
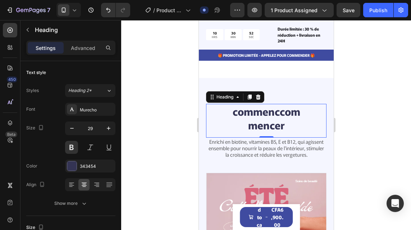
click at [290, 105] on p "commenccommencer" at bounding box center [265, 118] width 71 height 27
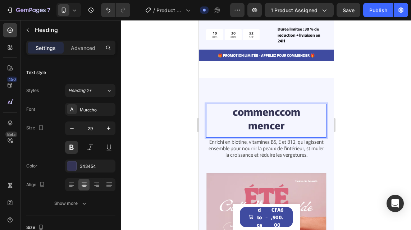
click at [290, 105] on p "commenccommencer" at bounding box center [265, 118] width 71 height 27
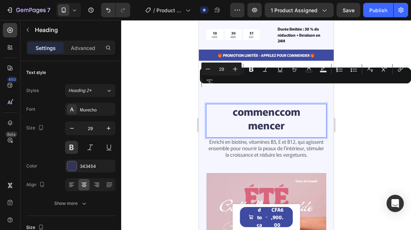
click at [290, 105] on p "commenccommencer" at bounding box center [265, 118] width 71 height 27
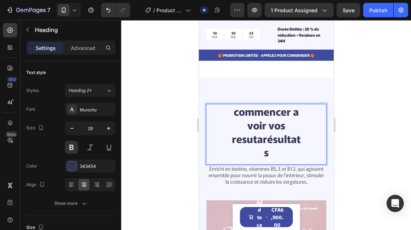
click at [277, 134] on p "commencer a voir vos resutarésultats" at bounding box center [265, 132] width 71 height 54
click at [246, 134] on p "commencer a voir vos resutarésultats" at bounding box center [265, 132] width 71 height 54
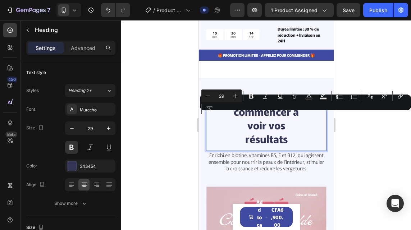
drag, startPoint x: 261, startPoint y: 123, endPoint x: 288, endPoint y: 124, distance: 27.3
click at [288, 124] on p "commencer a voir vos résultats" at bounding box center [265, 125] width 71 height 41
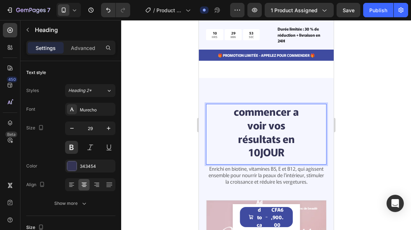
click at [257, 133] on p "commencer a voir vos résultats en 10JOUR" at bounding box center [265, 132] width 71 height 54
click at [281, 135] on p "commencer a voir vos résultats en 10 JOUR" at bounding box center [265, 132] width 71 height 54
click at [343, 141] on div at bounding box center [266, 125] width 290 height 210
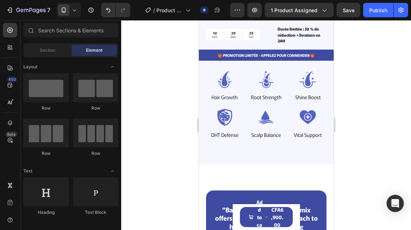
scroll to position [1070, 0]
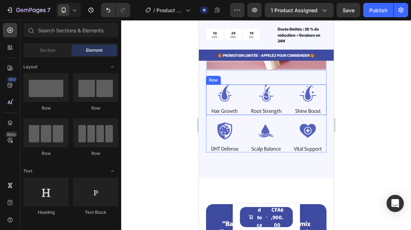
click at [282, 107] on div "Image Hair Growth Text Block Image Root Strength Text Block Image Shine Boost T…" at bounding box center [266, 99] width 120 height 30
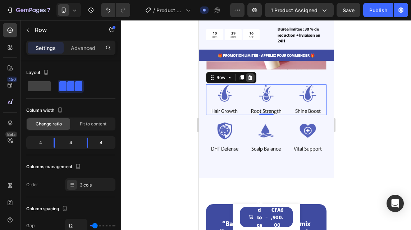
click at [252, 81] on icon at bounding box center [250, 78] width 6 height 6
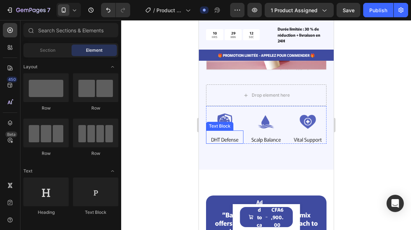
click at [222, 142] on p "DHT Defense" at bounding box center [224, 139] width 27 height 6
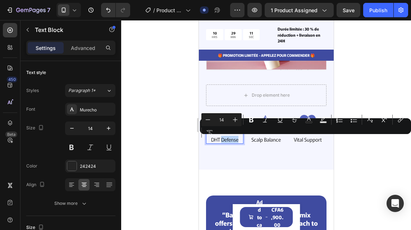
click at [222, 142] on p "DHT Defense" at bounding box center [224, 139] width 27 height 6
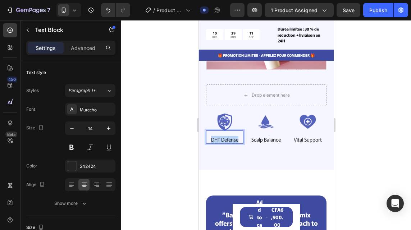
click at [222, 142] on p "DHT Defense" at bounding box center [224, 139] width 27 height 6
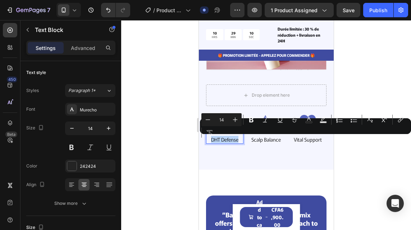
copy p "DHT Defense"
click at [222, 142] on p "DHT Defense" at bounding box center [224, 139] width 27 height 6
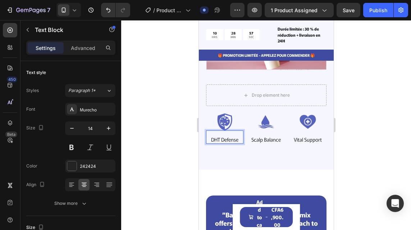
click at [229, 142] on p "DHT Defense" at bounding box center [224, 139] width 27 height 6
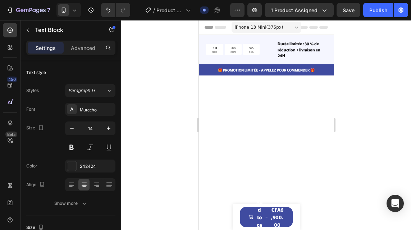
scroll to position [1070, 0]
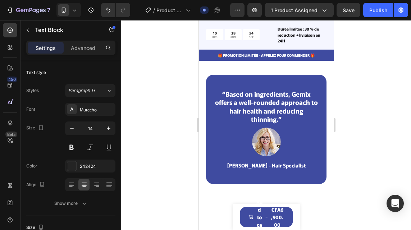
click at [261, 22] on p "Scalp Balance" at bounding box center [265, 19] width 29 height 6
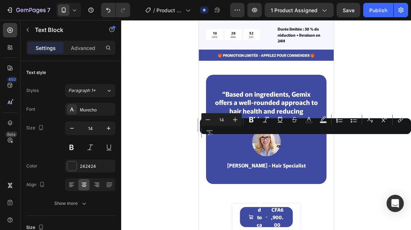
copy p "Scalp Balance"
click at [261, 22] on p "Scalp Balance" at bounding box center [265, 19] width 29 height 6
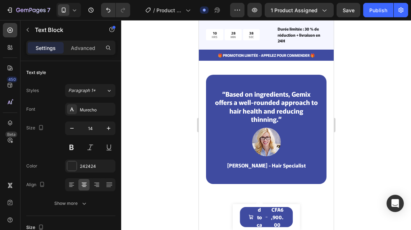
click at [274, 22] on p "Scalp Balance" at bounding box center [265, 19] width 29 height 6
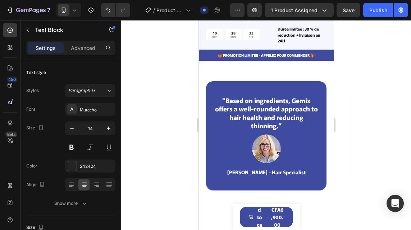
click at [307, 22] on p "Vital Support" at bounding box center [307, 19] width 28 height 6
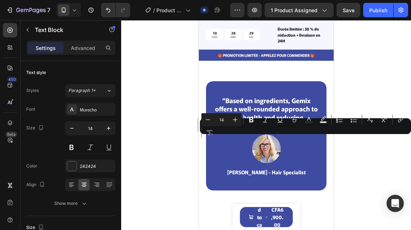
copy p "Vital Support"
click at [307, 22] on p "Vital Support" at bounding box center [307, 19] width 28 height 6
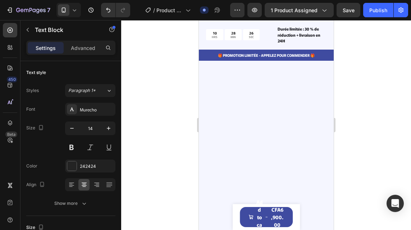
scroll to position [487, 0]
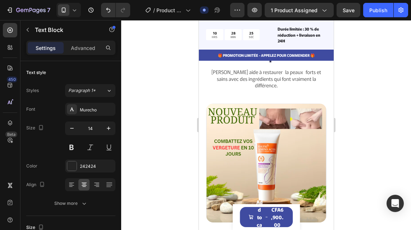
drag, startPoint x: 307, startPoint y: 141, endPoint x: 330, endPoint y: 168, distance: 35.2
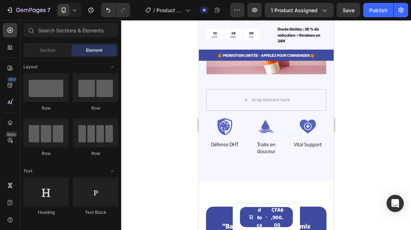
scroll to position [1038, 0]
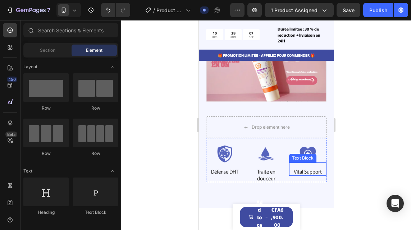
click at [303, 172] on p "Vital Support" at bounding box center [307, 171] width 28 height 6
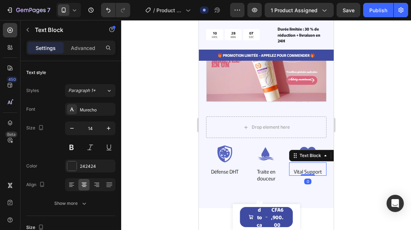
click at [303, 172] on p "Vital Support" at bounding box center [307, 171] width 28 height 6
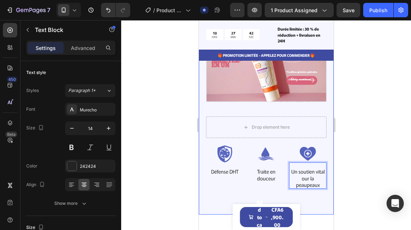
click at [269, 191] on div "commencer a voir vos résultats en 10 JOURS Heading Enrichi en biotine, vitamine…" at bounding box center [265, 36] width 135 height 355
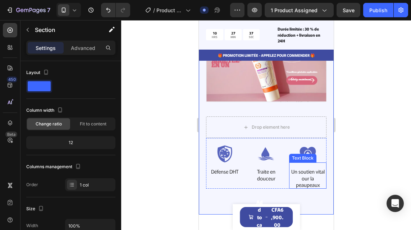
click at [297, 182] on p "Un soutien vital our la peaupeaux" at bounding box center [307, 178] width 36 height 20
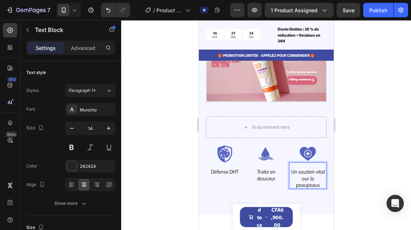
click at [297, 180] on p "Un soutien vital our la peaupeaux" at bounding box center [307, 178] width 36 height 20
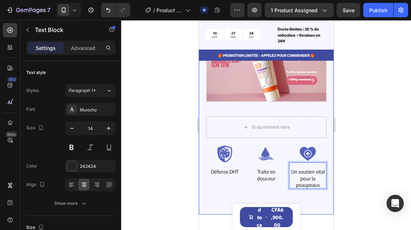
click at [288, 200] on div "commencer a voir vos résultats en 10 JOURS Heading Enrichi en biotine, vitamine…" at bounding box center [265, 36] width 135 height 355
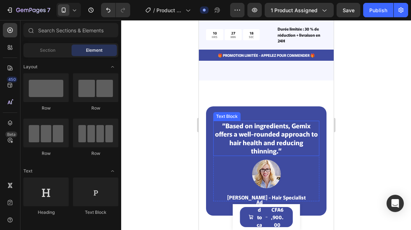
scroll to position [1185, 0]
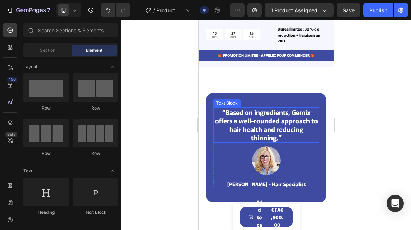
click at [293, 131] on p "“Based on ingredients, Gemix offers a well-rounded approach to hair health and …" at bounding box center [266, 125] width 105 height 34
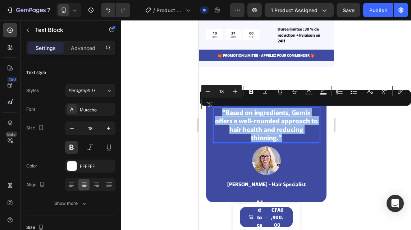
copy p "“Based on ingredients, Gemix offers a well-rounded approach to hair health and …"
click at [283, 136] on p "“Based on ingredients, Gemix offers a well-rounded approach to hair health and …" at bounding box center [266, 125] width 105 height 34
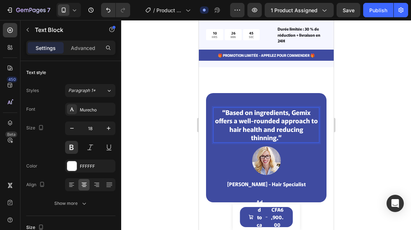
click at [283, 139] on p "“Based on ingredients, Gemix offers a well-rounded approach to hair health and …" at bounding box center [266, 125] width 105 height 34
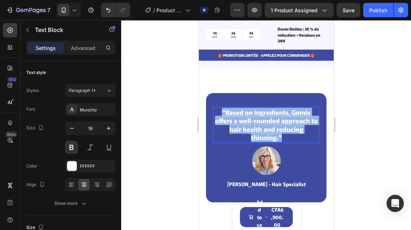
click at [283, 139] on p "“Based on ingredients, Gemix offers a well-rounded approach to hair health and …" at bounding box center [266, 125] width 105 height 34
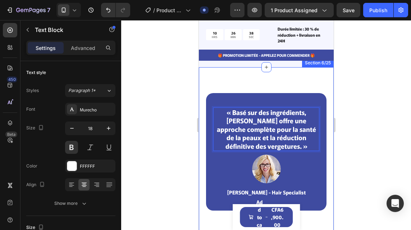
click at [324, 159] on div "« Basé sur des ingrédients, [PERSON_NAME] offre une approche complète pour la s…" at bounding box center [265, 151] width 135 height 169
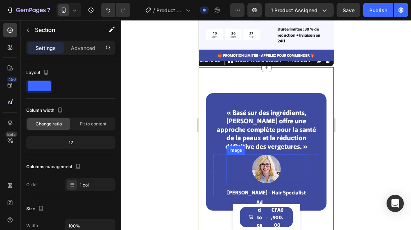
click at [267, 169] on img at bounding box center [266, 169] width 29 height 29
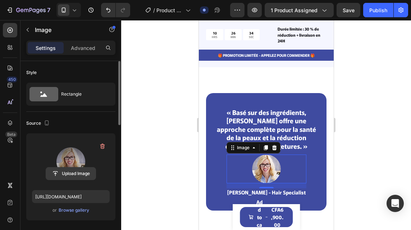
click at [73, 172] on input "file" at bounding box center [71, 174] width 50 height 12
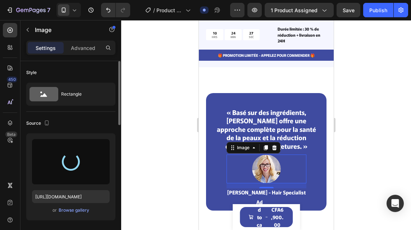
type input "[URL][DOMAIN_NAME]"
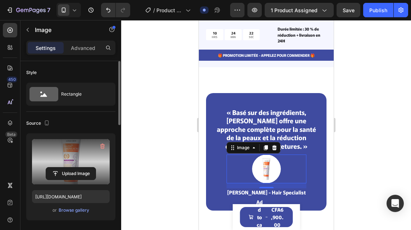
click at [164, 178] on div at bounding box center [266, 125] width 290 height 210
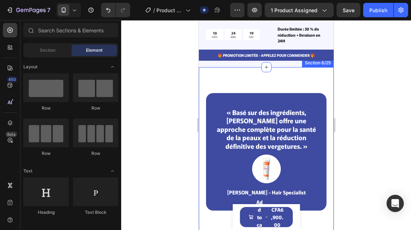
click at [324, 133] on div "« Basé sur des ingrédients, [PERSON_NAME] offre une approche complète pour la s…" at bounding box center [265, 151] width 135 height 169
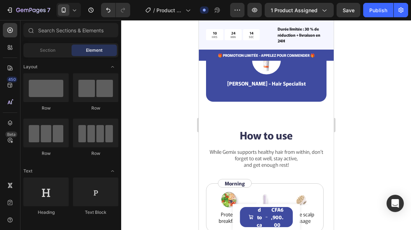
scroll to position [1268, 0]
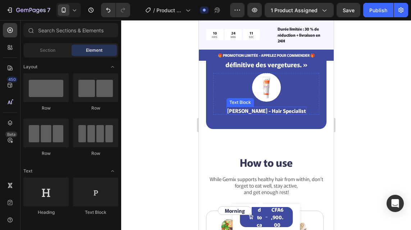
click at [278, 109] on p "[PERSON_NAME] - Hair Specialist" at bounding box center [266, 111] width 78 height 6
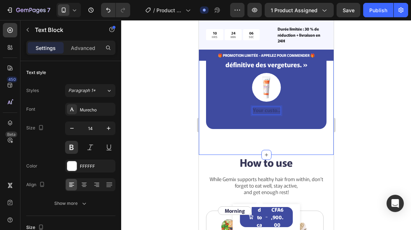
click at [322, 135] on div "« Basé sur des ingrédients, [PERSON_NAME] offre une approche complète pour la s…" at bounding box center [265, 70] width 135 height 169
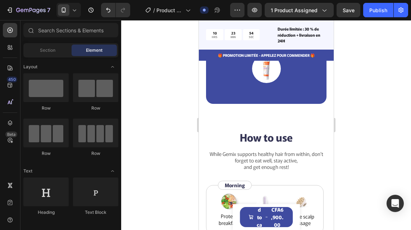
scroll to position [1355, 0]
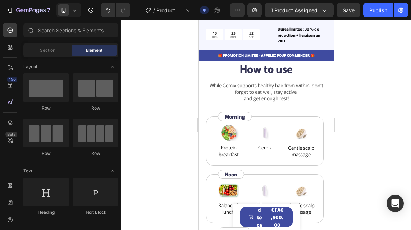
click at [282, 75] on h2 "How to use" at bounding box center [266, 68] width 120 height 15
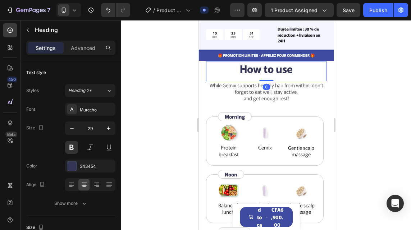
click at [287, 74] on h2 "How to use" at bounding box center [266, 68] width 120 height 15
click at [287, 74] on p "How to use" at bounding box center [265, 69] width 119 height 14
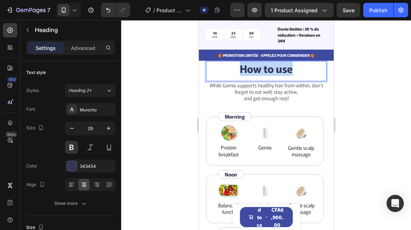
click at [287, 74] on p "How to use" at bounding box center [265, 69] width 119 height 14
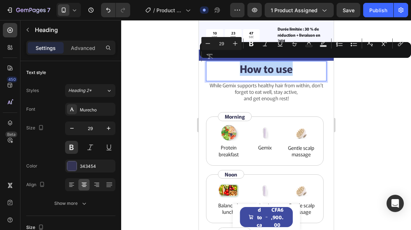
click at [287, 74] on p "How to use" at bounding box center [265, 69] width 119 height 14
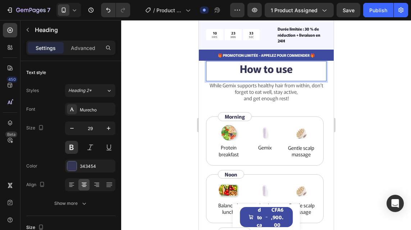
click at [289, 68] on p "How to use" at bounding box center [265, 69] width 119 height 14
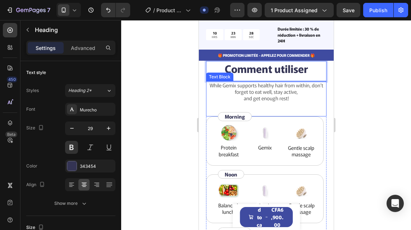
click at [288, 99] on p "While Gemix supports healthy hair from within, don’t forget to eat well, stay a…" at bounding box center [265, 92] width 119 height 20
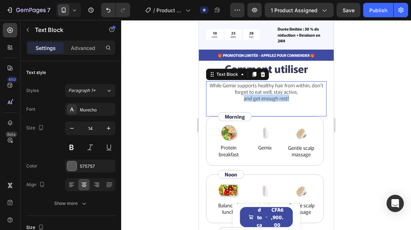
click at [288, 99] on p "While Gemix supports healthy hair from within, don’t forget to eat well, stay a…" at bounding box center [265, 92] width 119 height 20
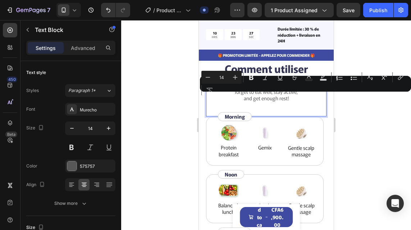
click at [288, 99] on p "While Gemix supports healthy hair from within, don’t forget to eat well, stay a…" at bounding box center [265, 92] width 119 height 20
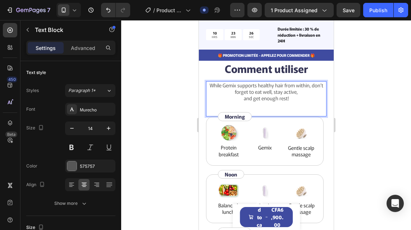
click at [288, 99] on p "While Gemix supports healthy hair from within, don’t forget to eat well, stay a…" at bounding box center [265, 92] width 119 height 20
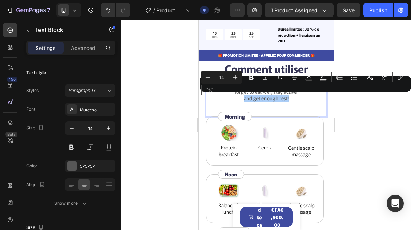
click at [304, 95] on div "Minus 14 Plus Bold Italic Underline Strikethrough Text Color Text Background Co…" at bounding box center [305, 84] width 208 height 26
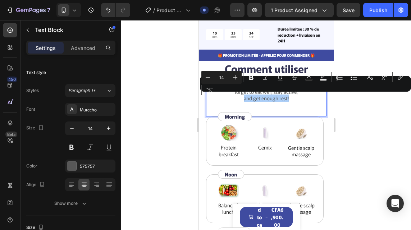
click at [304, 95] on div "Minus 14 Plus Bold Italic Underline Strikethrough Text Color Text Background Co…" at bounding box center [305, 84] width 208 height 26
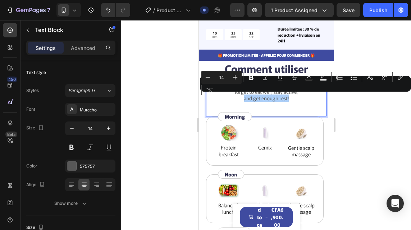
click at [304, 95] on div "Minus 14 Plus Bold Italic Underline Strikethrough Text Color Text Background Co…" at bounding box center [305, 84] width 208 height 26
click at [296, 100] on p "While Gemix supports healthy hair from within, don’t forget to eat well, stay a…" at bounding box center [265, 92] width 119 height 20
click at [220, 97] on p "While Gemix supports healthy hair from within, don’t forget to eat well, stay a…" at bounding box center [265, 92] width 119 height 20
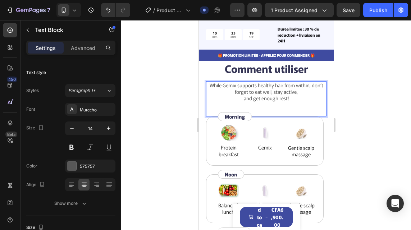
click at [210, 85] on p "While Gemix supports healthy hair from within, don’t forget to eat well, stay a…" at bounding box center [265, 92] width 119 height 20
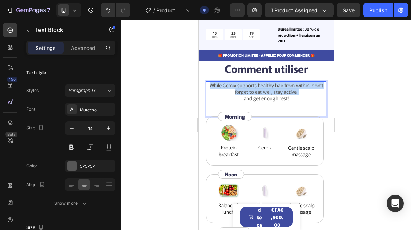
click at [210, 85] on p "While Gemix supports healthy hair from within, don’t forget to eat well, stay a…" at bounding box center [265, 92] width 119 height 20
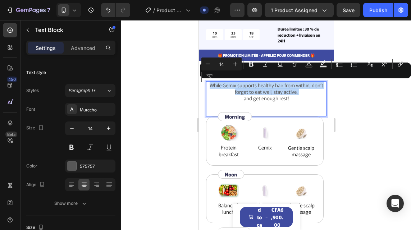
click at [211, 91] on p "While Gemix supports healthy hair from within, don’t forget to eat well, stay a…" at bounding box center [265, 92] width 119 height 20
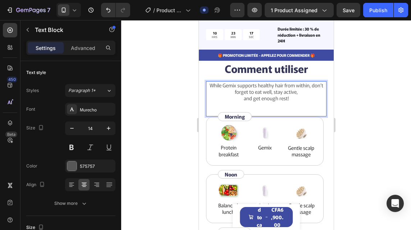
click at [211, 91] on p "While Gemix supports healthy hair from within, don’t forget to eat well, stay a…" at bounding box center [265, 92] width 119 height 20
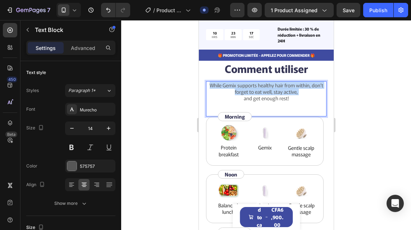
click at [211, 91] on p "While Gemix supports healthy hair from within, don’t forget to eat well, stay a…" at bounding box center [265, 92] width 119 height 20
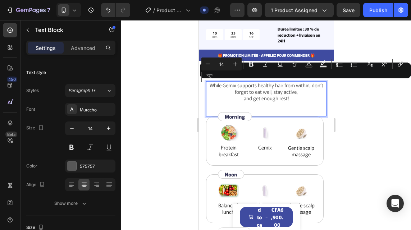
click at [294, 102] on div "While Gemix supports healthy hair from within, don’t forget to eat well, stay a…" at bounding box center [266, 91] width 120 height 21
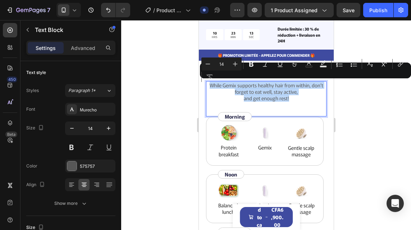
copy p "While Gemix supports healthy hair from within, don’t forget to eat well, stay a…"
drag, startPoint x: 294, startPoint y: 102, endPoint x: 210, endPoint y: 87, distance: 85.5
click at [210, 87] on div "While Gemix supports healthy hair from within, don’t forget to eat well, stay a…" at bounding box center [266, 91] width 120 height 21
click at [288, 101] on p "While Gemix supports healthy hair from within, don’t forget to eat well, stay a…" at bounding box center [265, 92] width 119 height 20
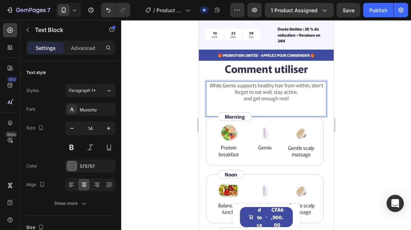
click at [288, 101] on p "While Gemix supports healthy hair from within, don’t forget to eat well, stay a…" at bounding box center [265, 92] width 119 height 20
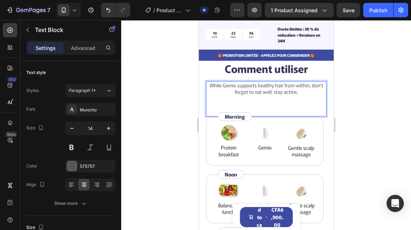
click at [288, 101] on p "While Gemix supports healthy hair from within, don’t forget to eat well, stay a…" at bounding box center [265, 92] width 119 height 20
click at [311, 90] on p "While Gemix supports healthy hair from within, don’t forget to eat well, stay a…" at bounding box center [265, 92] width 119 height 20
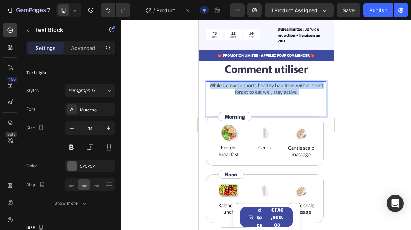
click at [311, 90] on p "While Gemix supports healthy hair from within, don’t forget to eat well, stay a…" at bounding box center [265, 92] width 119 height 20
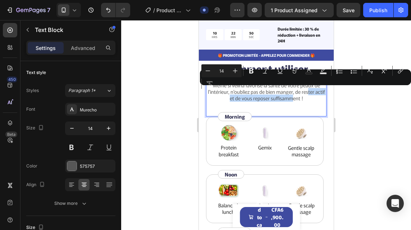
drag, startPoint x: 311, startPoint y: 90, endPoint x: 294, endPoint y: 97, distance: 17.7
click at [294, 97] on p "Même si velina favorise la santé de votre peaux de l'intérieur, n'oubliez pas d…" at bounding box center [265, 92] width 119 height 20
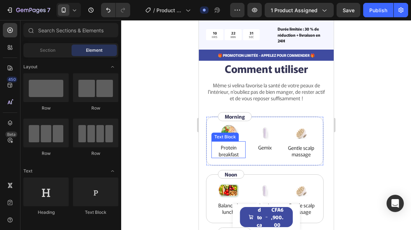
click at [238, 153] on p "Protein breakfast" at bounding box center [228, 150] width 33 height 13
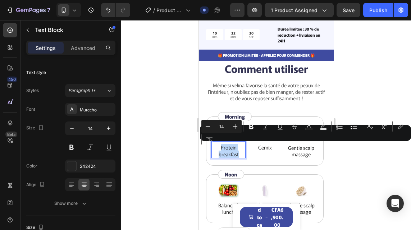
copy p "Protein breakfast"
click at [237, 151] on p "Protein breakfast" at bounding box center [228, 150] width 33 height 13
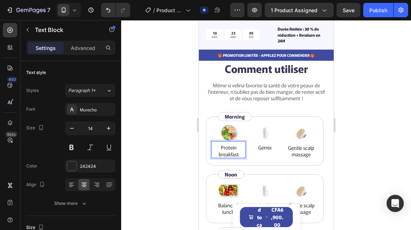
click at [238, 155] on p "Protein breakfast" at bounding box center [228, 150] width 33 height 13
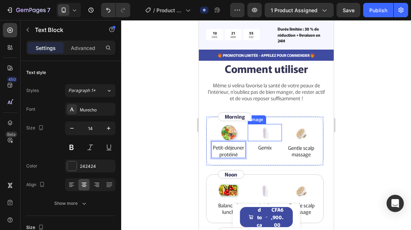
click at [263, 131] on img at bounding box center [265, 132] width 22 height 17
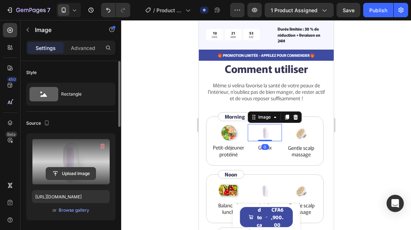
click at [72, 174] on input "file" at bounding box center [71, 174] width 50 height 12
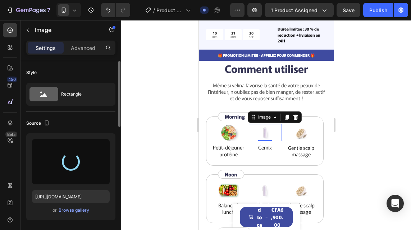
type input "https://cdn.shopify.com/s/files/1/0770/1794/0224/files/gempages_577077367487333…"
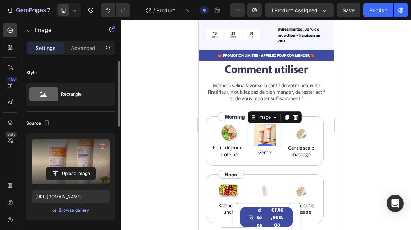
click at [265, 153] on div "0" at bounding box center [264, 152] width 7 height 6
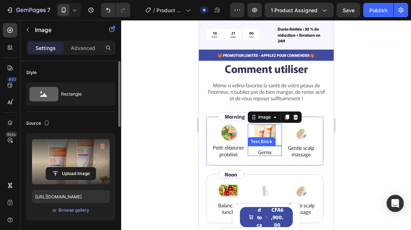
click at [270, 154] on p "Gemix" at bounding box center [264, 152] width 33 height 6
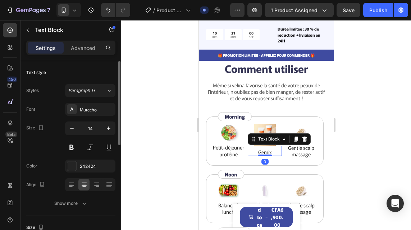
click at [270, 154] on p "Gemix" at bounding box center [264, 152] width 33 height 6
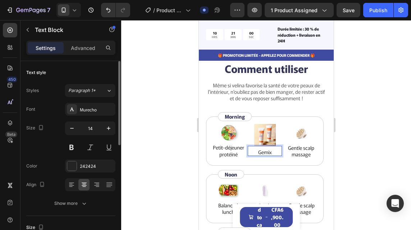
click at [270, 154] on p "Gemix" at bounding box center [264, 152] width 33 height 6
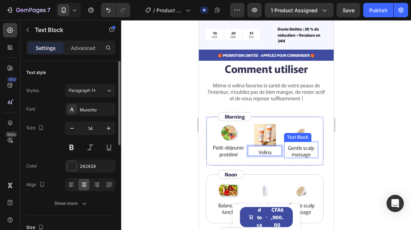
click at [303, 156] on p "Gentle scalp massage" at bounding box center [300, 151] width 33 height 13
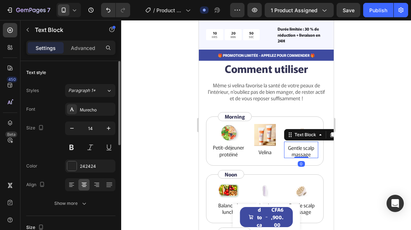
click at [306, 155] on p "Gentle scalp massage" at bounding box center [300, 151] width 33 height 13
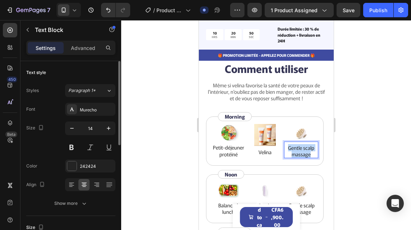
click at [306, 155] on p "Gentle scalp massage" at bounding box center [300, 151] width 33 height 13
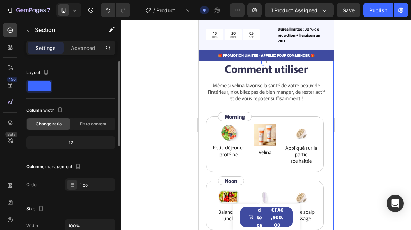
drag, startPoint x: 322, startPoint y: 173, endPoint x: 312, endPoint y: 158, distance: 18.4
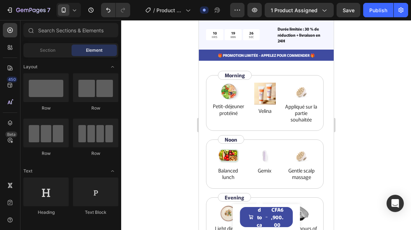
scroll to position [1382, 0]
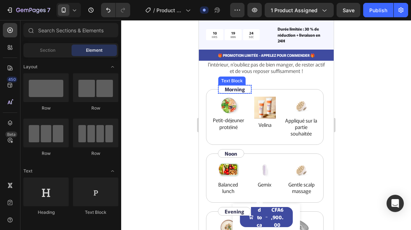
click at [244, 91] on p "Morning" at bounding box center [234, 89] width 20 height 6
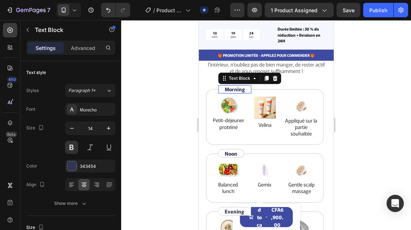
click at [244, 91] on p "Morning" at bounding box center [234, 89] width 20 height 6
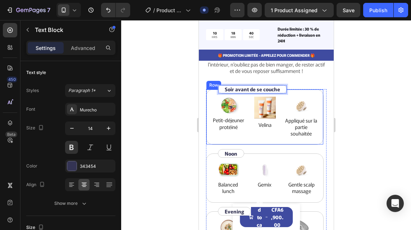
click at [317, 96] on div "Image Petit-déjeuner protéiné Text Block Image Velina Text Block Image Appliqué…" at bounding box center [265, 117] width 118 height 56
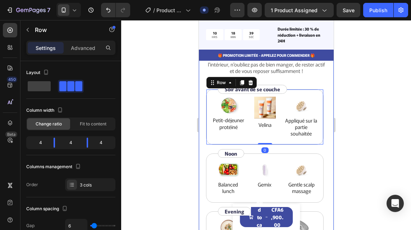
click at [326, 107] on div "Comment utiliser Heading Même si velina favorise la santé de votre peaux de l'i…" at bounding box center [265, 224] width 135 height 380
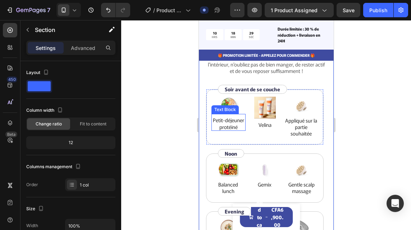
click at [235, 123] on p "Petit-déjeuner protéiné" at bounding box center [228, 123] width 33 height 13
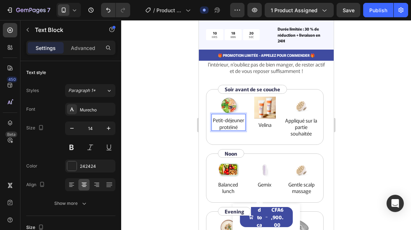
click at [238, 130] on p "Petit-déjeuner protéiné" at bounding box center [228, 123] width 33 height 13
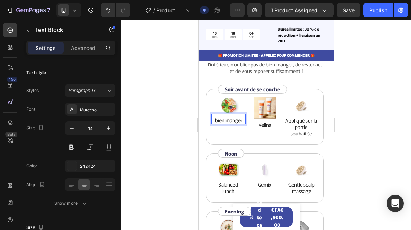
click at [216, 120] on p "bien manger" at bounding box center [228, 120] width 33 height 6
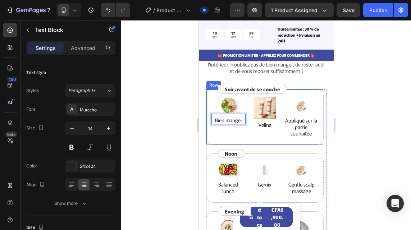
click at [235, 135] on div "Image Bien manger Text Block 0" at bounding box center [228, 117] width 34 height 41
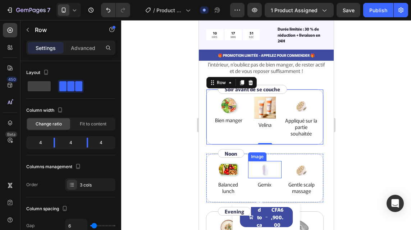
click at [277, 173] on div at bounding box center [265, 169] width 34 height 17
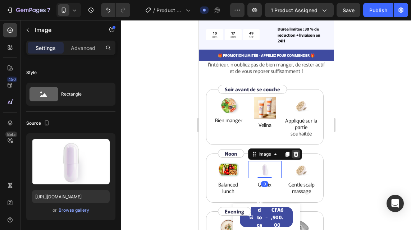
click at [295, 155] on icon at bounding box center [295, 154] width 5 height 5
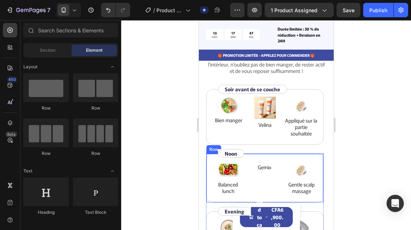
click at [278, 185] on div "Image Balanced lunch Text Block Gemix Text Block Image Gentle scalp massage Tex…" at bounding box center [265, 178] width 118 height 49
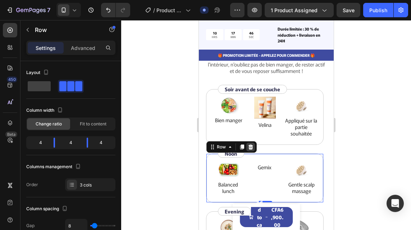
click at [251, 147] on icon at bounding box center [250, 147] width 5 height 5
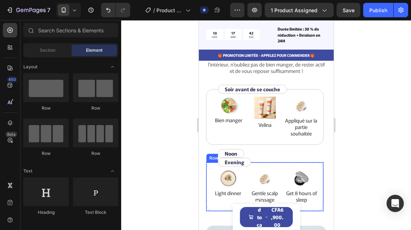
click at [279, 177] on div "Image Light dinner Text Block Image Gentle scalp massage Text Block Image Get 8…" at bounding box center [265, 186] width 118 height 49
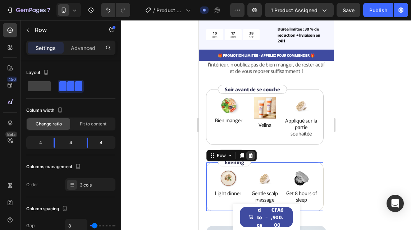
click at [253, 156] on div at bounding box center [250, 155] width 9 height 9
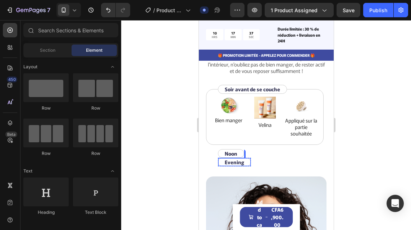
click at [236, 161] on p "Evening" at bounding box center [233, 162] width 19 height 6
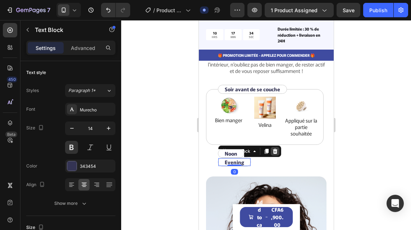
click at [274, 153] on icon at bounding box center [275, 151] width 5 height 5
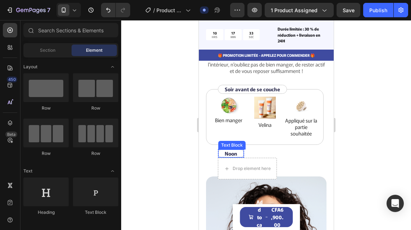
click at [237, 154] on div "Noon" at bounding box center [231, 154] width 14 height 8
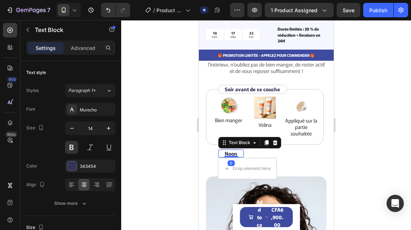
click at [237, 154] on div "Noon" at bounding box center [231, 154] width 14 height 8
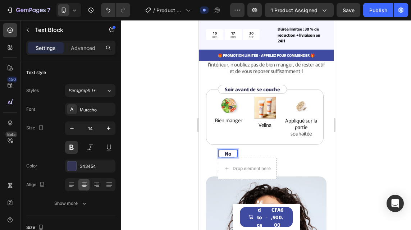
click at [237, 154] on div "No Text Block 0" at bounding box center [228, 153] width 20 height 9
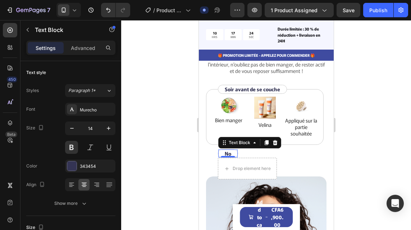
click at [233, 152] on div "No Text Block 0" at bounding box center [228, 153] width 20 height 9
click at [233, 154] on div "No Text Block 0" at bounding box center [228, 153] width 20 height 9
click at [230, 154] on p "No" at bounding box center [227, 153] width 6 height 6
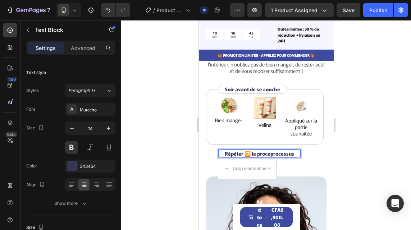
click at [270, 154] on p "Répéter 🔂 le proceprocessus" at bounding box center [258, 153] width 69 height 6
drag, startPoint x: 270, startPoint y: 154, endPoint x: 257, endPoint y: 155, distance: 12.6
click at [257, 155] on p "Répéter 🔂 le proceprocessus" at bounding box center [258, 153] width 69 height 6
click at [257, 155] on p "Répéter 🔂 le processus" at bounding box center [252, 153] width 56 height 6
click at [259, 155] on p "Répéter 🔂 le processus" at bounding box center [252, 153] width 56 height 6
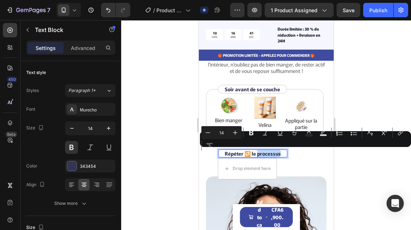
click at [257, 155] on p "Répéter 🔂 le processus" at bounding box center [252, 153] width 56 height 6
click at [264, 155] on p "Répéter 🔂 le processus" at bounding box center [252, 153] width 56 height 6
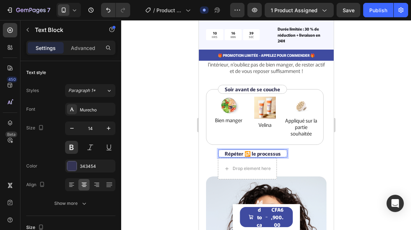
click at [283, 153] on div "Répéter 🔂 le processus Text Block 0" at bounding box center [253, 153] width 70 height 9
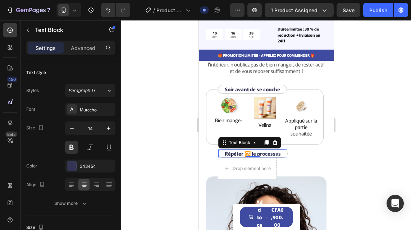
click at [283, 153] on div "Répéter 🔂 le processus Text Block 0" at bounding box center [253, 153] width 70 height 9
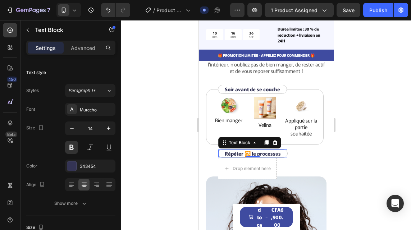
click at [283, 153] on div "Répéter 🔂 le processus Text Block 0" at bounding box center [253, 153] width 70 height 9
click at [303, 156] on div "Drop element here Row Row Répéter 🔂 le processus Text Block 0 Row" at bounding box center [265, 158] width 118 height 9
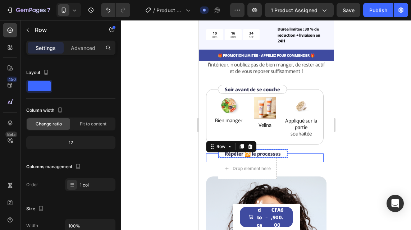
click at [283, 151] on div "Répéter 🔂 le processus Text Block" at bounding box center [253, 153] width 70 height 9
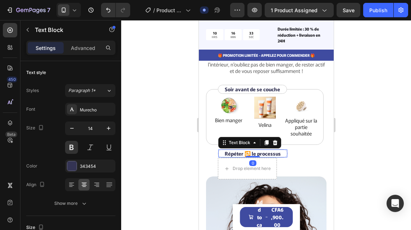
click at [283, 152] on div "Répéter 🔂 le processus Text Block 0" at bounding box center [253, 153] width 70 height 9
click at [281, 155] on div "Répéter 🔂 le processus" at bounding box center [253, 154] width 58 height 8
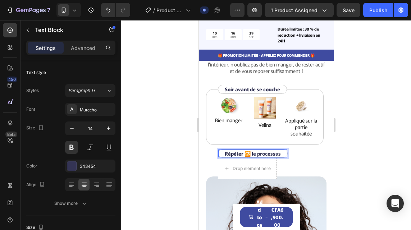
click at [284, 154] on div "Répéter 🔂 le processus Text Block 0" at bounding box center [253, 153] width 70 height 9
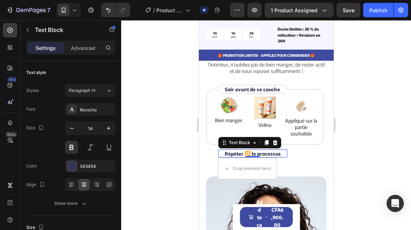
click at [281, 154] on div "Répéter 🔂 le processus" at bounding box center [253, 154] width 58 height 8
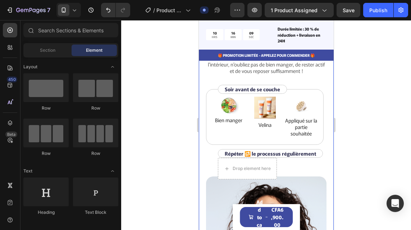
click at [324, 117] on div "Comment utiliser Heading Même si velina favorise la santé de votre peaux de l'i…" at bounding box center [265, 175] width 135 height 282
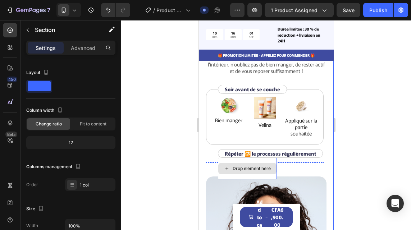
click at [263, 177] on div "Drop element here" at bounding box center [247, 169] width 59 height 22
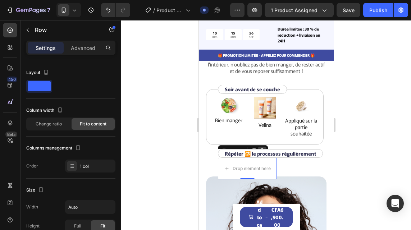
click at [262, 148] on icon at bounding box center [262, 151] width 6 height 6
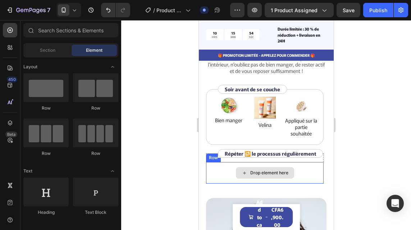
click at [311, 175] on div "Drop element here" at bounding box center [265, 173] width 118 height 22
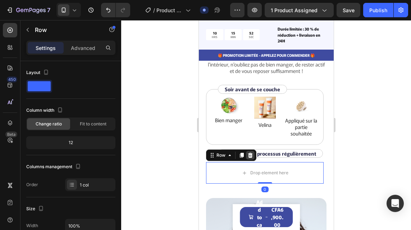
click at [250, 156] on icon at bounding box center [250, 155] width 6 height 6
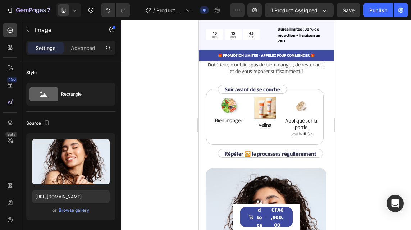
click at [253, 168] on img at bounding box center [266, 225] width 120 height 114
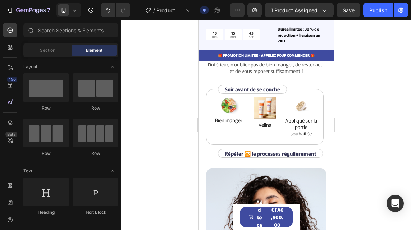
scroll to position [1464, 0]
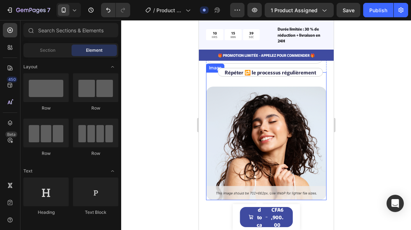
click at [248, 150] on img at bounding box center [266, 144] width 120 height 114
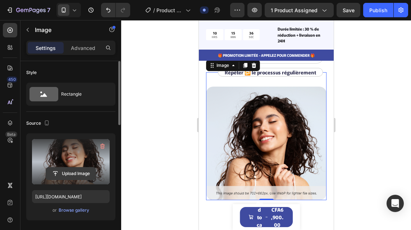
click at [66, 173] on input "file" at bounding box center [71, 174] width 50 height 12
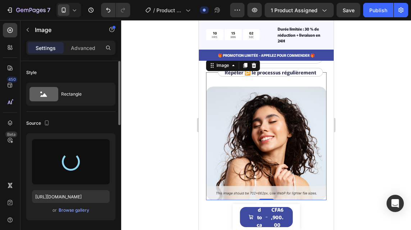
type input "https://cdn.shopify.com/s/files/1/0770/1794/0224/files/gempages_577077367487333…"
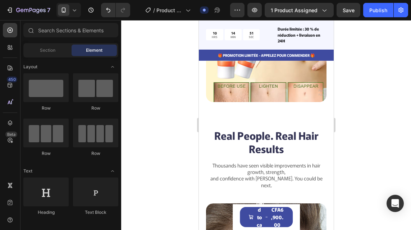
scroll to position [1613, 0]
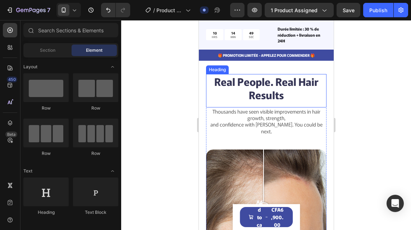
click at [285, 82] on h2 "Real People. Real Hair Results" at bounding box center [266, 88] width 120 height 28
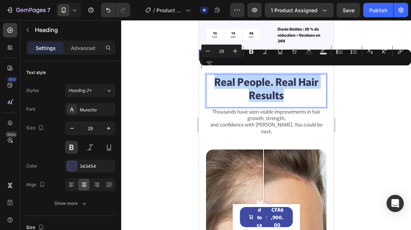
copy p "Real People. Real Hair Results"
click at [285, 82] on p "Real People. Real Hair Results" at bounding box center [265, 88] width 119 height 27
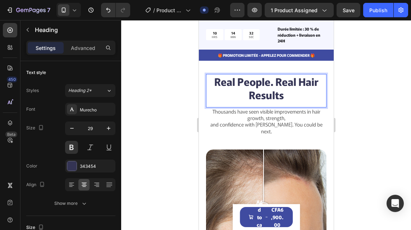
click at [283, 94] on p "Real People. Real Hair Results" at bounding box center [265, 88] width 119 height 27
click at [282, 92] on p "Real People. Real Hair Results" at bounding box center [265, 88] width 119 height 27
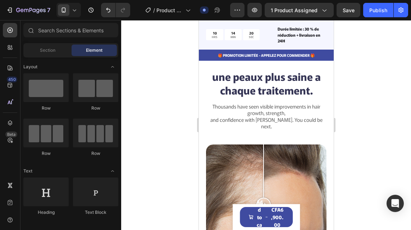
scroll to position [1586, 0]
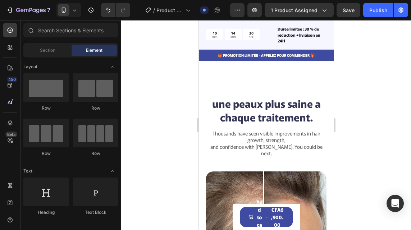
click at [284, 134] on p "Thousands have seen visible improvements in hair growth, strength," at bounding box center [265, 136] width 119 height 13
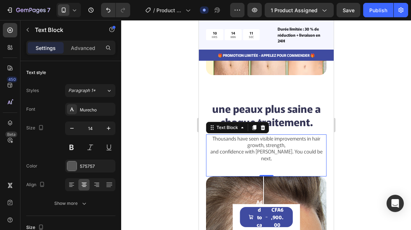
click at [262, 141] on p "Thousands have seen visible improvements in hair growth, strength," at bounding box center [265, 141] width 119 height 13
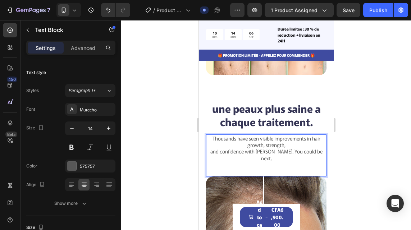
click at [314, 148] on p "and confidence with Gemix. You could be next." at bounding box center [265, 154] width 119 height 13
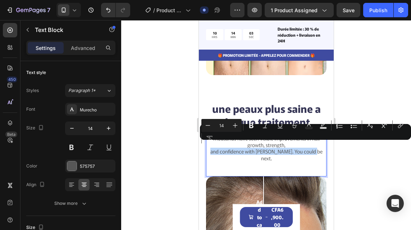
click at [217, 156] on div "Thousands have seen visible improvements in hair growth, strength, and confiden…" at bounding box center [266, 155] width 120 height 42
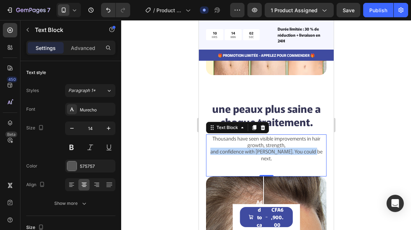
click at [208, 135] on p "Thousands have seen visible improvements in hair growth, strength," at bounding box center [265, 141] width 119 height 13
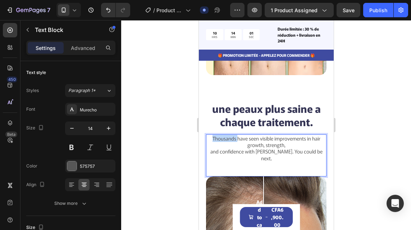
click at [208, 135] on p "Thousands have seen visible improvements in hair growth, strength," at bounding box center [265, 141] width 119 height 13
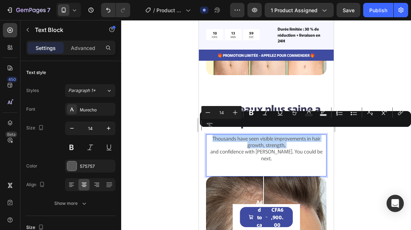
click at [208, 135] on p "Thousands have seen visible improvements in hair growth, strength," at bounding box center [265, 141] width 119 height 13
click at [316, 152] on div "Thousands have seen visible improvements in hair growth, strength, and confiden…" at bounding box center [266, 155] width 120 height 42
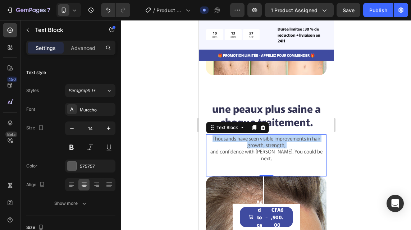
click at [316, 152] on div "Thousands have seen visible improvements in hair growth, strength, and confiden…" at bounding box center [266, 155] width 120 height 42
click at [315, 149] on p "and confidence with Gemix. You could be next." at bounding box center [265, 154] width 119 height 13
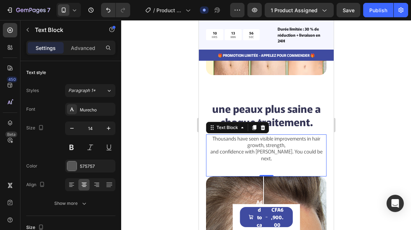
click at [315, 149] on p "and confidence with Gemix. You could be next." at bounding box center [265, 154] width 119 height 13
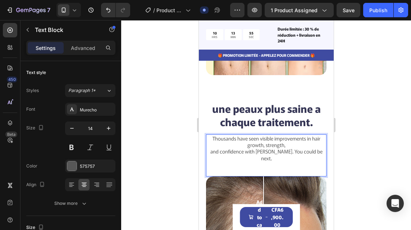
click at [315, 149] on p "and confidence with Gemix. You could be next." at bounding box center [265, 154] width 119 height 13
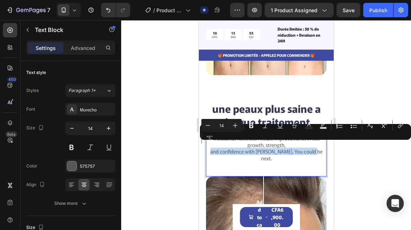
click at [315, 149] on p "and confidence with Gemix. You could be next." at bounding box center [265, 154] width 119 height 13
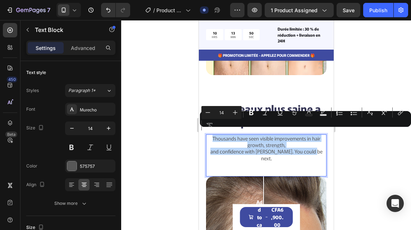
copy div "Thousands have seen visible improvements in hair growth, strength, and confiden…"
drag, startPoint x: 315, startPoint y: 149, endPoint x: 209, endPoint y: 134, distance: 107.9
click at [209, 134] on div "Thousands have seen visible improvements in hair growth, strength, and confiden…" at bounding box center [266, 148] width 120 height 28
click at [314, 151] on div "Thousands have seen visible improvements in hair growth, strength, and confiden…" at bounding box center [266, 155] width 120 height 42
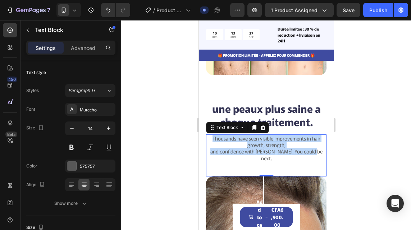
click at [238, 148] on p "and confidence with Gemix. You could be next." at bounding box center [265, 154] width 119 height 13
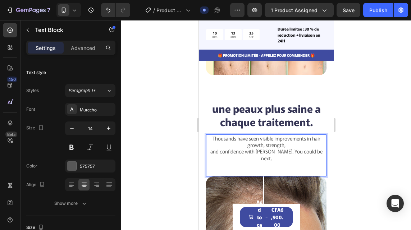
click at [208, 135] on p "Thousands have seen visible improvements in hair growth, strength," at bounding box center [265, 141] width 119 height 13
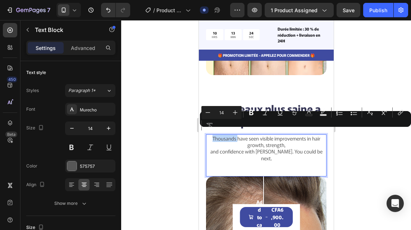
click at [208, 135] on p "Thousands have seen visible improvements in hair growth, strength," at bounding box center [265, 141] width 119 height 13
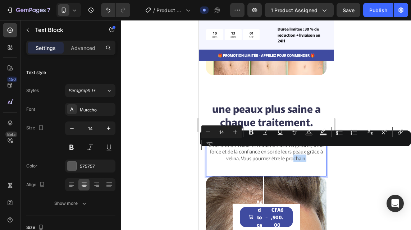
drag, startPoint x: 208, startPoint y: 134, endPoint x: 300, endPoint y: 159, distance: 95.5
click at [290, 159] on div "Des milliers de personnes ont constaté une amélioration visible et reduction de…" at bounding box center [266, 155] width 120 height 42
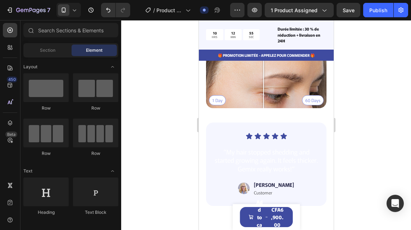
scroll to position [1702, 0]
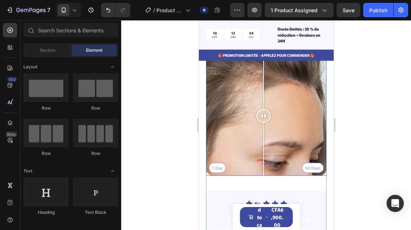
click at [282, 97] on div "1 Day 60 Days" at bounding box center [266, 115] width 120 height 120
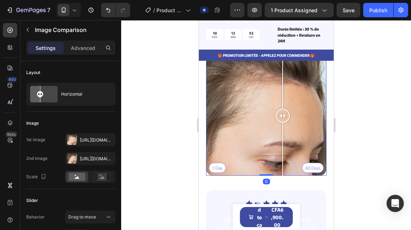
click at [264, 104] on div "1 Day 60 Days" at bounding box center [266, 115] width 120 height 120
drag, startPoint x: 280, startPoint y: 112, endPoint x: 271, endPoint y: 112, distance: 8.6
click at [271, 112] on div "1 Day 60 Days" at bounding box center [266, 115] width 120 height 120
click at [271, 112] on div at bounding box center [271, 116] width 14 height 14
drag, startPoint x: 271, startPoint y: 111, endPoint x: 267, endPoint y: 120, distance: 9.6
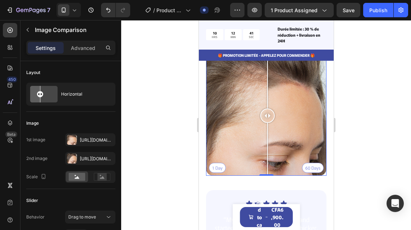
click at [267, 120] on div at bounding box center [267, 115] width 14 height 120
click at [71, 140] on div at bounding box center [72, 140] width 10 height 10
click at [71, 156] on div at bounding box center [72, 159] width 10 height 10
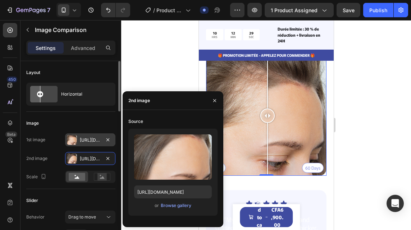
click at [71, 143] on div at bounding box center [72, 140] width 10 height 10
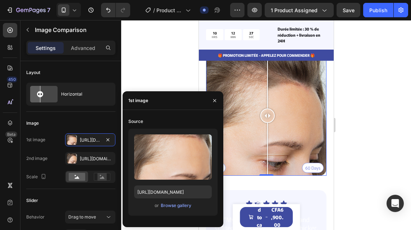
click at [159, 68] on div at bounding box center [266, 125] width 290 height 210
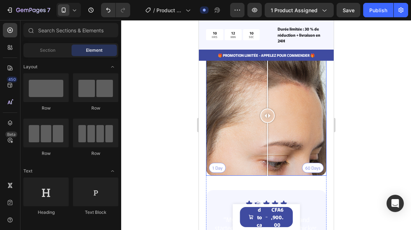
click at [230, 117] on div "1 Day 60 Days" at bounding box center [266, 115] width 120 height 120
click at [253, 145] on div "1 Day 60 Days" at bounding box center [266, 115] width 120 height 120
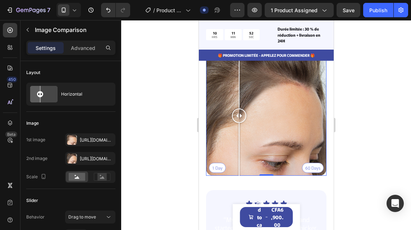
drag, startPoint x: 254, startPoint y: 114, endPoint x: 239, endPoint y: 120, distance: 16.6
click at [239, 120] on div at bounding box center [239, 115] width 14 height 120
click at [71, 139] on div at bounding box center [72, 140] width 10 height 10
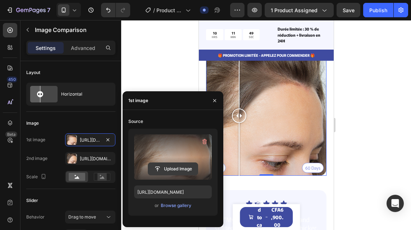
click at [166, 168] on input "file" at bounding box center [173, 169] width 50 height 12
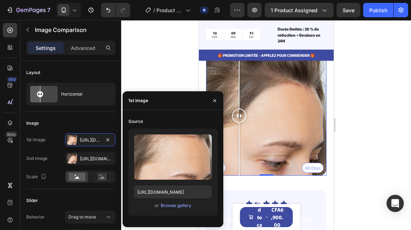
click at [170, 65] on div at bounding box center [266, 125] width 290 height 210
click at [163, 159] on div at bounding box center [266, 125] width 290 height 210
click at [169, 59] on div at bounding box center [266, 125] width 290 height 210
click at [213, 99] on div "1 Day 60 Days" at bounding box center [266, 115] width 120 height 120
click at [168, 66] on div at bounding box center [266, 125] width 290 height 210
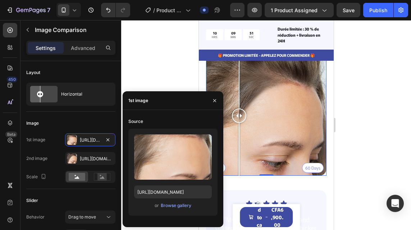
click at [362, 91] on div at bounding box center [266, 125] width 290 height 210
click at [261, 114] on div "60 Days" at bounding box center [266, 115] width 120 height 120
click at [261, 114] on div "1 Day 60 Days" at bounding box center [266, 115] width 120 height 120
click at [167, 71] on div at bounding box center [266, 125] width 290 height 210
click at [182, 70] on div at bounding box center [266, 125] width 290 height 210
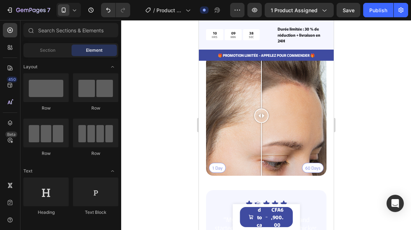
click at [155, 127] on div at bounding box center [266, 125] width 290 height 210
drag, startPoint x: 260, startPoint y: 114, endPoint x: 256, endPoint y: 116, distance: 4.2
click at [256, 116] on div at bounding box center [256, 116] width 14 height 14
click at [228, 121] on div "1 Day 60 Days" at bounding box center [266, 115] width 120 height 120
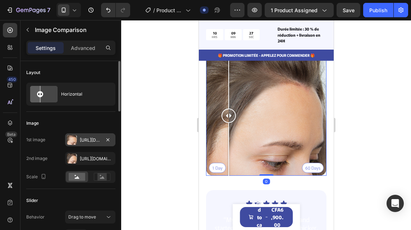
click at [70, 143] on div at bounding box center [72, 140] width 10 height 10
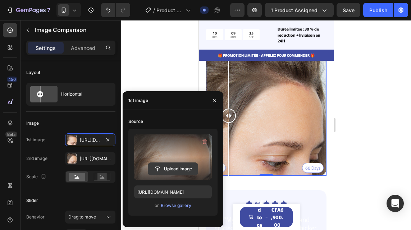
click at [164, 170] on input "file" at bounding box center [173, 169] width 50 height 12
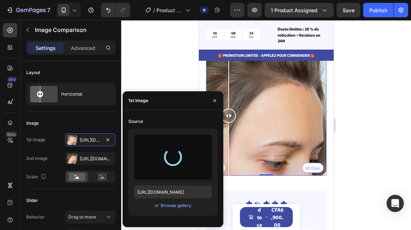
type input "https://cdn.shopify.com/s/files/1/0770/1794/0224/files/gempages_577077367487333…"
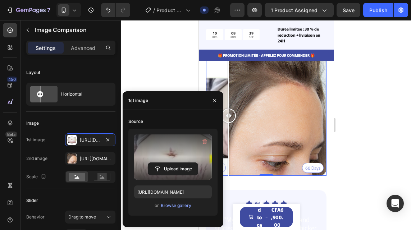
click at [175, 81] on div at bounding box center [266, 125] width 290 height 210
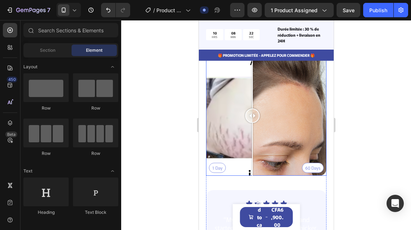
drag, startPoint x: 231, startPoint y: 113, endPoint x: 252, endPoint y: 115, distance: 21.3
click at [252, 115] on div at bounding box center [252, 116] width 14 height 14
click at [272, 124] on div "1 Day 60 Days" at bounding box center [266, 115] width 120 height 120
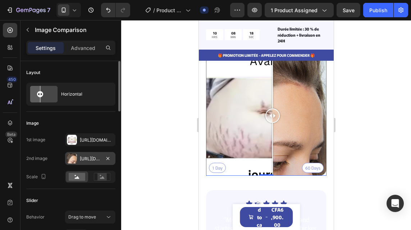
click at [69, 159] on div at bounding box center [72, 159] width 10 height 10
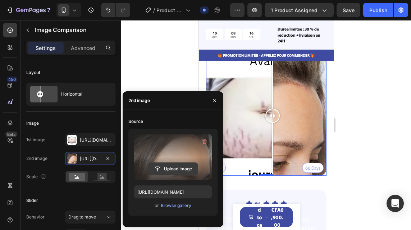
click at [170, 169] on input "file" at bounding box center [173, 169] width 50 height 12
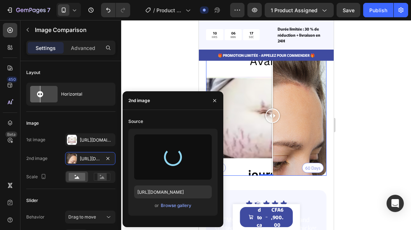
type input "https://cdn.shopify.com/s/files/1/0770/1794/0224/files/gempages_577077367487333…"
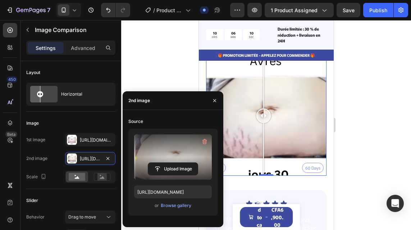
click at [162, 73] on div at bounding box center [266, 125] width 290 height 210
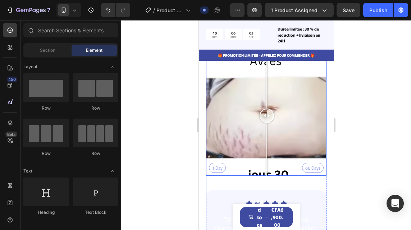
drag, startPoint x: 263, startPoint y: 115, endPoint x: 266, endPoint y: 116, distance: 3.8
click at [266, 116] on div at bounding box center [266, 116] width 14 height 14
click at [181, 122] on div at bounding box center [266, 125] width 290 height 210
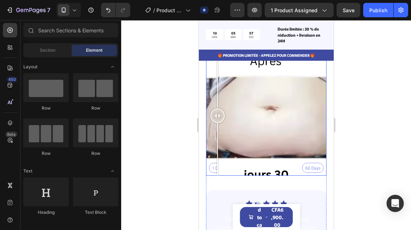
drag, startPoint x: 263, startPoint y: 108, endPoint x: 214, endPoint y: 109, distance: 48.9
click at [215, 109] on div at bounding box center [217, 116] width 14 height 14
drag, startPoint x: 214, startPoint y: 109, endPoint x: 209, endPoint y: 109, distance: 4.7
click at [213, 109] on div at bounding box center [214, 116] width 14 height 14
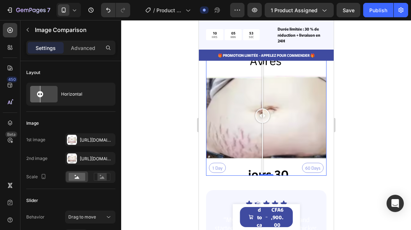
drag, startPoint x: 209, startPoint y: 109, endPoint x: 262, endPoint y: 110, distance: 52.9
click at [262, 110] on div at bounding box center [262, 116] width 14 height 14
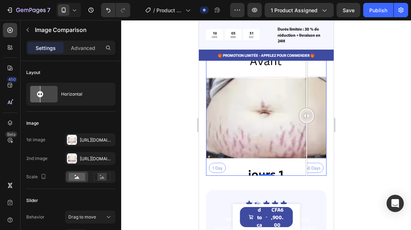
click at [306, 163] on div "1 Day 60 Days" at bounding box center [266, 115] width 120 height 120
click at [218, 165] on div "1 Day 60 Days" at bounding box center [266, 115] width 120 height 120
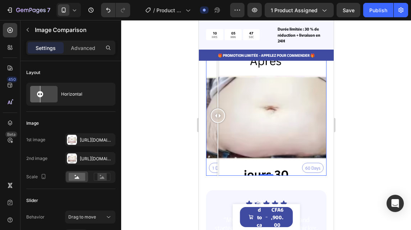
click at [266, 148] on div "1 Day 60 Days" at bounding box center [266, 115] width 120 height 120
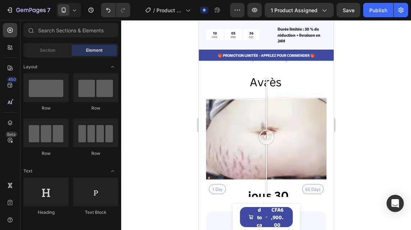
scroll to position [1694, 0]
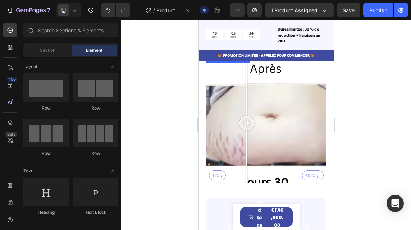
drag, startPoint x: 268, startPoint y: 119, endPoint x: 243, endPoint y: 121, distance: 24.2
click at [245, 120] on div at bounding box center [246, 123] width 14 height 14
click at [243, 121] on div at bounding box center [246, 123] width 14 height 14
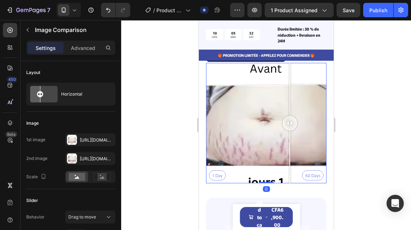
drag, startPoint x: 278, startPoint y: 118, endPoint x: 290, endPoint y: 118, distance: 11.9
click at [290, 118] on div "1 Day 60 Days" at bounding box center [266, 123] width 120 height 120
click at [271, 119] on div "1 Day 60 Days" at bounding box center [266, 123] width 120 height 120
drag, startPoint x: 271, startPoint y: 119, endPoint x: 264, endPoint y: 119, distance: 7.9
click at [264, 119] on div at bounding box center [264, 123] width 14 height 14
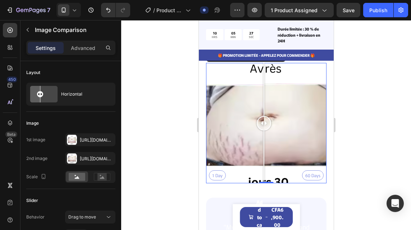
click at [264, 119] on div at bounding box center [263, 123] width 14 height 14
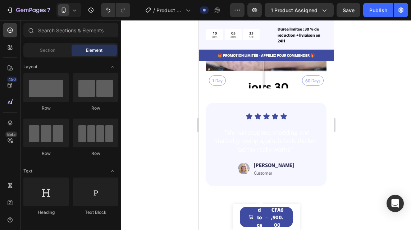
scroll to position [1775, 0]
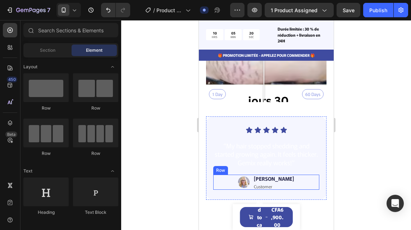
click at [296, 181] on div "Image Jessica Text Block Customer Text Block Row" at bounding box center [266, 182] width 106 height 15
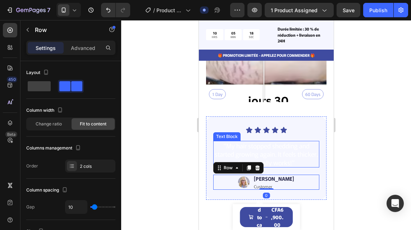
click at [258, 165] on icon at bounding box center [257, 167] width 5 height 5
click at [256, 163] on div "Icon Icon Icon Icon Icon Icon List “My hair stopped shedding and started growin…" at bounding box center [266, 158] width 106 height 63
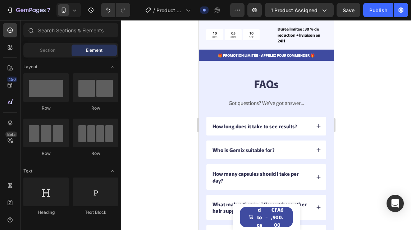
scroll to position [2019, 0]
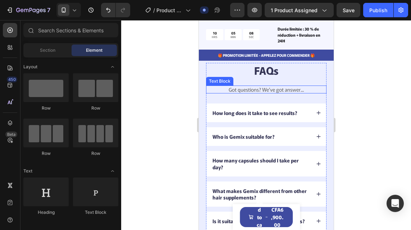
click at [267, 91] on p "Got questions? We’ve got answer..." at bounding box center [265, 89] width 119 height 6
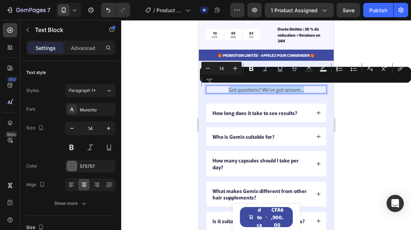
copy p "Got questions? We’ve got answer..."
click at [267, 91] on p "Got questions? We’ve got answer..." at bounding box center [265, 89] width 119 height 6
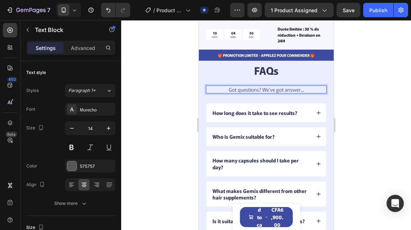
click at [301, 89] on p "Got questions? We’ve got answer..." at bounding box center [265, 89] width 119 height 6
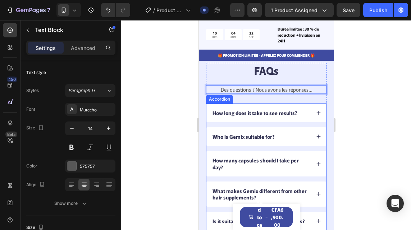
click at [316, 113] on icon at bounding box center [318, 113] width 4 height 4
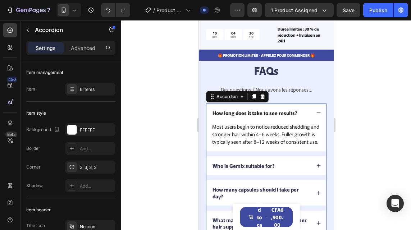
click at [297, 114] on div "How long does it take to see results?" at bounding box center [254, 113] width 87 height 9
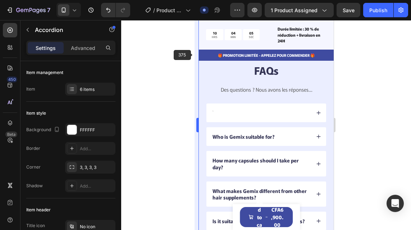
scroll to position [2017, 0]
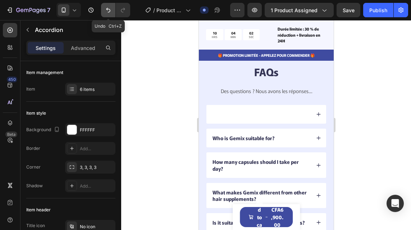
click at [113, 11] on button "Undo/Redo" at bounding box center [108, 10] width 14 height 14
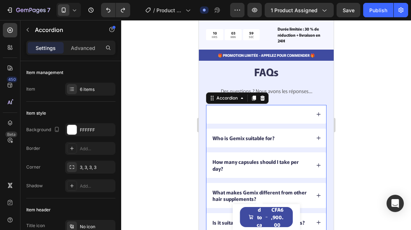
click at [243, 111] on div at bounding box center [260, 114] width 99 height 9
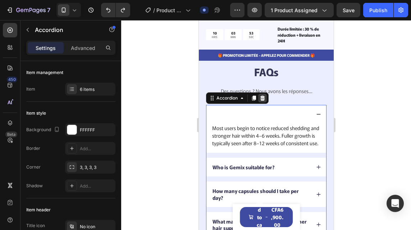
click at [262, 99] on icon at bounding box center [262, 98] width 6 height 6
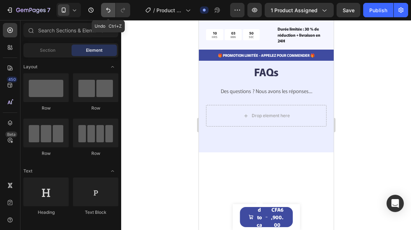
click at [111, 7] on icon "Undo/Redo" at bounding box center [108, 9] width 7 height 7
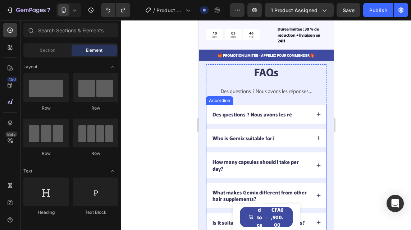
click at [292, 115] on div "Des questions ? Nous avons les ré" at bounding box center [260, 114] width 99 height 9
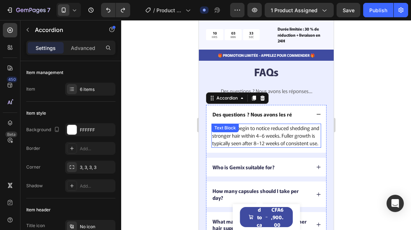
click at [248, 147] on p "Most users begin to notice reduced shedding and stronger hair within 4–6 weeks.…" at bounding box center [266, 135] width 108 height 23
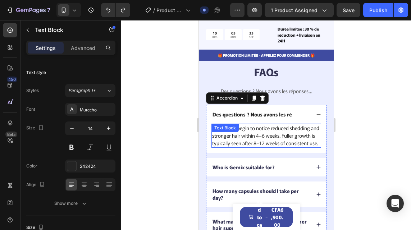
click at [248, 147] on p "Most users begin to notice reduced shedding and stronger hair within 4–6 weeks.…" at bounding box center [266, 135] width 108 height 23
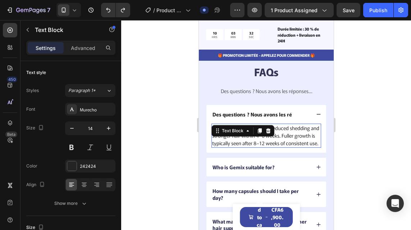
click at [248, 147] on p "Most users begin to notice reduced shedding and stronger hair within 4–6 weeks.…" at bounding box center [266, 135] width 108 height 23
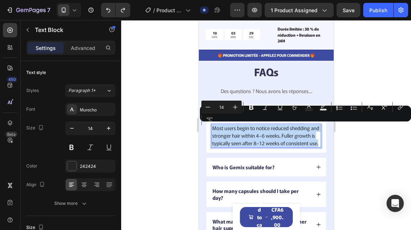
copy p "Most users begin to notice reduced shedding and stronger hair within 4–6 weeks.…"
click at [248, 147] on p "Most users begin to notice reduced shedding and stronger hair within 4–6 weeks.…" at bounding box center [266, 135] width 108 height 23
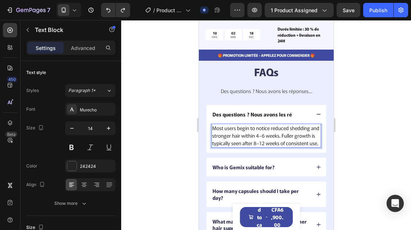
click at [247, 147] on p "Most users begin to notice reduced shedding and stronger hair within 4–6 weeks.…" at bounding box center [266, 135] width 108 height 23
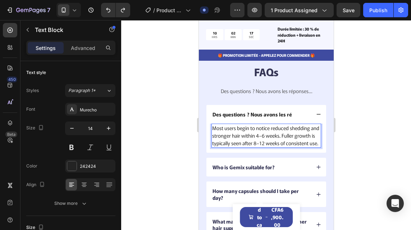
click at [247, 147] on p "Most users begin to notice reduced shedding and stronger hair within 4–6 weeks.…" at bounding box center [266, 135] width 108 height 23
click at [244, 147] on p "Most users begin to notice reduced shedding and stronger hair within 4–6 weeks.…" at bounding box center [266, 135] width 108 height 23
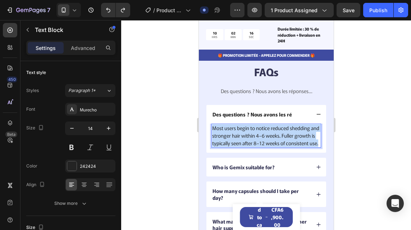
click at [244, 147] on p "Most users begin to notice reduced shedding and stronger hair within 4–6 weeks.…" at bounding box center [266, 135] width 108 height 23
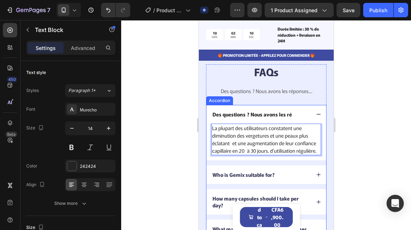
click at [294, 115] on div "Des questions ? Nous avons les ré" at bounding box center [260, 114] width 99 height 9
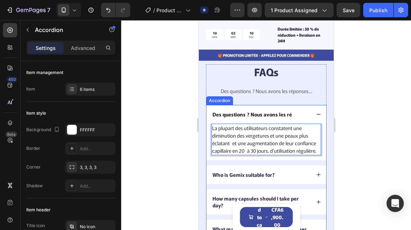
click at [292, 115] on div "Des questions ? Nous avons les ré" at bounding box center [260, 114] width 99 height 9
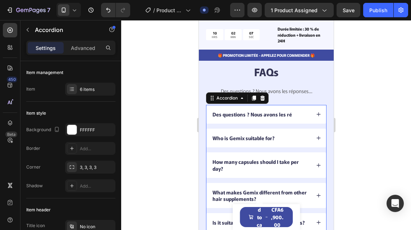
click at [292, 115] on div "Des questions ? Nous avons les ré" at bounding box center [260, 114] width 99 height 9
click at [316, 114] on icon at bounding box center [318, 114] width 5 height 5
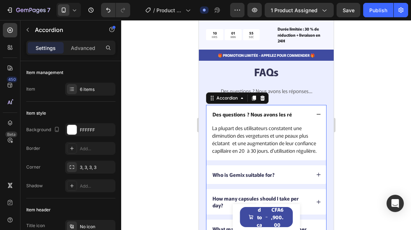
click at [285, 115] on p "Des questions ? Nous avons les ré" at bounding box center [251, 114] width 79 height 6
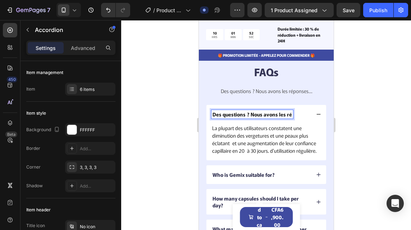
click at [285, 115] on p "Des questions ? Nous avons les ré" at bounding box center [251, 114] width 79 height 6
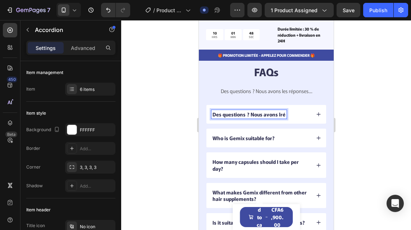
click at [284, 115] on p "Des questions ? Nous avons lré" at bounding box center [248, 114] width 73 height 6
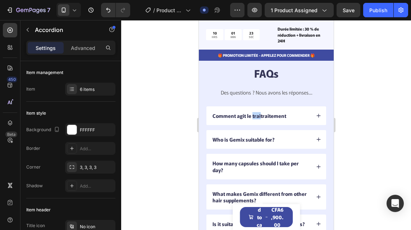
drag, startPoint x: 259, startPoint y: 117, endPoint x: 252, endPoint y: 117, distance: 7.2
click at [252, 117] on p "Comment agit le traitraitement" at bounding box center [249, 116] width 74 height 6
click at [284, 118] on div "Comment agit le traitement" at bounding box center [260, 115] width 99 height 9
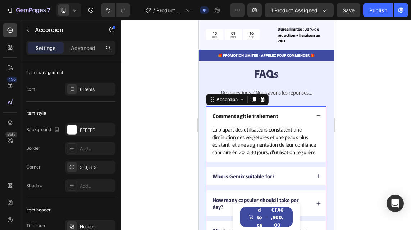
click at [316, 114] on icon at bounding box center [318, 115] width 5 height 5
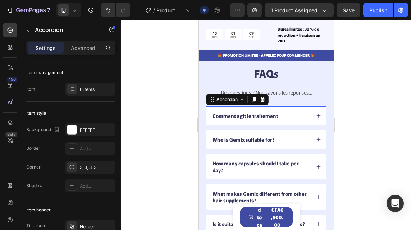
click at [270, 141] on p "Who is Gemix suitable for?" at bounding box center [243, 139] width 62 height 6
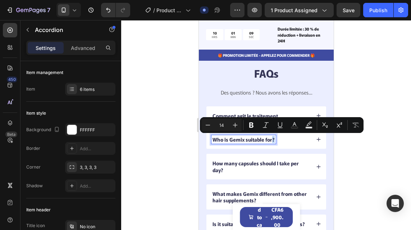
click at [270, 141] on p "Who is Gemix suitable for?" at bounding box center [243, 139] width 62 height 6
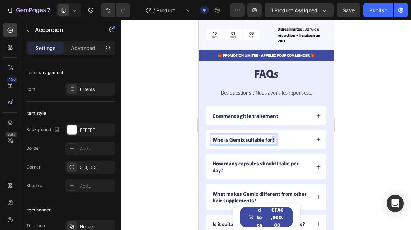
click at [270, 141] on p "Who is Gemix suitable for?" at bounding box center [243, 139] width 62 height 6
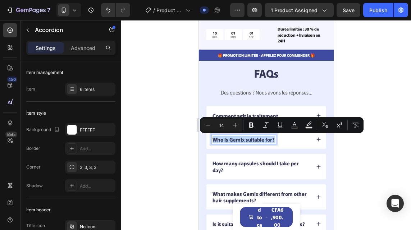
copy p "Who is Gemix suitable for?"
click at [270, 141] on p "Who is Gemix suitable for?" at bounding box center [243, 139] width 62 height 6
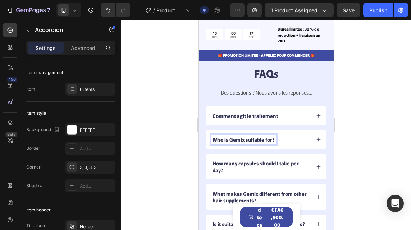
click at [274, 142] on div "Who is Gemix suitable for?" at bounding box center [243, 139] width 64 height 9
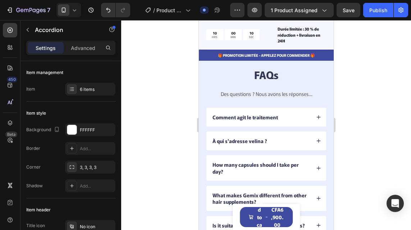
click at [316, 142] on icon at bounding box center [318, 140] width 5 height 5
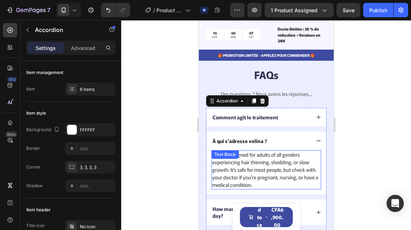
click at [275, 183] on p "Follix is designed for adults of all genders experiencing hair thinning, sheddi…" at bounding box center [266, 170] width 108 height 38
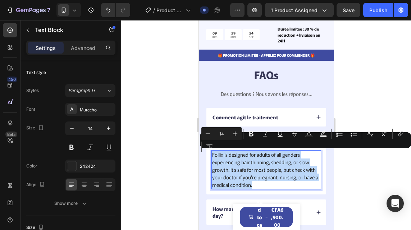
click at [272, 185] on p "Follix is designed for adults of all genders experiencing hair thinning, sheddi…" at bounding box center [266, 170] width 108 height 38
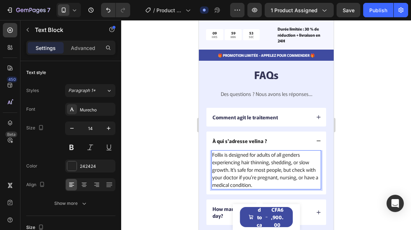
click at [272, 185] on p "Follix is designed for adults of all genders experiencing hair thinning, sheddi…" at bounding box center [266, 170] width 108 height 38
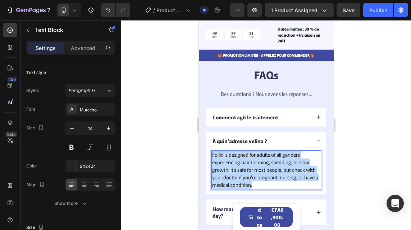
click at [272, 185] on p "Follix is designed for adults of all genders experiencing hair thinning, sheddi…" at bounding box center [266, 170] width 108 height 38
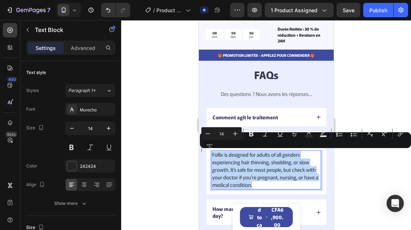
click at [272, 185] on p "Follix is designed for adults of all genders experiencing hair thinning, sheddi…" at bounding box center [266, 170] width 108 height 38
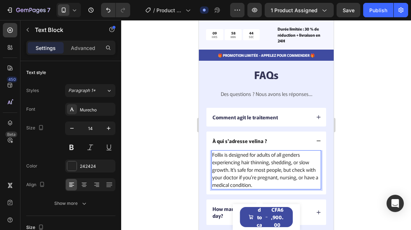
click at [272, 184] on p "Follix is designed for adults of all genders experiencing hair thinning, sheddi…" at bounding box center [266, 170] width 108 height 38
click at [267, 185] on p "Follix is designed for adults of all genders experiencing hair thinning, sheddi…" at bounding box center [266, 170] width 108 height 38
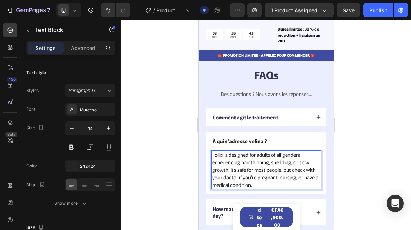
click at [272, 185] on p "Follix is designed for adults of all genders experiencing hair thinning, sheddi…" at bounding box center [266, 170] width 108 height 38
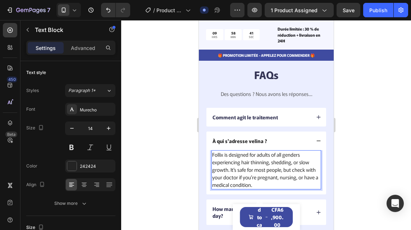
click at [271, 185] on p "Follix is designed for adults of all genders experiencing hair thinning, sheddi…" at bounding box center [266, 170] width 108 height 38
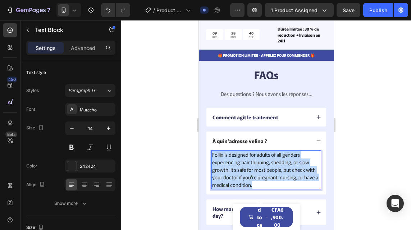
click at [271, 185] on p "Follix is designed for adults of all genders experiencing hair thinning, sheddi…" at bounding box center [266, 170] width 108 height 38
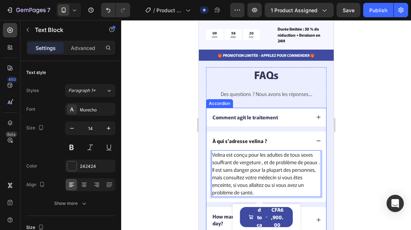
click at [316, 141] on icon at bounding box center [318, 140] width 5 height 5
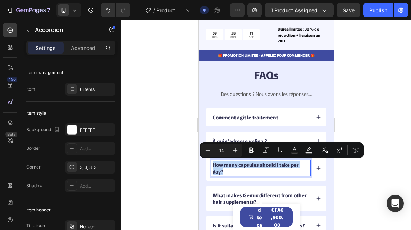
click at [256, 174] on p "How many capsules should I take per day?" at bounding box center [260, 167] width 97 height 13
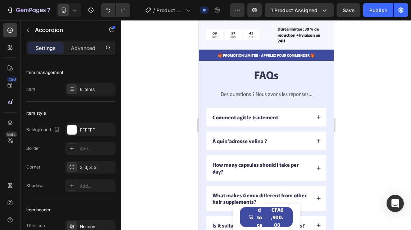
click at [307, 167] on div "How many capsules should I take per day?" at bounding box center [266, 167] width 120 height 25
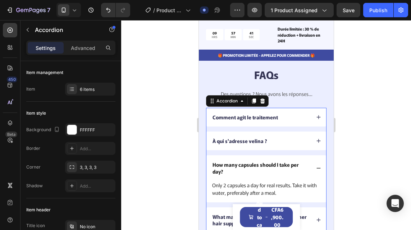
click at [310, 182] on p "Only 2 capsules a day for real results. Take it with water, preferably after a …" at bounding box center [266, 189] width 108 height 15
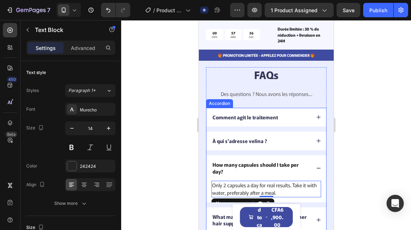
click at [314, 176] on div "How many capsules should I take per day?" at bounding box center [266, 167] width 120 height 25
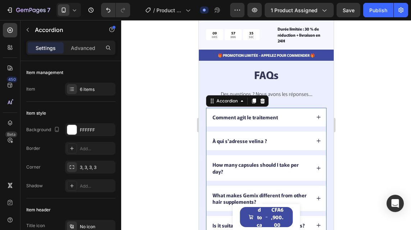
click at [293, 175] on div "How many capsules should I take per day?" at bounding box center [260, 167] width 99 height 15
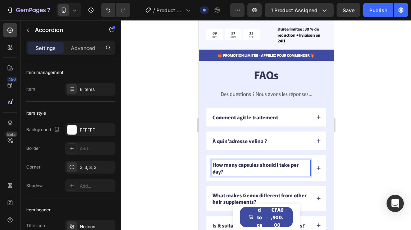
click at [283, 174] on p "How many capsules should I take per day?" at bounding box center [260, 167] width 97 height 13
click at [266, 178] on div "How many capsules should I take per day?" at bounding box center [266, 167] width 120 height 25
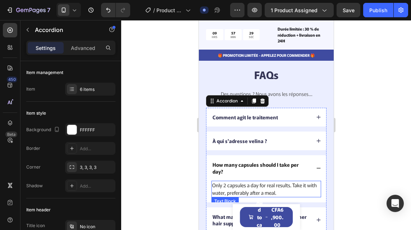
click at [293, 192] on p "Only 2 capsules a day for real results. Take it with water, preferably after a …" at bounding box center [266, 189] width 108 height 15
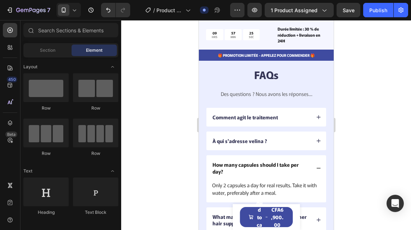
scroll to position [2055, 0]
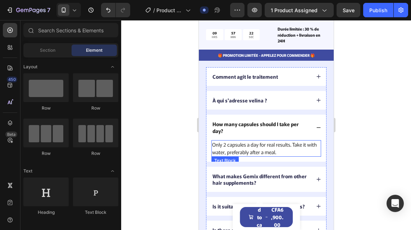
click at [298, 150] on p "Only 2 capsules a day for real results. Take it with water, preferably after a …" at bounding box center [266, 148] width 108 height 15
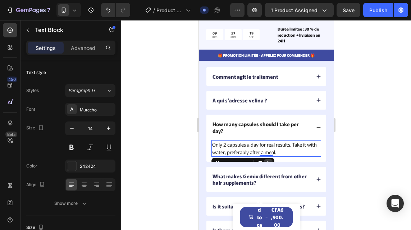
click at [268, 161] on icon at bounding box center [268, 164] width 6 height 6
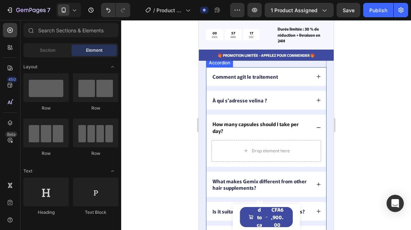
click at [266, 133] on p "How many capsules should I take per day?" at bounding box center [260, 127] width 97 height 13
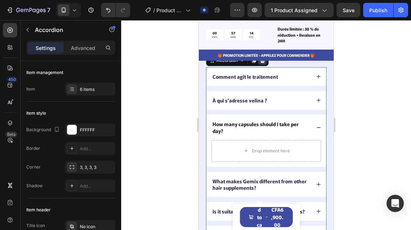
click at [261, 64] on div at bounding box center [262, 60] width 9 height 9
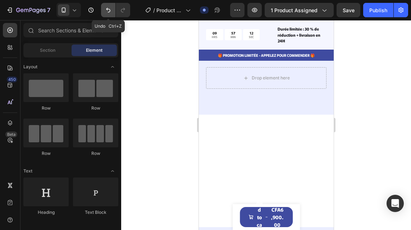
click at [110, 11] on icon "Undo/Redo" at bounding box center [108, 10] width 4 height 5
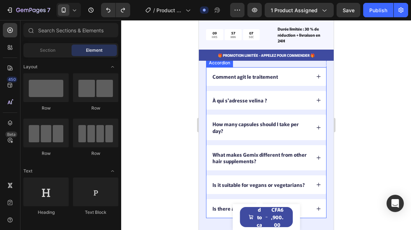
click at [293, 138] on div "How many capsules should I take per day?" at bounding box center [266, 127] width 120 height 25
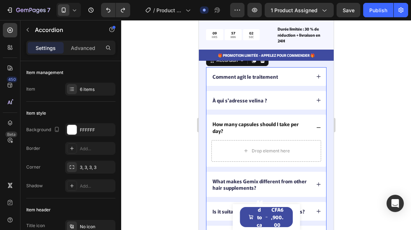
click at [264, 129] on p "How many capsules should I take per day?" at bounding box center [260, 127] width 97 height 13
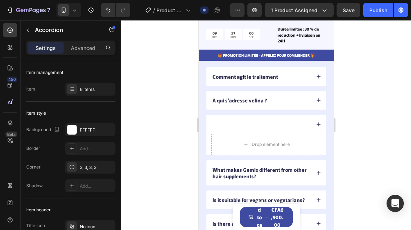
click at [285, 130] on div at bounding box center [266, 124] width 120 height 19
click at [209, 160] on div "What makes Gemix different from other hair supplements?" at bounding box center [266, 172] width 120 height 25
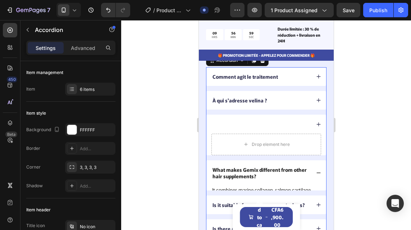
click at [232, 147] on div "Drop element here" at bounding box center [266, 145] width 110 height 22
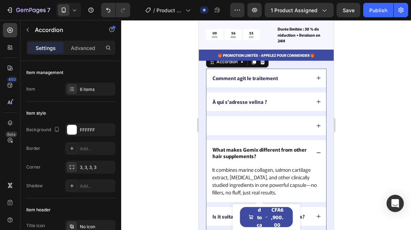
click at [236, 127] on div at bounding box center [260, 125] width 99 height 9
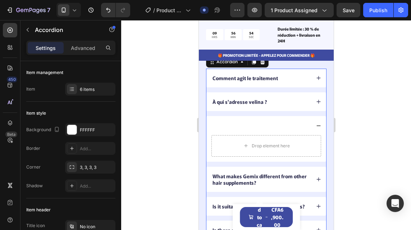
click at [244, 126] on div at bounding box center [260, 125] width 99 height 9
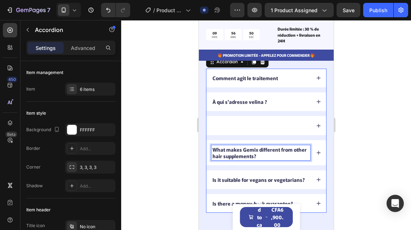
click at [270, 158] on p "What makes Gemix different from other hair supplements?" at bounding box center [260, 152] width 97 height 13
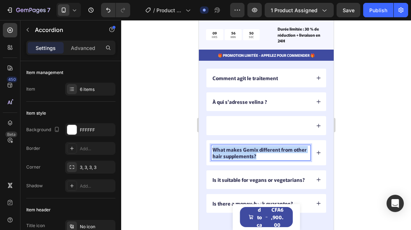
click at [270, 158] on p "What makes Gemix different from other hair supplements?" at bounding box center [260, 152] width 97 height 13
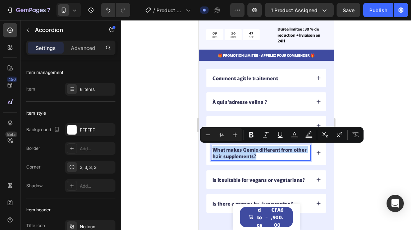
click at [270, 158] on p "What makes Gemix different from other hair supplements?" at bounding box center [260, 152] width 97 height 13
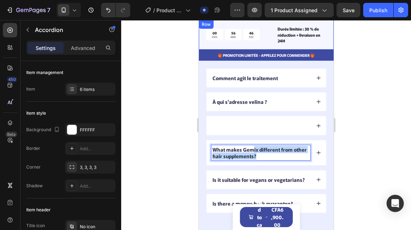
scroll to position [1811, 0]
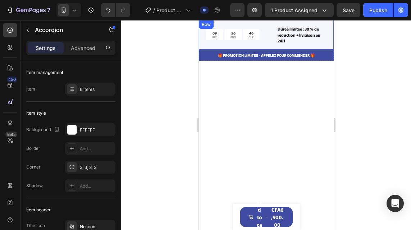
drag, startPoint x: 270, startPoint y: 158, endPoint x: 281, endPoint y: -28, distance: 186.9
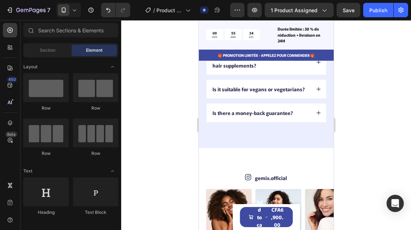
scroll to position [2127, 0]
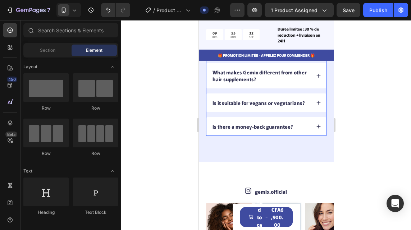
click at [276, 83] on div "What makes Gemix different from other hair supplements?" at bounding box center [260, 75] width 99 height 15
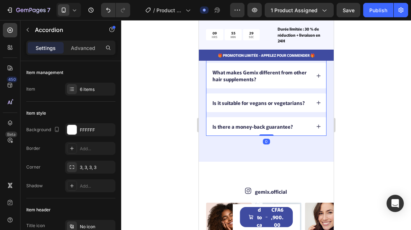
click at [271, 79] on p "What makes Gemix different from other hair supplements?" at bounding box center [260, 75] width 97 height 13
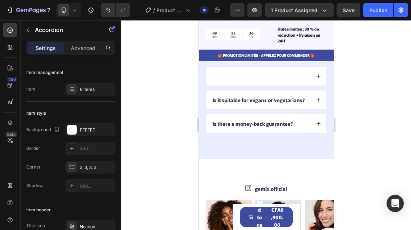
scroll to position [2125, 0]
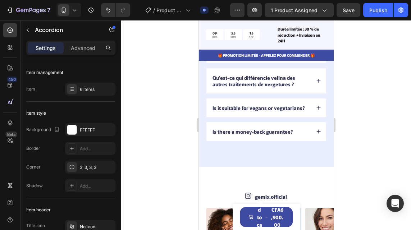
click at [316, 79] on icon at bounding box center [318, 80] width 5 height 5
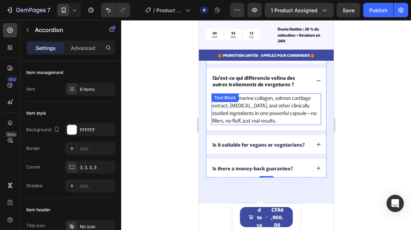
click at [268, 120] on p "It combines marine collagen, salmon cartilage extract, biotin, and other clinic…" at bounding box center [266, 109] width 108 height 30
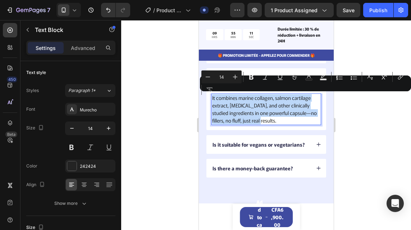
click at [268, 120] on p "It combines marine collagen, salmon cartilage extract, biotin, and other clinic…" at bounding box center [266, 109] width 108 height 30
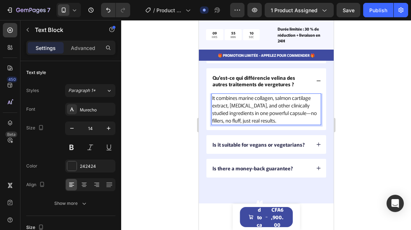
click at [268, 120] on p "It combines marine collagen, salmon cartilage extract, biotin, and other clinic…" at bounding box center [266, 109] width 108 height 30
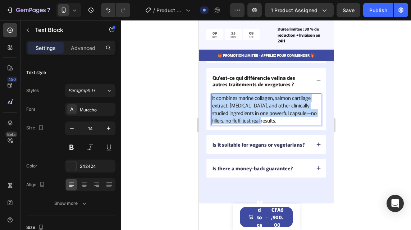
click at [268, 120] on p "It combines marine collagen, salmon cartilage extract, biotin, and other clinic…" at bounding box center [266, 109] width 108 height 30
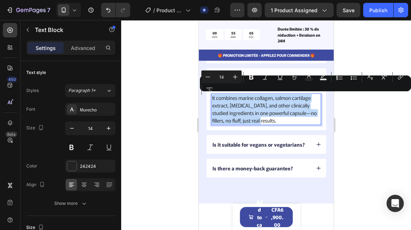
click at [268, 120] on p "It combines marine collagen, salmon cartilage extract, biotin, and other clinic…" at bounding box center [266, 109] width 108 height 30
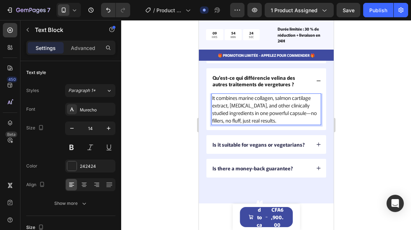
click at [269, 120] on p "It combines marine collagen, salmon cartilage extract, biotin, and other clinic…" at bounding box center [266, 109] width 108 height 30
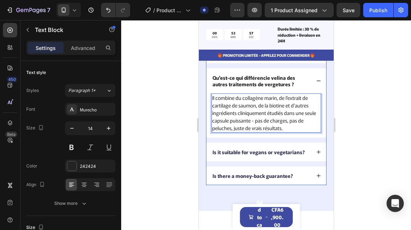
click at [316, 82] on icon at bounding box center [318, 80] width 5 height 5
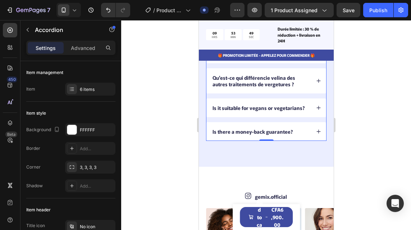
click at [303, 114] on div "Is it suitable for vegans or vegetarians?" at bounding box center [266, 108] width 120 height 19
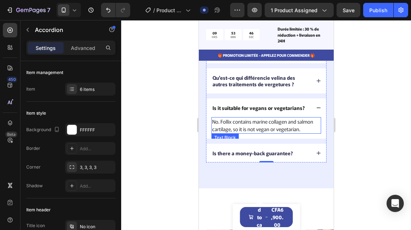
click at [302, 129] on p "No. Follix contains marine collagen and salmon cartilage, so it is not vegan or…" at bounding box center [266, 125] width 108 height 15
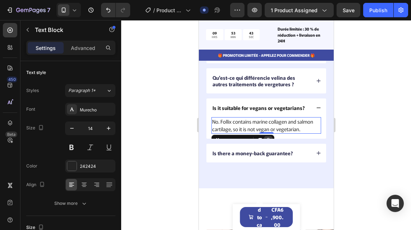
click at [269, 137] on div at bounding box center [268, 140] width 9 height 9
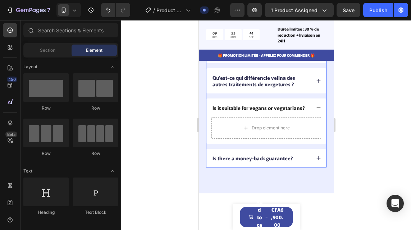
click at [300, 114] on div "Is it suitable for vegans or vegetarians?" at bounding box center [266, 108] width 120 height 19
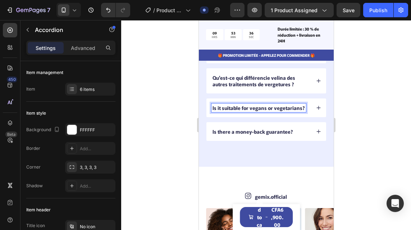
click at [296, 109] on p "Is it suitable for vegans or vegetarians?" at bounding box center [258, 108] width 92 height 6
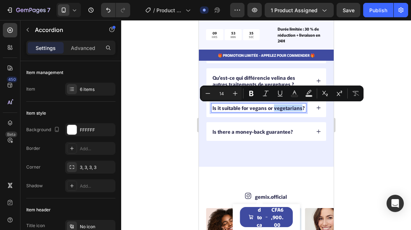
click at [296, 109] on p "Is it suitable for vegans or vegetarians?" at bounding box center [258, 108] width 92 height 6
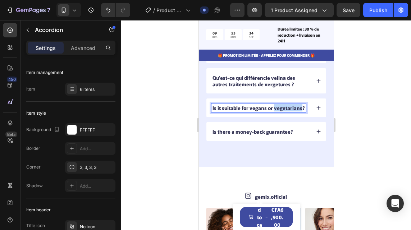
click at [296, 109] on p "Is it suitable for vegans or vegetarians?" at bounding box center [258, 108] width 92 height 6
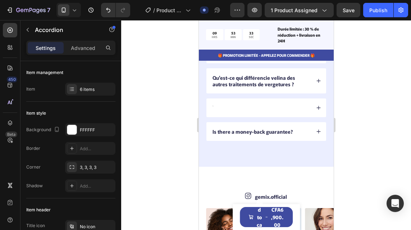
scroll to position [2124, 0]
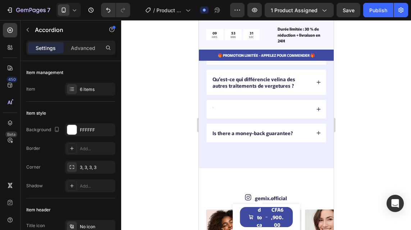
click at [301, 136] on div "Is there a money-back guarantee?" at bounding box center [260, 133] width 99 height 9
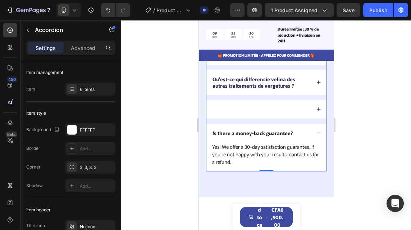
click at [297, 136] on div "Is there a money-back guarantee?" at bounding box center [260, 133] width 99 height 9
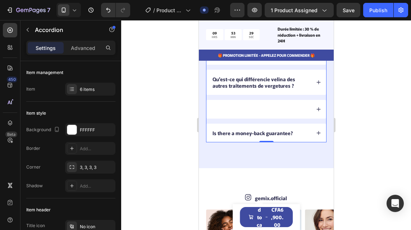
click at [297, 136] on div "Is there a money-back guarantee?" at bounding box center [260, 133] width 99 height 9
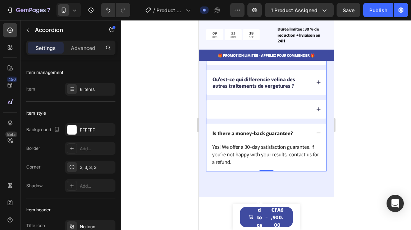
click at [297, 136] on div "Is there a money-back guarantee?" at bounding box center [260, 133] width 99 height 9
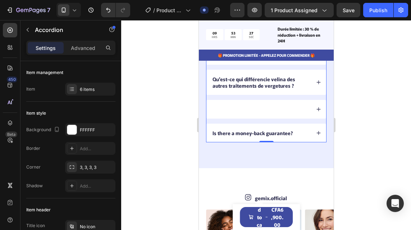
click at [297, 136] on div "Is there a money-back guarantee?" at bounding box center [260, 133] width 99 height 9
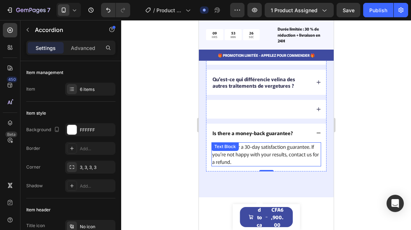
click at [292, 159] on p "Yes! We offer a 30-day satisfaction guarantee. If you’re not happy with your re…" at bounding box center [266, 154] width 108 height 23
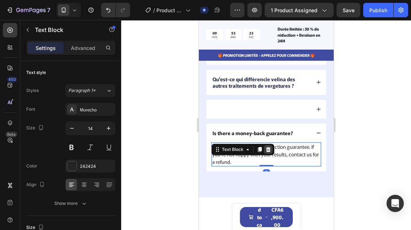
click at [264, 153] on div at bounding box center [268, 149] width 9 height 9
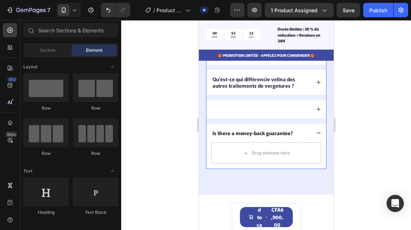
click at [288, 137] on div "Is there a money-back guarantee?" at bounding box center [252, 133] width 83 height 9
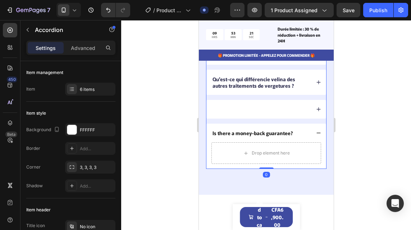
click at [288, 137] on div "Is there a money-back guarantee?" at bounding box center [252, 133] width 83 height 9
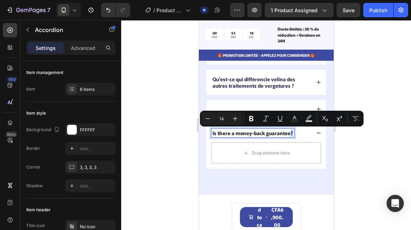
click at [288, 137] on div "Is there a money-back guarantee?" at bounding box center [252, 133] width 83 height 9
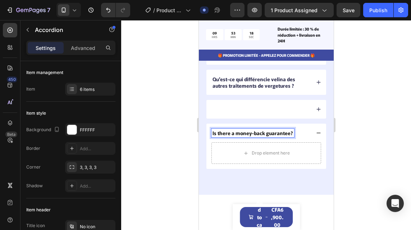
click at [288, 137] on div "Is there a money-back guarantee?" at bounding box center [252, 133] width 83 height 9
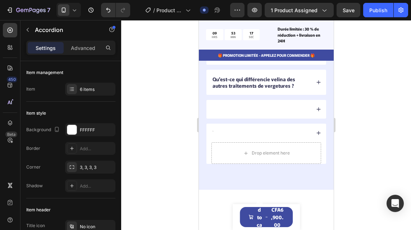
scroll to position [2122, 0]
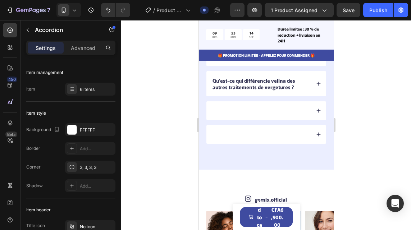
click at [240, 137] on div at bounding box center [260, 134] width 99 height 9
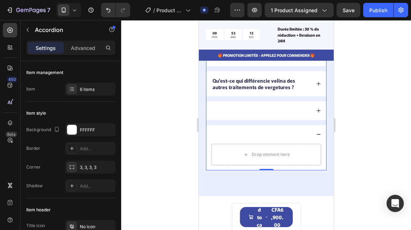
click at [271, 111] on div at bounding box center [260, 110] width 99 height 9
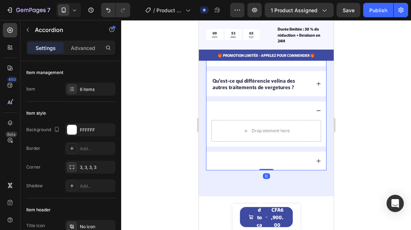
drag, startPoint x: 259, startPoint y: 166, endPoint x: 312, endPoint y: 112, distance: 76.3
click at [312, 112] on div "Comment agit le traitement À qui s'adresse velina ? Qu'est-ce qui différencie v…" at bounding box center [266, 85] width 120 height 171
click at [316, 112] on icon at bounding box center [318, 110] width 5 height 5
type input "100%"
type input "100"
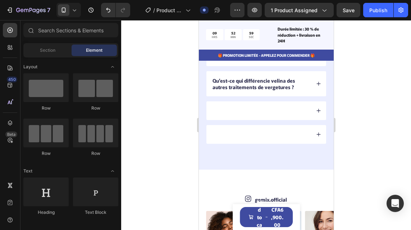
scroll to position [2109, 0]
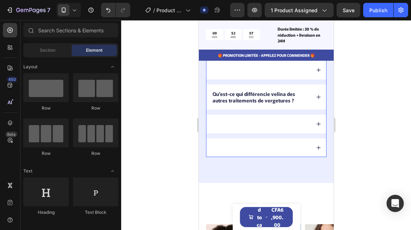
click at [238, 145] on div at bounding box center [260, 147] width 99 height 9
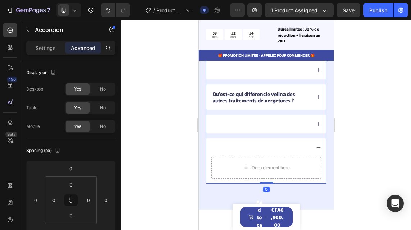
click at [259, 124] on div at bounding box center [260, 124] width 99 height 9
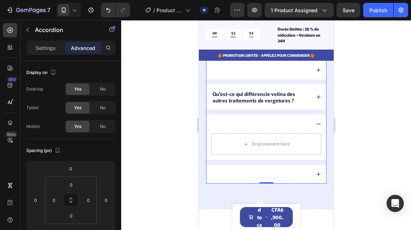
click at [210, 114] on div "Comment agit le traitement À qui s'adresse velina ? Qu'est-ce qui différencie v…" at bounding box center [266, 98] width 120 height 171
click at [48, 49] on p "Settings" at bounding box center [46, 48] width 20 height 8
type input "14"
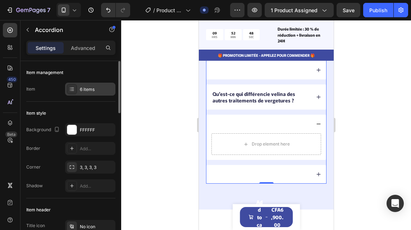
click at [83, 90] on div "6 items" at bounding box center [97, 89] width 34 height 6
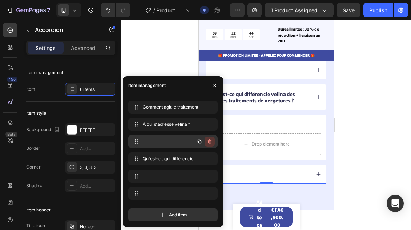
click at [209, 142] on icon "button" at bounding box center [209, 142] width 0 height 2
click at [208, 143] on div "Delete" at bounding box center [204, 141] width 13 height 6
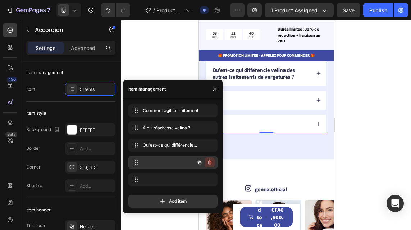
click at [210, 165] on icon "button" at bounding box center [210, 163] width 6 height 6
click at [210, 165] on div "Delete" at bounding box center [204, 162] width 13 height 6
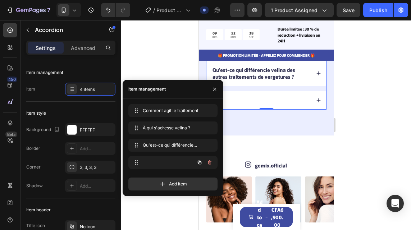
click at [210, 165] on icon "button" at bounding box center [210, 163] width 6 height 6
click at [210, 165] on div "Delete" at bounding box center [204, 162] width 13 height 6
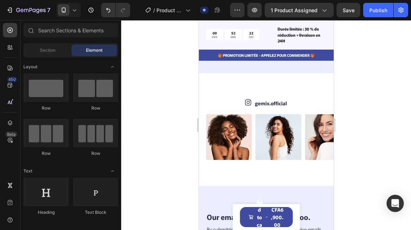
scroll to position [2059, 0]
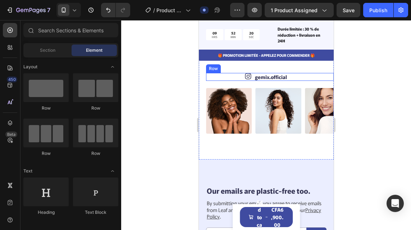
click at [285, 76] on div "Icon gemix.official Text Block Row" at bounding box center [270, 77] width 128 height 8
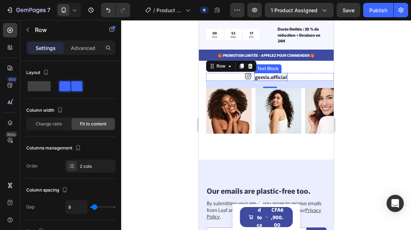
click at [266, 76] on link "gemix.official" at bounding box center [271, 76] width 32 height 7
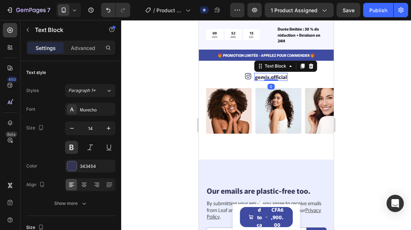
click at [266, 76] on link "gemix.official" at bounding box center [271, 76] width 32 height 7
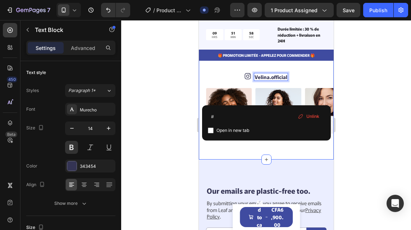
click at [290, 67] on div "Icon Velina.official Text Block 0 Row Image Image Image Image Image Image Image…" at bounding box center [265, 103] width 135 height 113
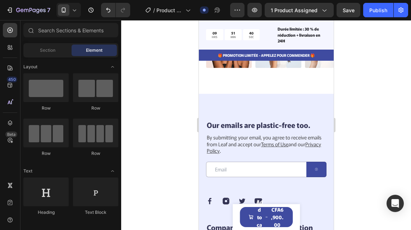
scroll to position [2138, 0]
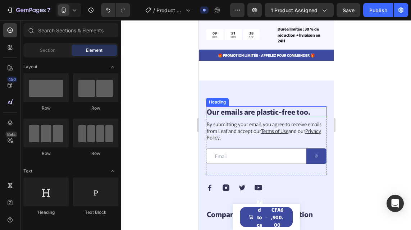
click at [250, 114] on h2 "Our emails are plastic-free too." at bounding box center [266, 111] width 120 height 11
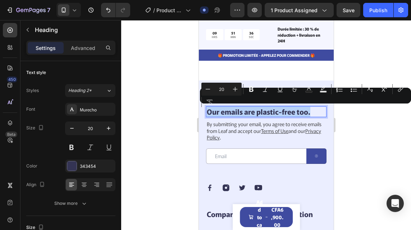
click at [250, 114] on p "Our emails are plastic-free too." at bounding box center [265, 111] width 119 height 9
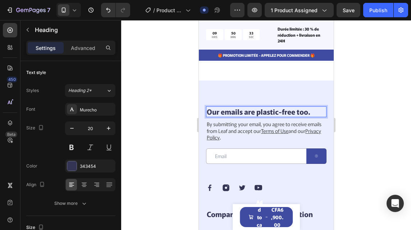
click at [290, 109] on p "Our emails are plastic-free too." at bounding box center [265, 111] width 119 height 9
click at [304, 112] on p "Our emails are plastic-free too." at bounding box center [265, 111] width 119 height 9
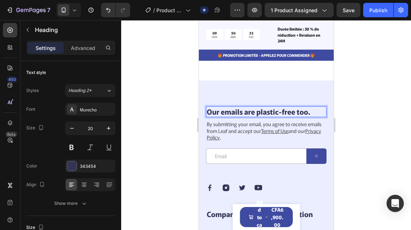
click at [304, 112] on p "Our emails are plastic-free too." at bounding box center [265, 111] width 119 height 9
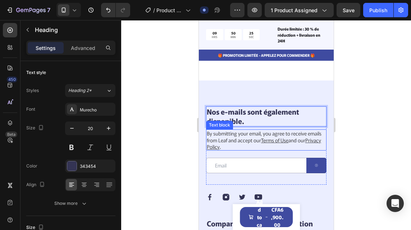
click at [269, 148] on p "By submitting your email, you agree to receive emails from Leaf and accept our …" at bounding box center [265, 140] width 119 height 20
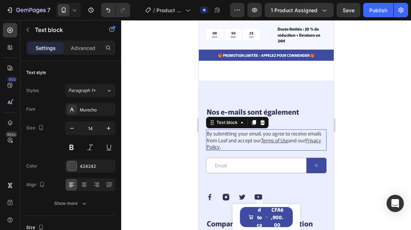
click at [264, 146] on p "By submitting your email, you agree to receive emails from Leaf and accept our …" at bounding box center [265, 140] width 119 height 20
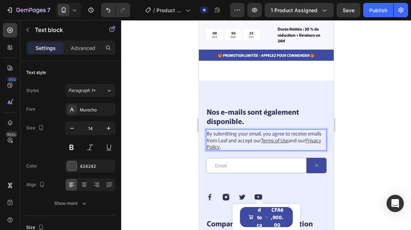
click at [264, 146] on p "By submitting your email, you agree to receive emails from Leaf and accept our …" at bounding box center [265, 140] width 119 height 20
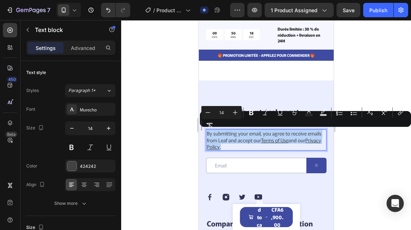
click at [264, 146] on p "By submitting your email, you agree to receive emails from Leaf and accept our …" at bounding box center [265, 140] width 119 height 20
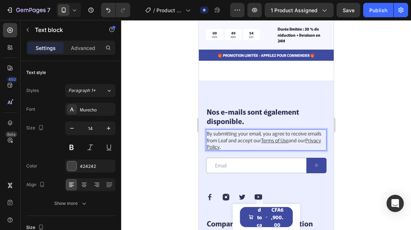
click at [253, 145] on p "By submitting your email, you agree to receive emails from Leaf and accept our …" at bounding box center [265, 140] width 119 height 20
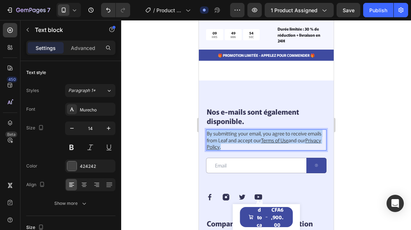
click at [253, 145] on p "By submitting your email, you agree to receive emails from Leaf and accept our …" at bounding box center [265, 140] width 119 height 20
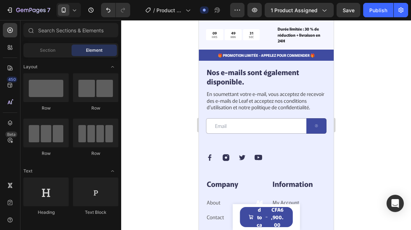
scroll to position [2283, 0]
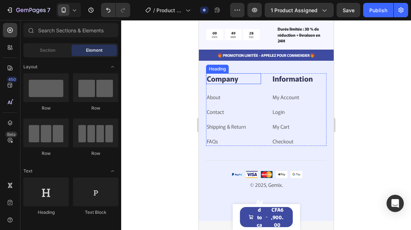
click at [237, 83] on p "Company" at bounding box center [233, 78] width 54 height 9
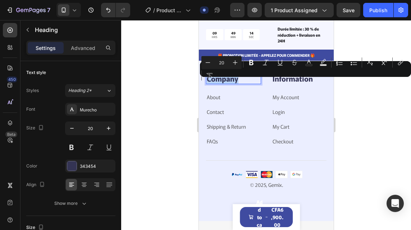
click at [237, 83] on p "Company" at bounding box center [233, 78] width 54 height 9
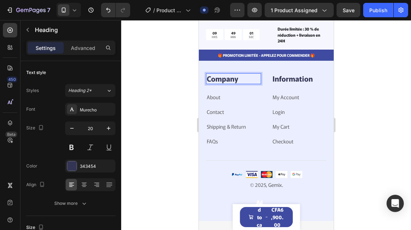
click at [240, 83] on p "Company" at bounding box center [233, 78] width 54 height 9
click at [281, 83] on p "Information" at bounding box center [299, 78] width 54 height 9
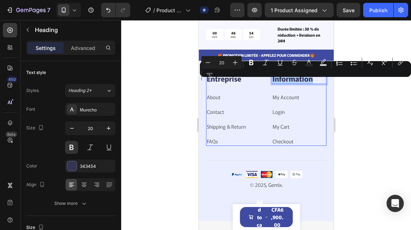
click at [259, 97] on div "Entreprise Heading About Text block Contact Text block Shipping & Return Text b…" at bounding box center [266, 109] width 120 height 73
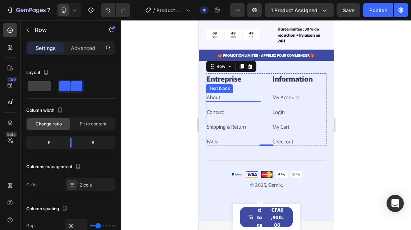
click at [218, 101] on link "About" at bounding box center [213, 96] width 14 height 7
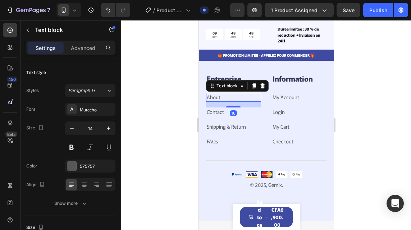
click at [221, 101] on p "About" at bounding box center [233, 97] width 54 height 8
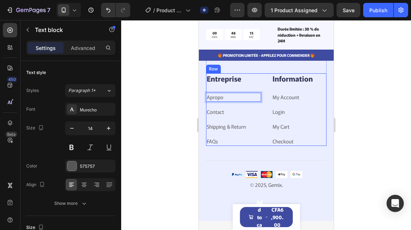
click at [226, 114] on div "Entreprise Heading Apropo Text block 16 Contact Text block Shipping & Return Te…" at bounding box center [233, 109] width 55 height 73
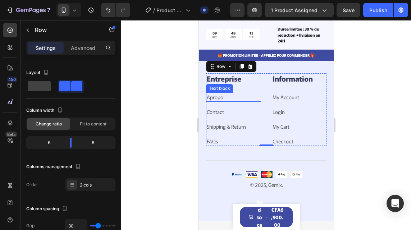
click at [224, 101] on p "Apropo" at bounding box center [233, 97] width 54 height 8
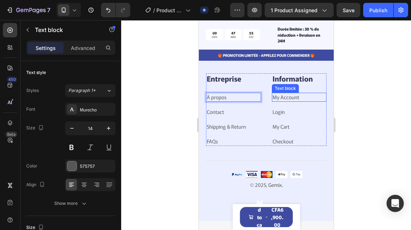
click at [277, 101] on link "My Account" at bounding box center [285, 96] width 27 height 7
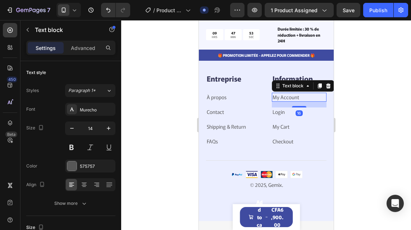
click at [298, 101] on p "My Account" at bounding box center [299, 97] width 54 height 8
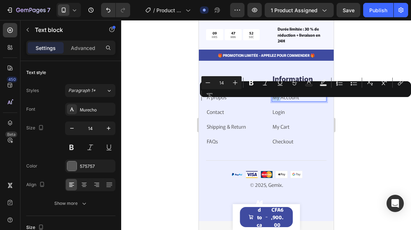
click at [296, 101] on p "My Account" at bounding box center [299, 97] width 54 height 8
click at [296, 101] on link "My Account" at bounding box center [285, 96] width 27 height 7
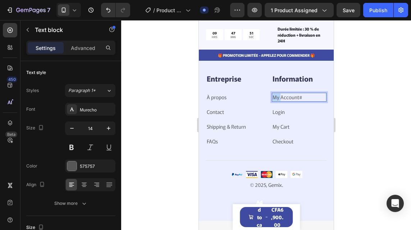
click at [296, 101] on link "My Account#" at bounding box center [286, 96] width 29 height 7
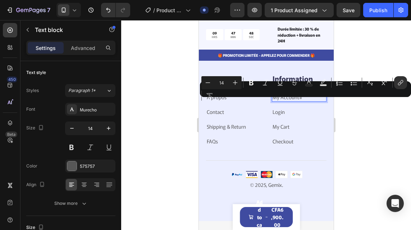
click at [296, 101] on link "My Account#" at bounding box center [286, 96] width 29 height 7
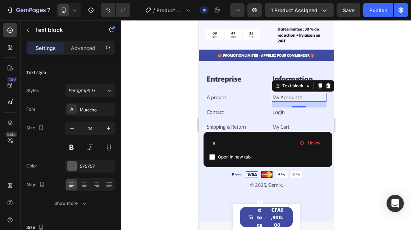
click at [165, 8] on span "Product Page - [DATE] 10:21:59" at bounding box center [169, 10] width 26 height 8
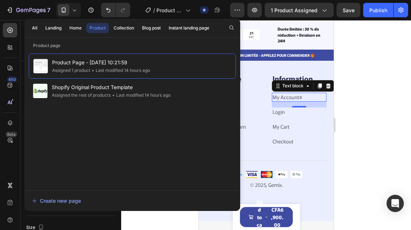
click at [300, 101] on p "My Account# ⁠⁠⁠⁠⁠⁠⁠" at bounding box center [299, 97] width 54 height 8
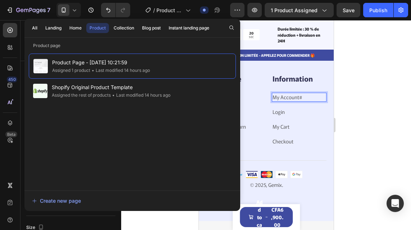
click at [300, 101] on p "My Account# ⁠⁠⁠⁠⁠⁠⁠" at bounding box center [299, 97] width 54 height 8
click at [300, 101] on p "My Account#" at bounding box center [299, 97] width 54 height 8
click at [260, 104] on div "Entreprise Heading À propos Text block Contact Text block Shipping & Return Tex…" at bounding box center [266, 109] width 120 height 73
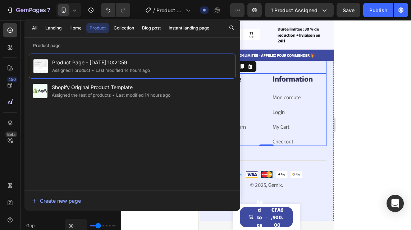
click at [279, 71] on div "Nos e-mails sont également disponible. Heading En soumettant votre e-mail, vous…" at bounding box center [266, 18] width 120 height 112
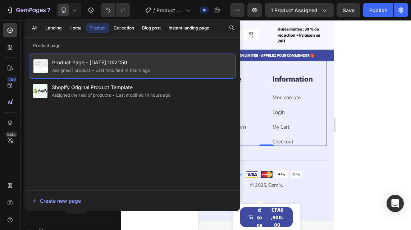
click at [193, 74] on div "Product Page - [DATE] 10:21:59 Assigned 1 product • Last modified 14 hours ago" at bounding box center [132, 66] width 207 height 25
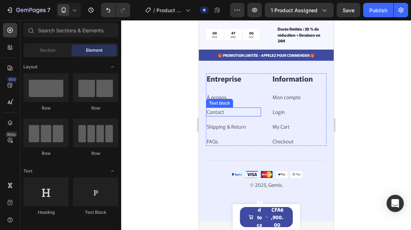
click at [227, 116] on p "Contact" at bounding box center [233, 112] width 54 height 8
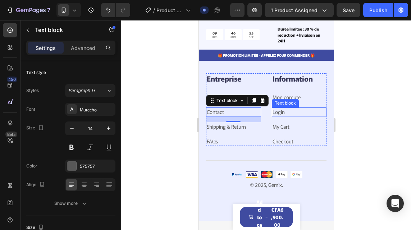
click at [283, 116] on p "Login" at bounding box center [299, 112] width 54 height 8
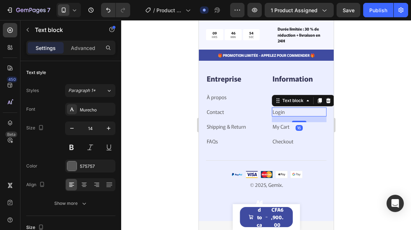
click at [283, 116] on p "Login" at bounding box center [299, 112] width 54 height 8
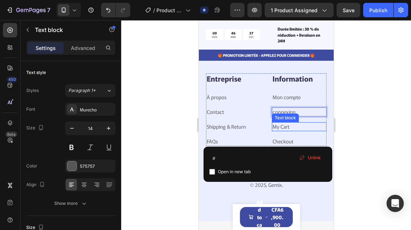
click at [288, 131] on p "My Cart" at bounding box center [299, 127] width 54 height 8
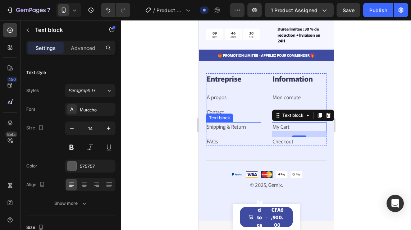
click at [247, 131] on p "Shipping & Return" at bounding box center [233, 127] width 54 height 8
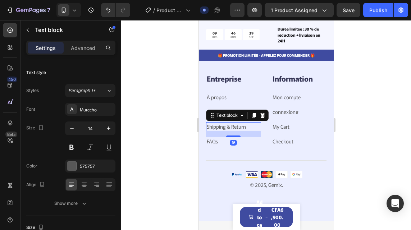
click at [242, 130] on link "Shipping & Return" at bounding box center [225, 126] width 39 height 7
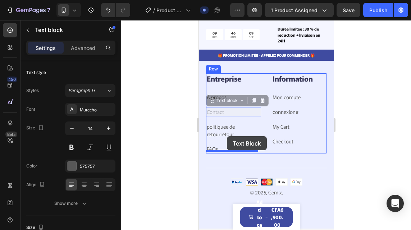
drag, startPoint x: 237, startPoint y: 148, endPoint x: 227, endPoint y: 136, distance: 15.5
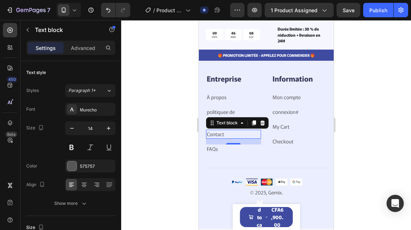
click at [224, 129] on div "Text block" at bounding box center [237, 123] width 63 height 12
click at [234, 98] on div "Entreprise Heading À propos Text block politiquee de retourretour Text block Co…" at bounding box center [233, 113] width 55 height 80
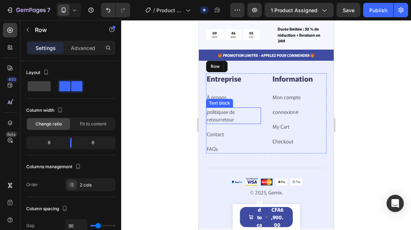
click at [232, 123] on p "politiquee de retourretour" at bounding box center [233, 115] width 54 height 15
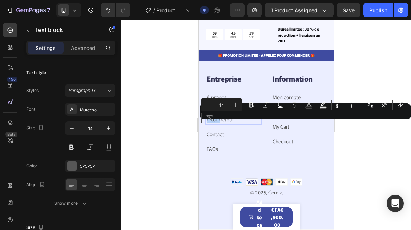
drag, startPoint x: 220, startPoint y: 126, endPoint x: 207, endPoint y: 128, distance: 13.0
click at [207, 123] on p "politiquee de retourretour" at bounding box center [233, 115] width 54 height 15
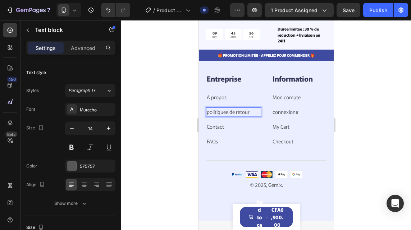
click at [227, 116] on p "politiquee de retour" at bounding box center [233, 112] width 54 height 8
click at [280, 189] on p "© 2025, Gemix." at bounding box center [265, 185] width 119 height 8
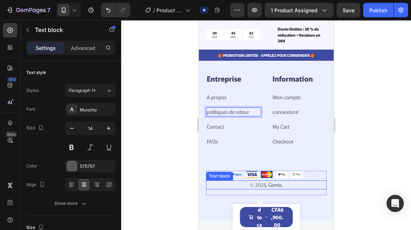
click at [280, 189] on p "© 2025, Gemix." at bounding box center [265, 185] width 119 height 8
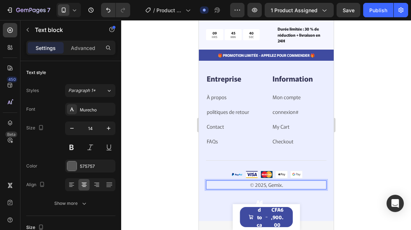
click at [280, 189] on p "© 2025, Gemix." at bounding box center [265, 185] width 119 height 8
click at [279, 189] on p "© 2025, Gemix." at bounding box center [265, 185] width 119 height 8
click at [254, 162] on div "Title Line" at bounding box center [266, 158] width 120 height 25
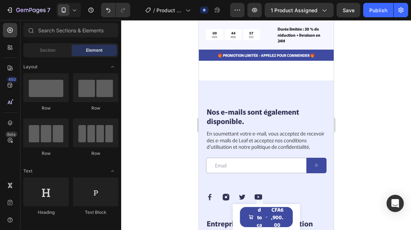
scroll to position [2689, 0]
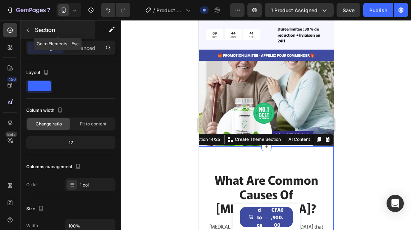
click at [29, 31] on icon "button" at bounding box center [28, 30] width 6 height 6
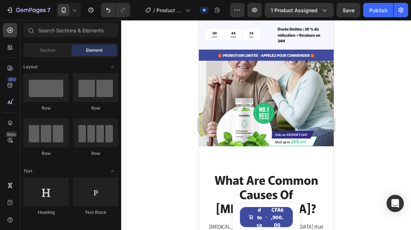
drag, startPoint x: 105, startPoint y: 178, endPoint x: 114, endPoint y: 111, distance: 67.8
click at [143, 212] on div at bounding box center [266, 125] width 290 height 210
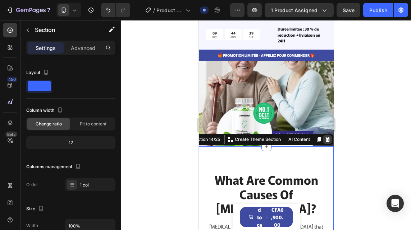
click at [325, 142] on icon at bounding box center [327, 139] width 5 height 5
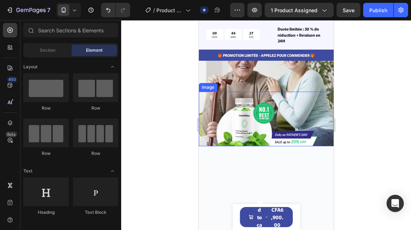
click at [316, 146] on div at bounding box center [265, 119] width 135 height 55
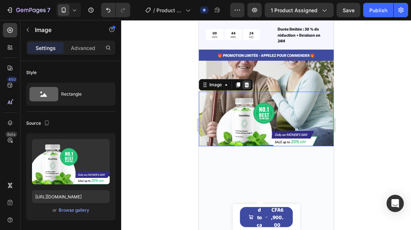
click at [247, 87] on icon at bounding box center [246, 84] width 5 height 5
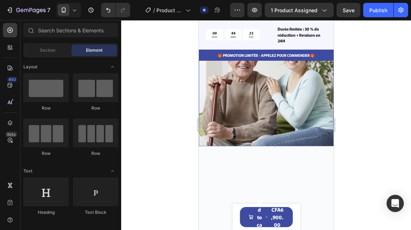
click at [267, 98] on img at bounding box center [265, 86] width 135 height 120
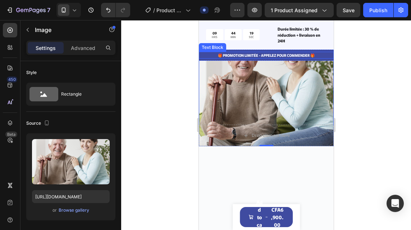
click at [323, 59] on div "🎁 PROMOTION LIMITÉE - APPELEZ POUR COMMENDER 🎁 Text Block Row" at bounding box center [265, 55] width 135 height 11
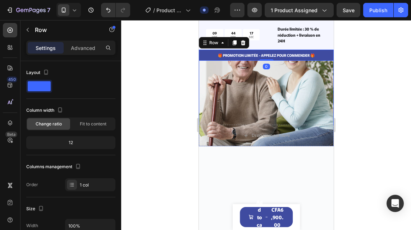
click at [313, 96] on img at bounding box center [265, 86] width 135 height 120
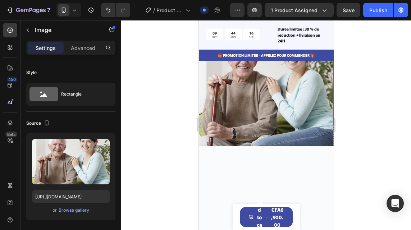
click at [313, 96] on img at bounding box center [265, 86] width 135 height 120
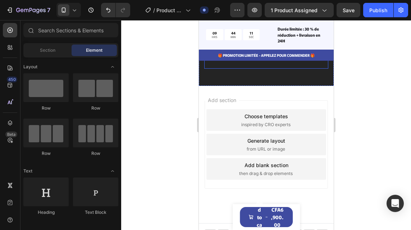
scroll to position [6063, 0]
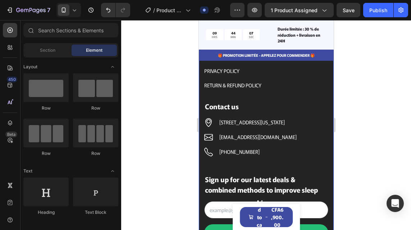
click at [323, 160] on div "Image TERMS AND CONDITIONS Button PRIVACY POLICY Button RETURN & REFUND POLICY …" at bounding box center [265, 134] width 135 height 268
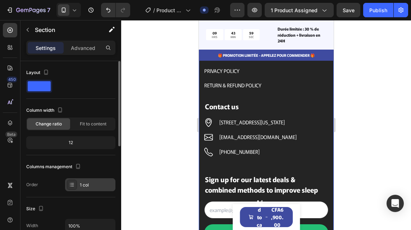
click at [73, 184] on icon at bounding box center [72, 185] width 6 height 6
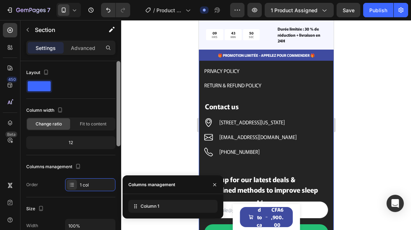
click at [118, 157] on div at bounding box center [118, 155] width 5 height 189
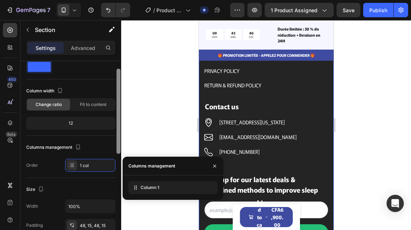
scroll to position [19, 0]
drag, startPoint x: 119, startPoint y: 147, endPoint x: 123, endPoint y: 75, distance: 72.4
click at [123, 0] on div "7 / Product Page - Aug 26, 10:21:59 Draft Preview 1 product assigned Save Publi…" at bounding box center [205, 0] width 411 height 0
click at [123, 75] on div at bounding box center [266, 125] width 290 height 210
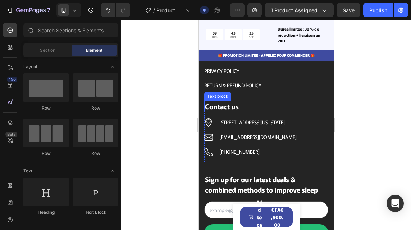
click at [305, 105] on p "Contact us" at bounding box center [266, 106] width 123 height 10
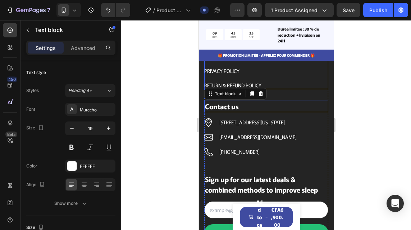
click at [315, 78] on div "PRIVACY POLICY Button" at bounding box center [266, 73] width 124 height 14
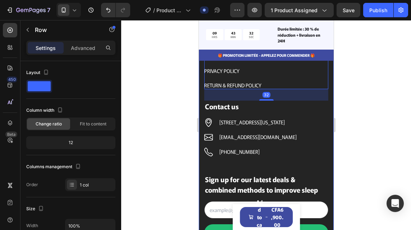
click at [325, 95] on div "Image TERMS AND CONDITIONS Button PRIVACY POLICY Button RETURN & REFUND POLICY …" at bounding box center [265, 134] width 135 height 268
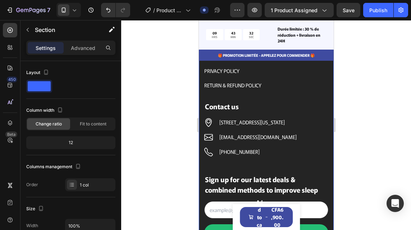
click at [325, 95] on div "Image TERMS AND CONDITIONS Button PRIVACY POLICY Button RETURN & REFUND POLICY …" at bounding box center [265, 134] width 135 height 268
click at [324, 117] on div "Image TERMS AND CONDITIONS Button PRIVACY POLICY Button RETURN & REFUND POLICY …" at bounding box center [265, 134] width 135 height 268
click at [323, 157] on div "Image TERMS AND CONDITIONS Button PRIVACY POLICY Button RETURN & REFUND POLICY …" at bounding box center [265, 134] width 135 height 268
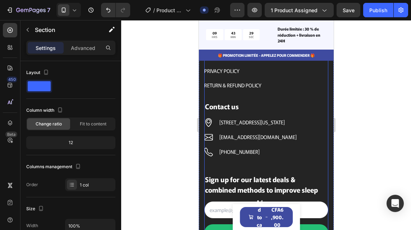
click at [318, 178] on p "Sign up for our latest deals & combined methods to improve sleep" at bounding box center [266, 184] width 123 height 20
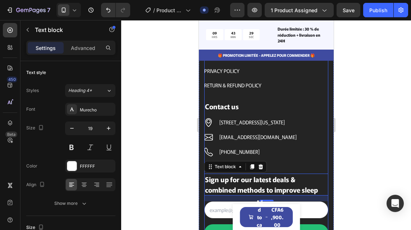
click at [322, 166] on div "Contact us Text block Icon 6391 Elgin St. Celina, Delaware 10299 Text block Ico…" at bounding box center [266, 137] width 124 height 73
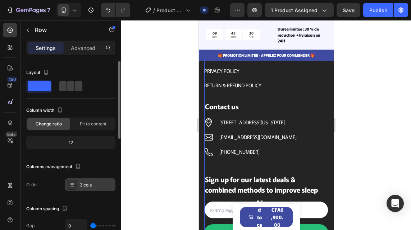
click at [74, 187] on icon at bounding box center [72, 185] width 6 height 6
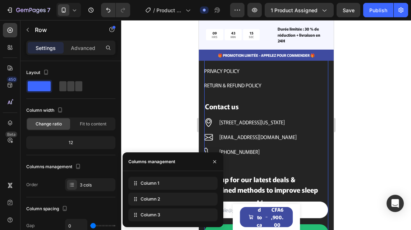
click at [173, 112] on div at bounding box center [266, 125] width 290 height 210
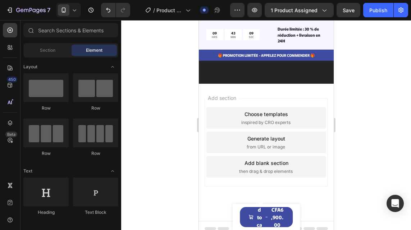
scroll to position [6063, 0]
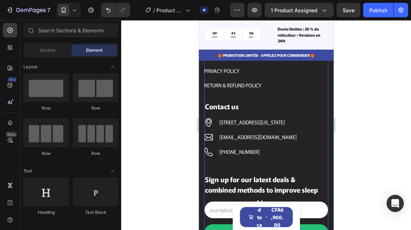
click at [319, 169] on div "Contact us Text block Icon 6391 Elgin St. Celina, Delaware 10299 Text block Ico…" at bounding box center [266, 137] width 124 height 73
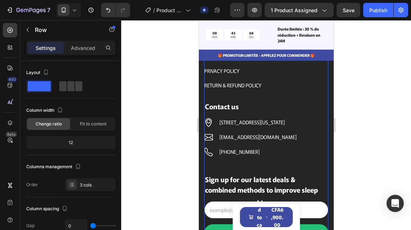
click at [319, 169] on div "Contact us Text block Icon 6391 Elgin St. Celina, Delaware 10299 Text block Ico…" at bounding box center [266, 137] width 124 height 73
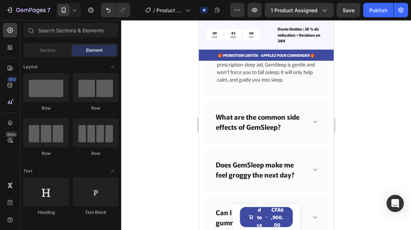
scroll to position [5958, 0]
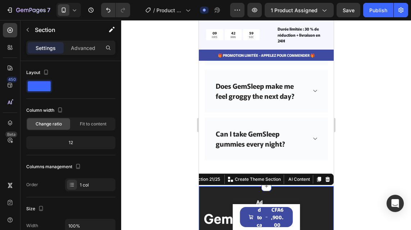
scroll to position [5960, 0]
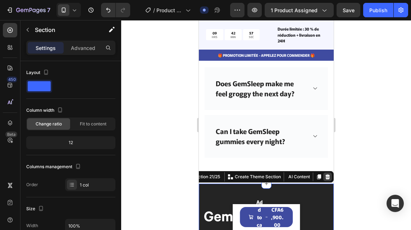
click at [323, 180] on div at bounding box center [327, 177] width 9 height 9
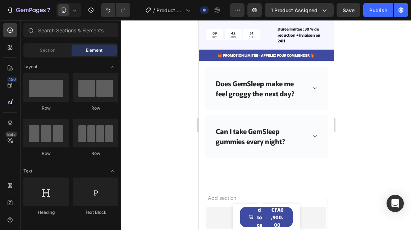
scroll to position [5777, 0]
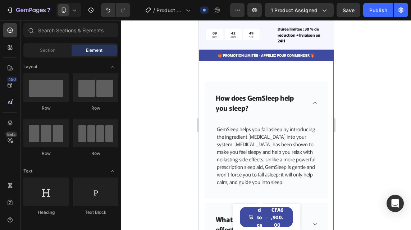
click at [324, 191] on div "Frequently Asked Questions Heading Need help finding an answer to your question…" at bounding box center [265, 172] width 135 height 392
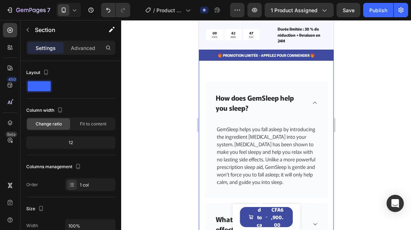
click at [324, 191] on div "Frequently Asked Questions Heading Need help finding an answer to your question…" at bounding box center [265, 172] width 135 height 392
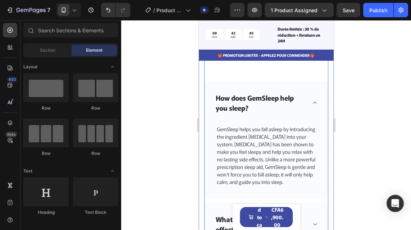
scroll to position [5593, 0]
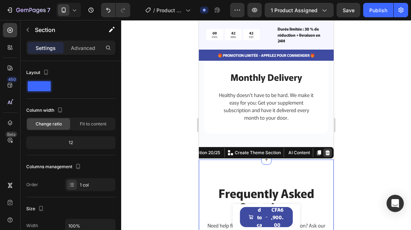
click at [325, 155] on icon at bounding box center [327, 152] width 5 height 5
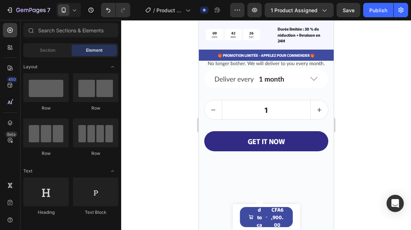
scroll to position [5042, 0]
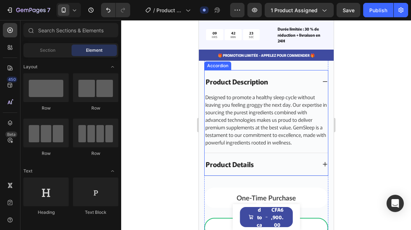
click at [320, 151] on div "Designed to promote a healthy sleep cycle without leaving you feeling groggy th…" at bounding box center [265, 123] width 123 height 60
click at [321, 180] on div "VELINA Product Title CFA17,000.00 Product Price Product Price CFA6,900.00 Produ…" at bounding box center [266, 168] width 124 height 333
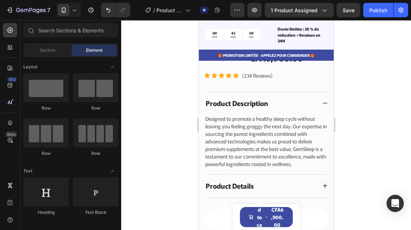
scroll to position [4836, 0]
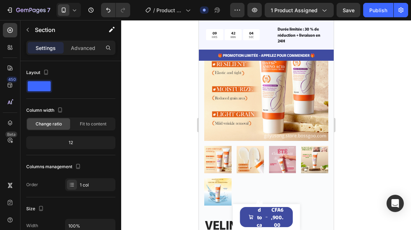
scroll to position [4469, 0]
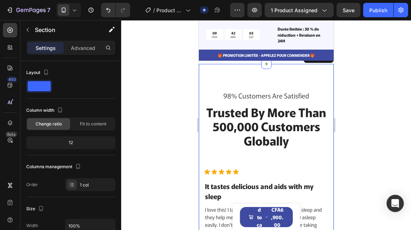
click at [216, 101] on div "98% Customers Are Satisfied Text block Trusted By More Than 500,000 Customers G…" at bounding box center [265, 199] width 135 height 270
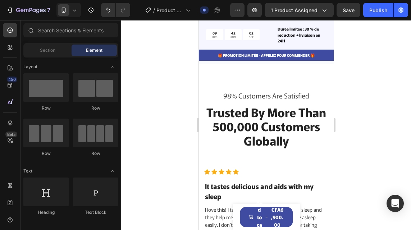
click at [216, 101] on div "98% Customers Are Satisfied Text block Trusted By More Than 500,000 Customers G…" at bounding box center [265, 199] width 135 height 270
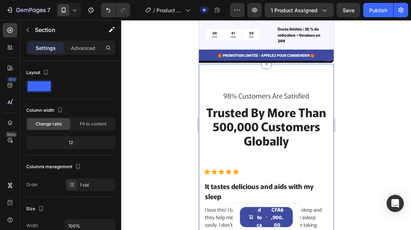
click at [325, 60] on icon at bounding box center [327, 57] width 5 height 5
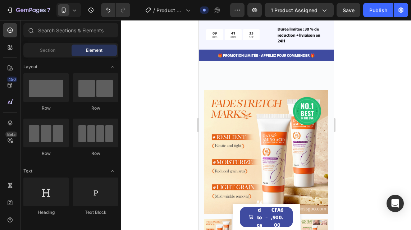
scroll to position [4770, 0]
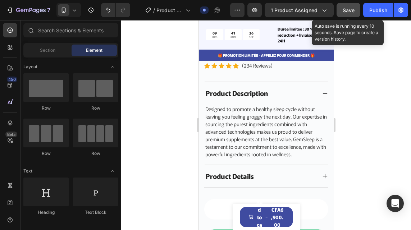
click at [344, 13] on div "Save" at bounding box center [349, 10] width 12 height 8
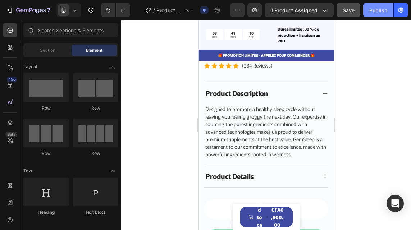
click at [370, 13] on div "Publish" at bounding box center [378, 10] width 18 height 8
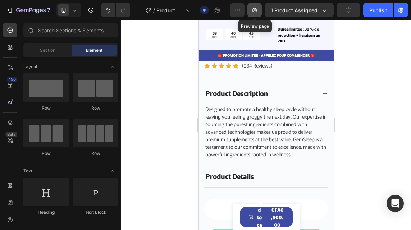
click at [256, 11] on icon "button" at bounding box center [254, 9] width 7 height 7
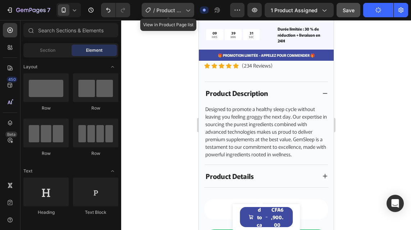
click at [186, 11] on icon at bounding box center [187, 9] width 7 height 7
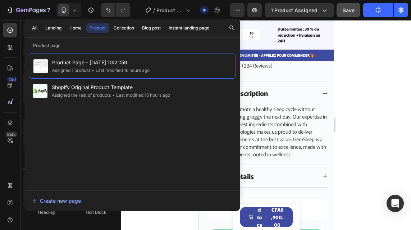
click at [345, 93] on div at bounding box center [266, 125] width 290 height 210
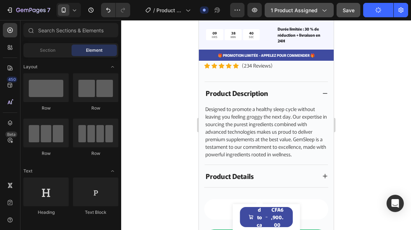
click at [320, 16] on button "1 product assigned" at bounding box center [299, 10] width 69 height 14
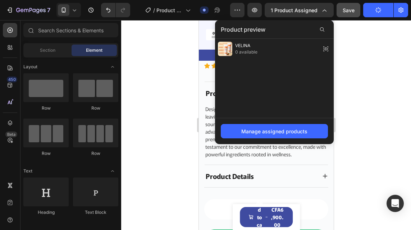
click at [367, 78] on div at bounding box center [266, 125] width 290 height 210
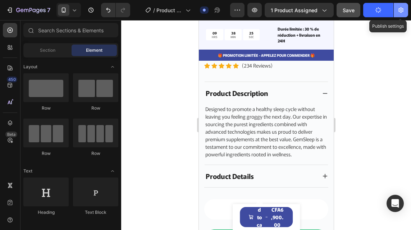
click at [401, 13] on icon "button" at bounding box center [400, 9] width 7 height 7
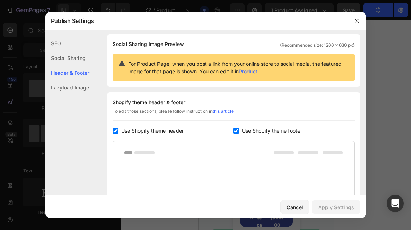
scroll to position [173, 0]
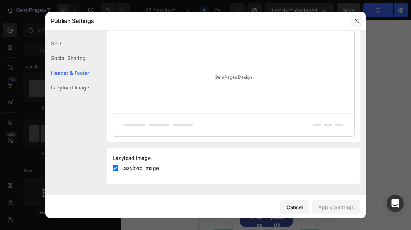
click at [355, 22] on icon "button" at bounding box center [357, 21] width 4 height 4
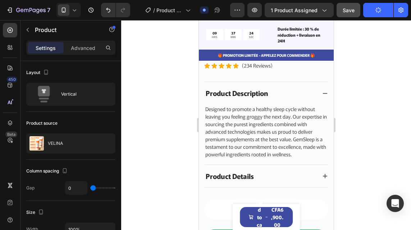
click at [234, 224] on div "Product Images VELINA Product Title CFA6,900.00 Product Price Product Price Row…" at bounding box center [266, 217] width 68 height 26
click at [289, 221] on div "Product Images VELINA Product Title CFA6,900.00 Product Price Product Price Row…" at bounding box center [266, 217] width 68 height 26
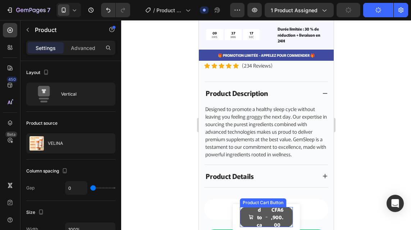
click at [283, 221] on button "Add to cart CFA6,900.00" at bounding box center [265, 217] width 53 height 20
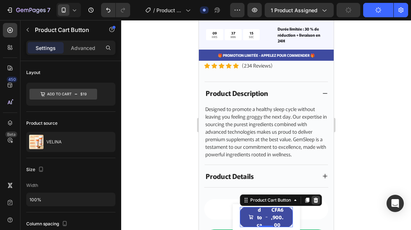
click at [316, 201] on icon at bounding box center [315, 200] width 6 height 6
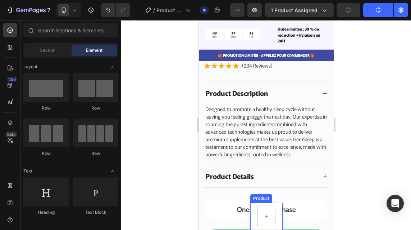
click at [278, 215] on div "Product Images VELINA Product Title CFA6,900.00 Product Price Product Price Row…" at bounding box center [266, 216] width 32 height 27
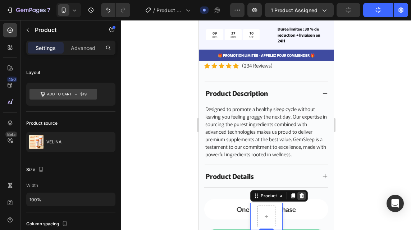
click at [299, 195] on icon at bounding box center [301, 195] width 5 height 5
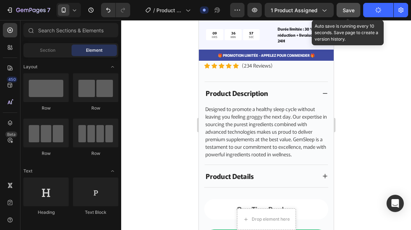
click at [345, 9] on span "Save" at bounding box center [349, 10] width 12 height 6
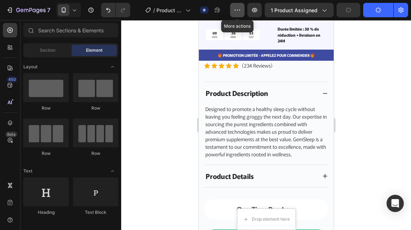
click at [234, 13] on button "button" at bounding box center [237, 10] width 14 height 14
click at [182, 78] on div at bounding box center [266, 125] width 290 height 210
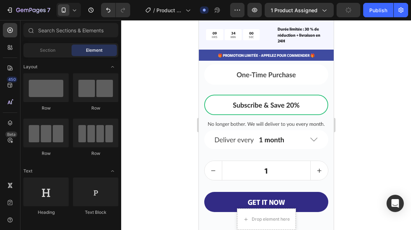
scroll to position [4988, 0]
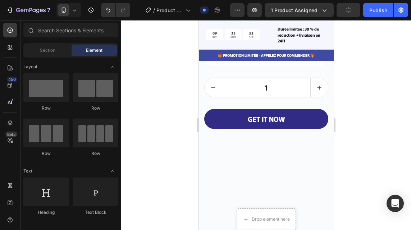
scroll to position [4804, 0]
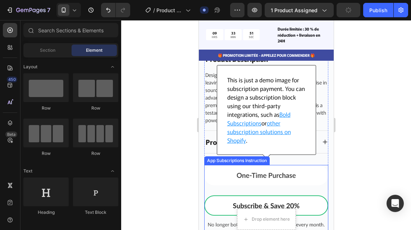
click at [320, 175] on img at bounding box center [266, 207] width 124 height 85
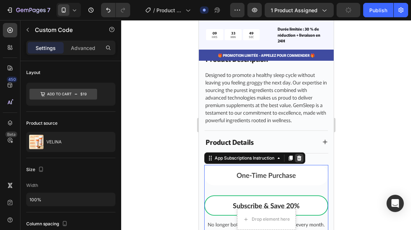
click at [301, 160] on icon at bounding box center [299, 158] width 5 height 5
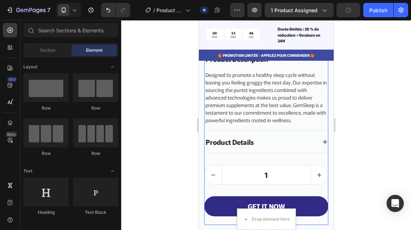
click at [311, 159] on div "VELINA Product Title CFA17,000.00 Product Price Product Price CFA6,900.00 Produ…" at bounding box center [266, 97] width 124 height 237
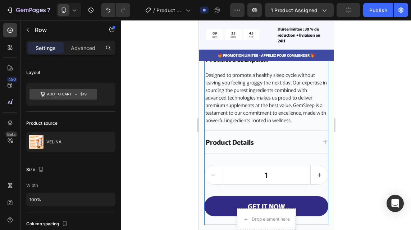
click at [316, 158] on div "VELINA Product Title CFA17,000.00 Product Price Product Price CFA6,900.00 Produ…" at bounding box center [266, 97] width 124 height 237
click at [307, 140] on div "Product Details" at bounding box center [260, 142] width 112 height 13
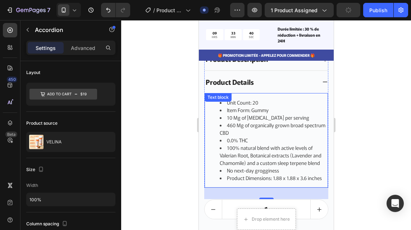
click at [318, 99] on li "Unit Count: 20" at bounding box center [273, 103] width 108 height 8
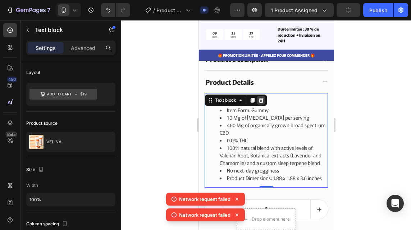
click at [264, 96] on div at bounding box center [260, 100] width 9 height 9
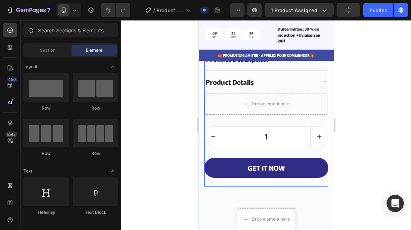
click at [318, 110] on div "VELINA Product Title CFA17,000.00 Product Price Product Price CFA6,900.00 Produ…" at bounding box center [266, 78] width 124 height 199
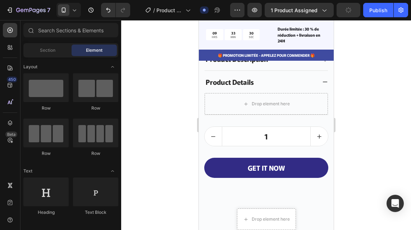
scroll to position [4620, 0]
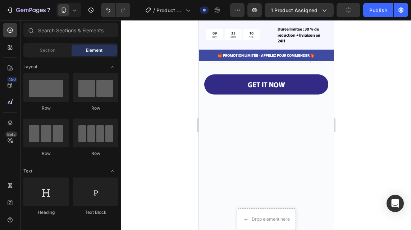
scroll to position [4742, 0]
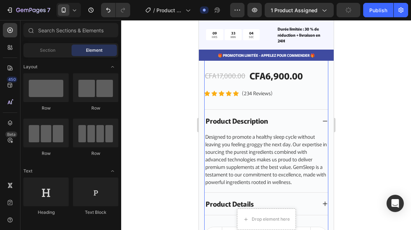
click at [314, 96] on div "VELINA Product Title CFA17,000.00 Product Price Product Price CFA6,900.00 Produ…" at bounding box center [266, 159] width 124 height 237
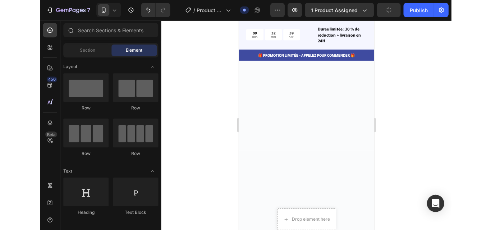
scroll to position [2722, 0]
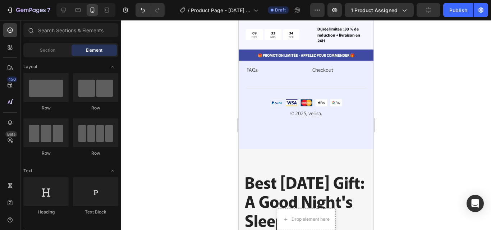
scroll to position [2362, 0]
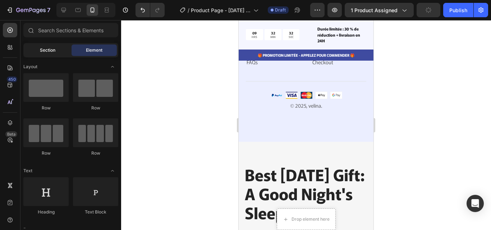
click at [51, 56] on div "Section" at bounding box center [47, 51] width 45 height 12
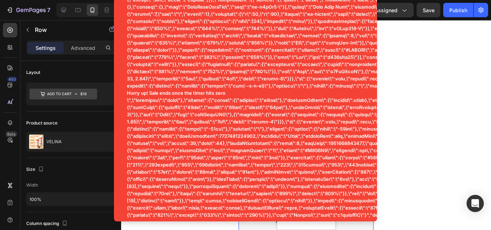
click at [89, 70] on div "Layout" at bounding box center [70, 73] width 89 height 12
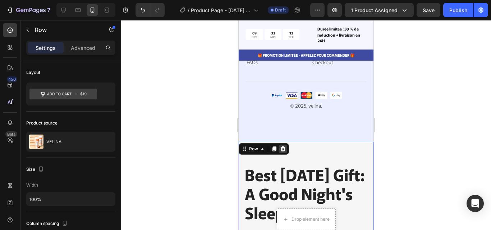
click at [284, 152] on icon at bounding box center [283, 149] width 5 height 5
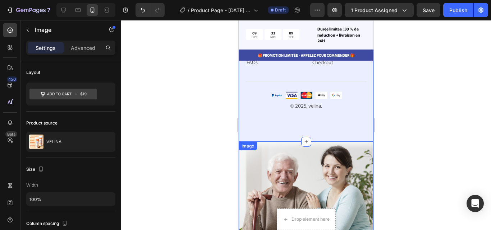
click at [333, 160] on img at bounding box center [306, 202] width 135 height 120
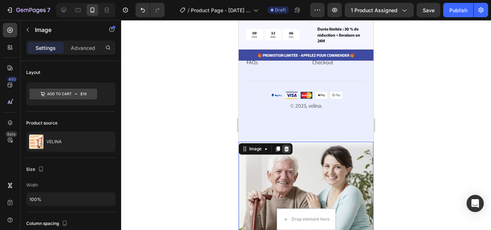
click at [288, 152] on icon at bounding box center [286, 149] width 5 height 5
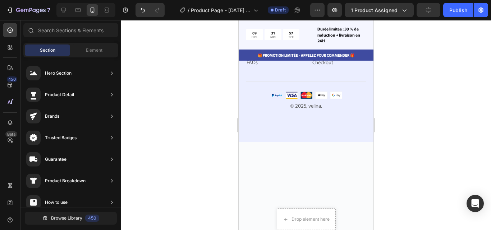
scroll to position [2408, 0]
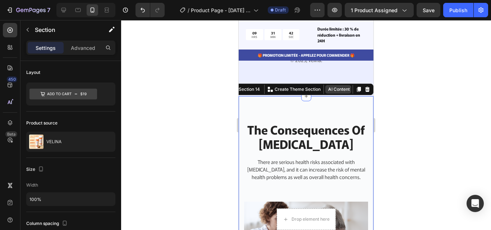
click at [334, 94] on button "AI Content" at bounding box center [338, 89] width 26 height 9
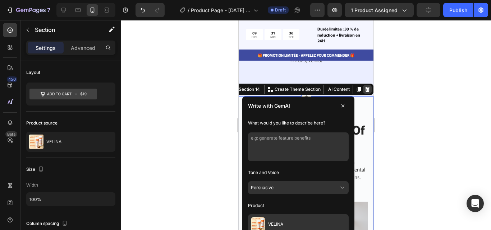
click at [365, 92] on icon at bounding box center [367, 89] width 5 height 5
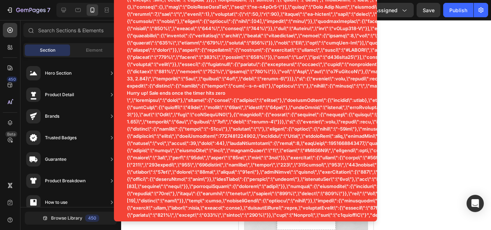
scroll to position [2470, 0]
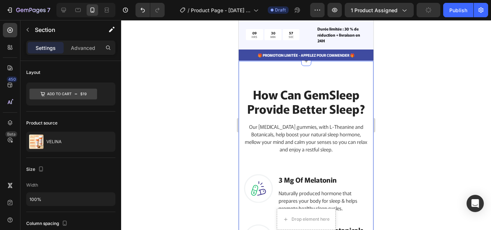
click at [363, 59] on div at bounding box center [367, 54] width 9 height 9
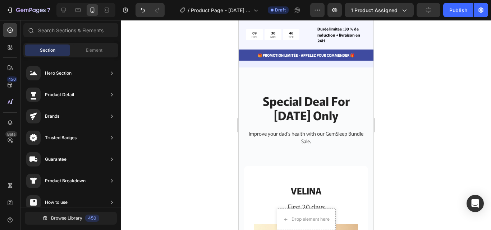
scroll to position [2726, 0]
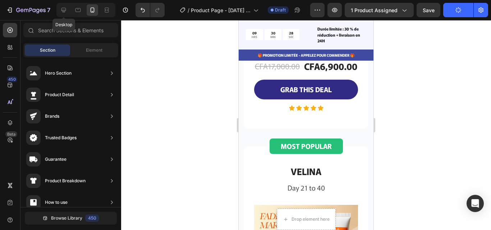
click at [63, 12] on icon at bounding box center [63, 10] width 5 height 5
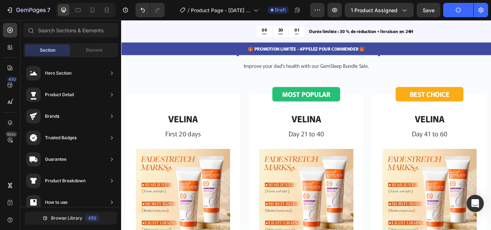
scroll to position [2586, 0]
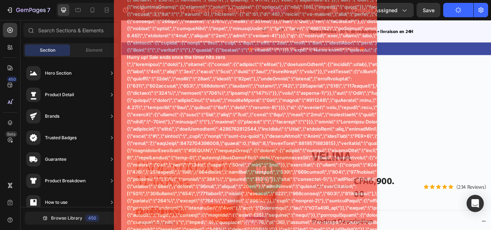
scroll to position [2957, 0]
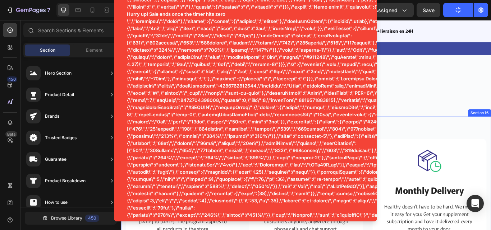
click at [440, 139] on div "Image Free Shipping Heading To celebrate [DATE], we offer free express shipping…" at bounding box center [336, 219] width 431 height 173
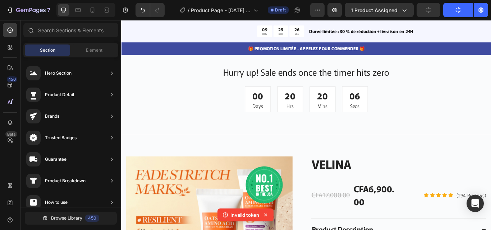
scroll to position [2590, 0]
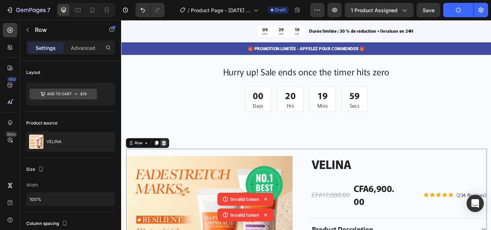
click at [172, 165] on icon at bounding box center [171, 163] width 5 height 5
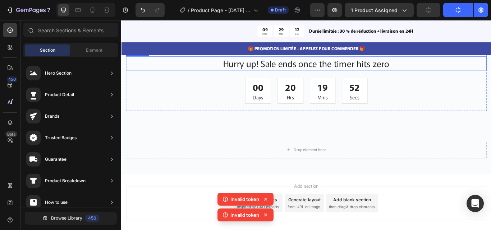
scroll to position [2531, 0]
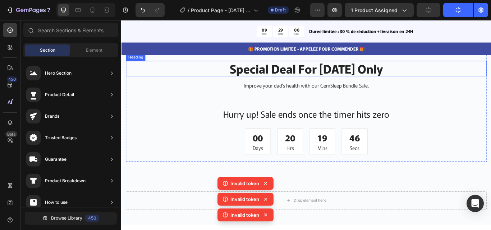
click at [453, 85] on p "Special Deal For [DATE] Only" at bounding box center [336, 77] width 419 height 17
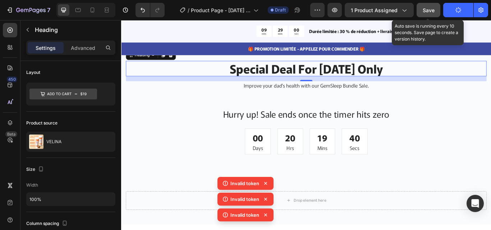
click at [438, 14] on button "Save" at bounding box center [429, 10] width 24 height 14
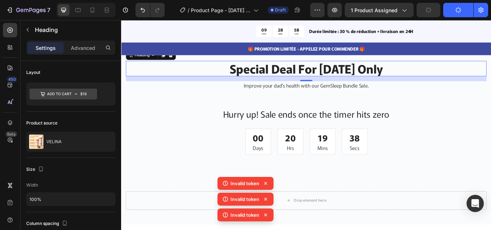
click at [457, 13] on icon "button" at bounding box center [458, 10] width 6 height 6
click at [483, 12] on icon "button" at bounding box center [480, 9] width 7 height 7
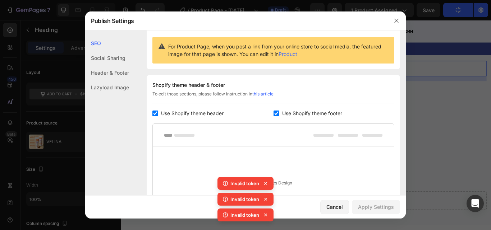
scroll to position [0, 0]
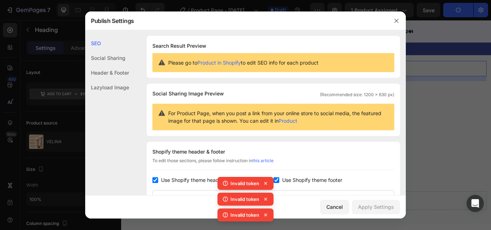
click at [116, 65] on div "Social Sharing" at bounding box center [107, 72] width 44 height 15
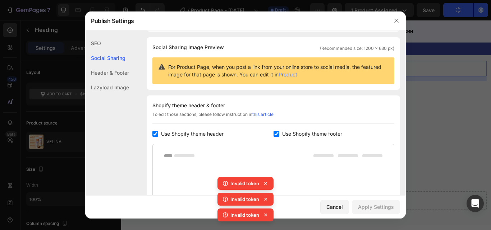
click at [111, 80] on div "Header & Footer" at bounding box center [107, 87] width 44 height 15
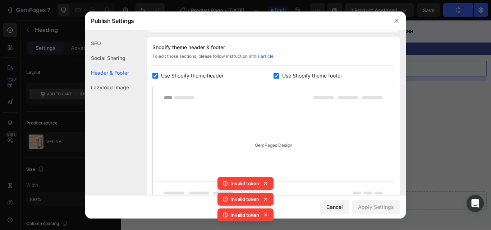
click at [102, 85] on div "Lazyload Image" at bounding box center [107, 87] width 44 height 15
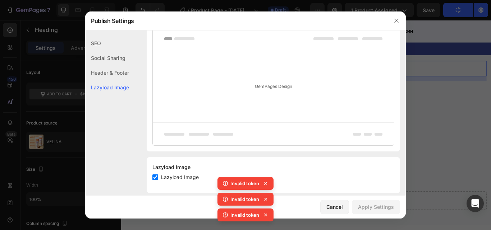
scroll to position [173, 0]
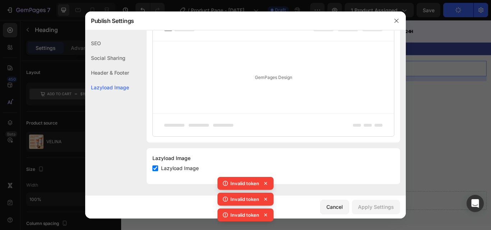
click at [105, 80] on div "Header & Footer" at bounding box center [107, 87] width 44 height 15
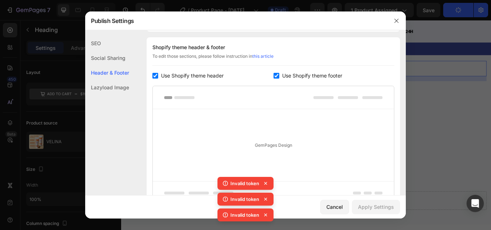
click at [274, 76] on input "checkbox" at bounding box center [277, 76] width 6 height 6
checkbox input "false"
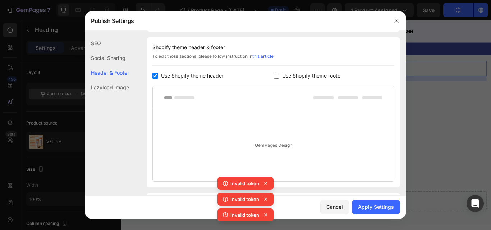
click at [154, 76] on input "checkbox" at bounding box center [155, 76] width 6 height 6
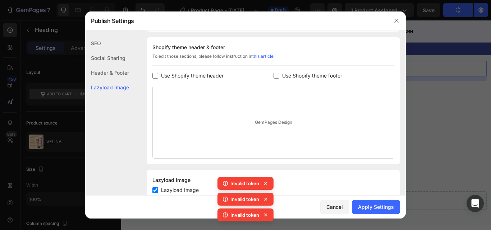
click at [154, 76] on input "checkbox" at bounding box center [155, 76] width 6 height 6
checkbox input "true"
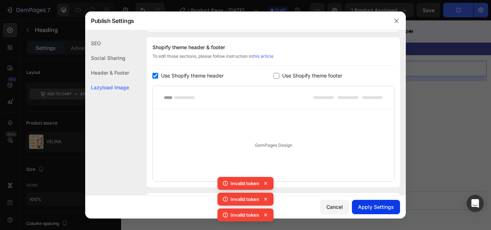
click at [363, 205] on div "Apply Settings" at bounding box center [376, 208] width 36 height 8
click at [274, 74] on input "checkbox" at bounding box center [277, 76] width 6 height 6
checkbox input "true"
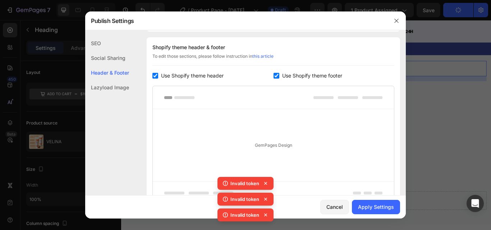
click at [124, 65] on div "Social Sharing" at bounding box center [107, 72] width 44 height 15
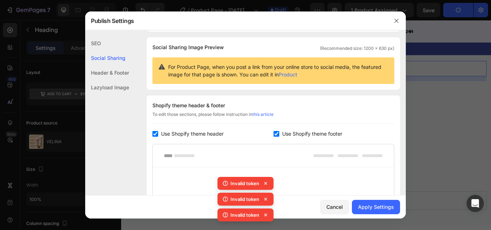
click at [117, 51] on div "SEO" at bounding box center [107, 58] width 44 height 15
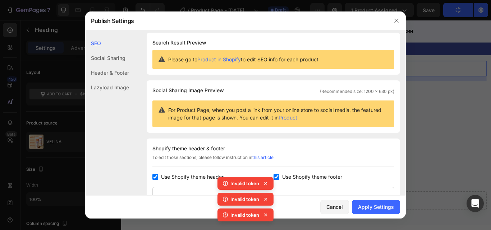
scroll to position [0, 0]
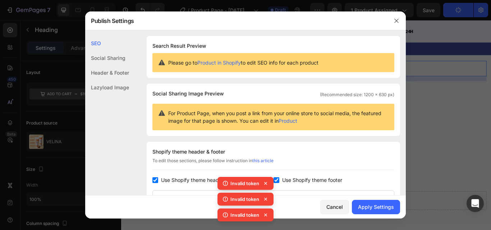
click at [111, 80] on div "Header & Footer" at bounding box center [107, 87] width 44 height 15
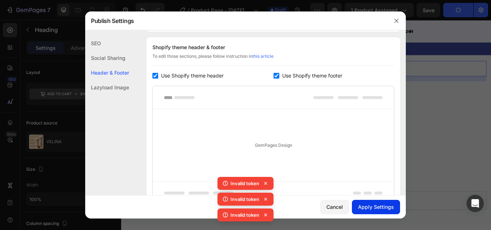
click at [365, 202] on button "Apply Settings" at bounding box center [376, 207] width 48 height 14
click at [413, 171] on div at bounding box center [245, 115] width 491 height 230
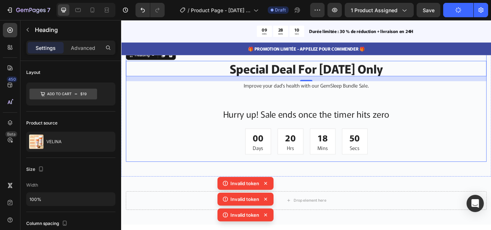
click at [181, 186] on div "Special Deal For [DATE] Only Heading 16 Improve your dad's health with our GemS…" at bounding box center [337, 122] width 421 height 127
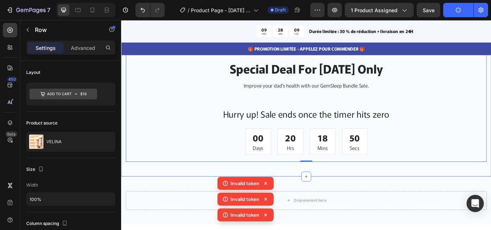
click at [179, 213] on div "Drop element here Product Section 15" at bounding box center [336, 231] width 431 height 56
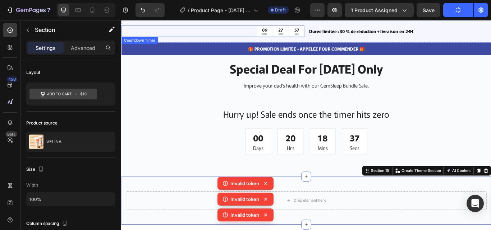
click at [324, 36] on p "SEC" at bounding box center [326, 37] width 6 height 4
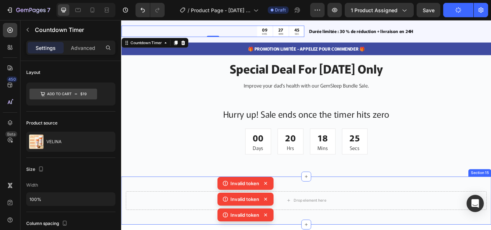
click at [170, 215] on div "Drop element here Product Section 15" at bounding box center [336, 231] width 431 height 56
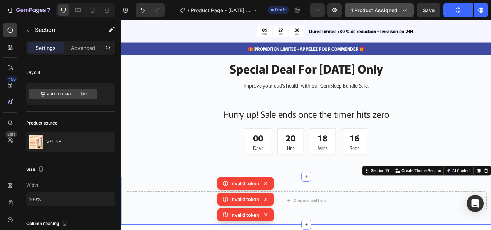
click at [406, 14] on div "1 product assigned" at bounding box center [379, 10] width 57 height 8
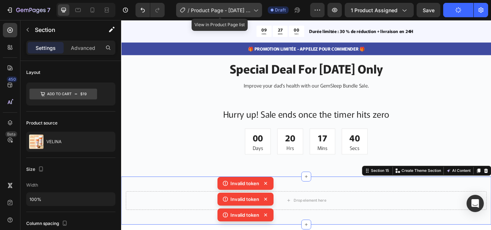
click at [253, 12] on div "/ Product Page - [DATE] 10:21:59" at bounding box center [219, 10] width 86 height 14
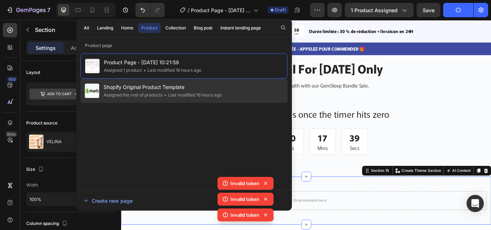
click at [185, 88] on span "Shopify Original Product Template" at bounding box center [163, 87] width 118 height 9
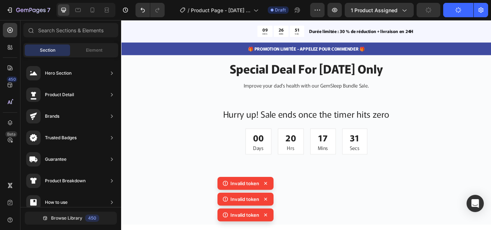
click at [279, 12] on span "Draft" at bounding box center [280, 10] width 11 height 6
click at [277, 10] on span "Draft" at bounding box center [280, 10] width 11 height 6
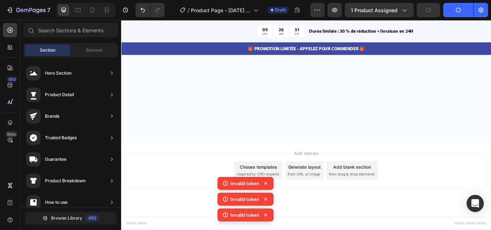
scroll to position [0, 0]
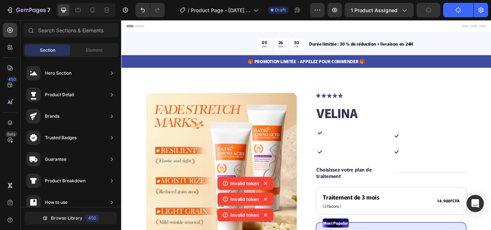
click at [277, 10] on span "Draft" at bounding box center [280, 10] width 11 height 6
click at [278, 12] on span "Draft" at bounding box center [280, 10] width 11 height 6
click at [318, 10] on icon "button" at bounding box center [317, 10] width 1 height 1
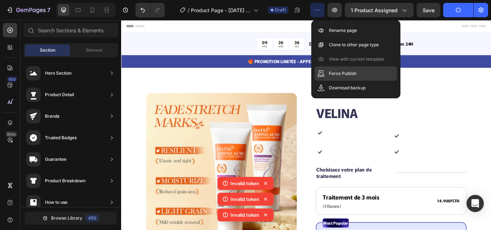
click at [330, 74] on p "Force Publish" at bounding box center [343, 73] width 28 height 7
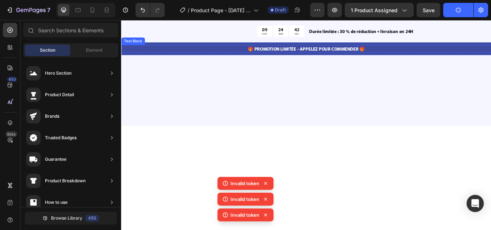
scroll to position [1461, 0]
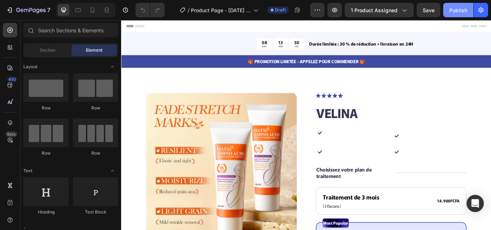
click at [459, 14] on button "Publish" at bounding box center [458, 10] width 30 height 14
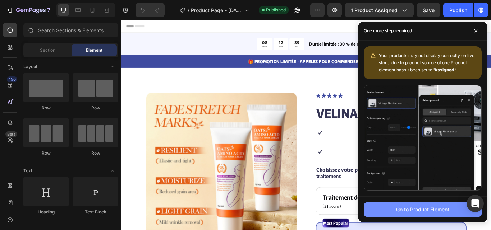
click at [385, 205] on button "Go to Product Element" at bounding box center [423, 210] width 118 height 14
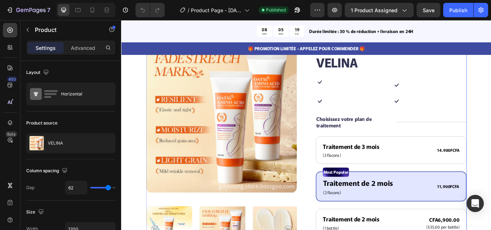
scroll to position [55, 0]
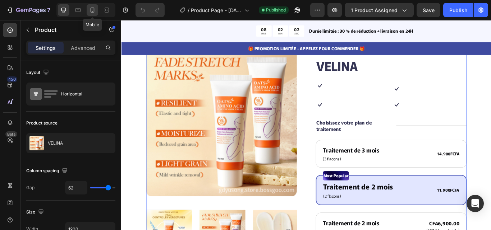
click at [94, 12] on icon at bounding box center [92, 9] width 7 height 7
type input "0"
type input "100%"
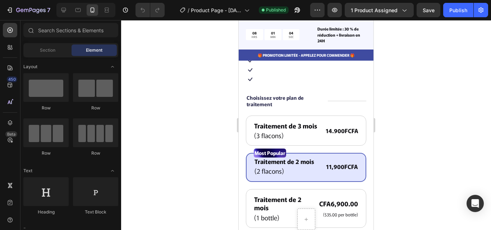
scroll to position [59, 0]
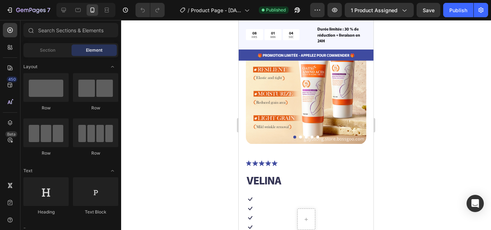
drag, startPoint x: 381, startPoint y: 44, endPoint x: 666, endPoint y: 71, distance: 285.6
click at [427, 51] on div at bounding box center [306, 125] width 370 height 210
click at [478, 12] on icon "button" at bounding box center [480, 9] width 7 height 7
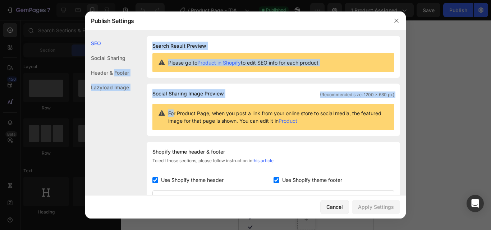
drag, startPoint x: 147, startPoint y: 119, endPoint x: 114, endPoint y: 70, distance: 58.8
click at [114, 70] on div "SEO Social Sharing Header & Footer Lazyload Image SEO Search Result Preview Ple…" at bounding box center [245, 199] width 321 height 327
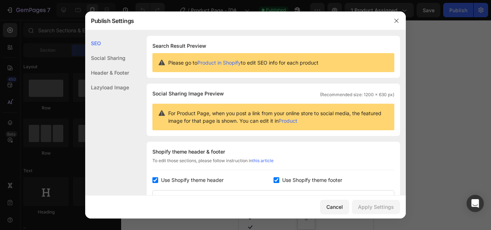
click at [114, 80] on div "Header & Footer" at bounding box center [107, 87] width 44 height 15
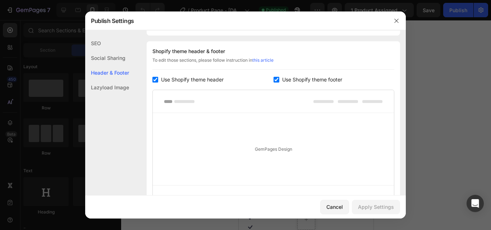
scroll to position [105, 0]
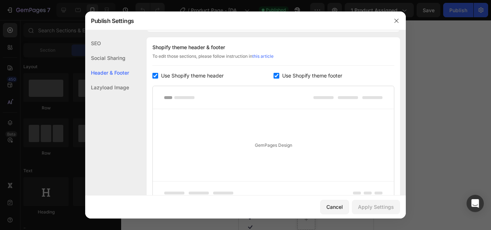
click at [113, 88] on div "Lazyload Image" at bounding box center [107, 87] width 44 height 15
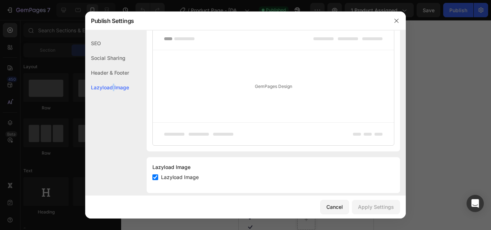
click at [113, 88] on div "Lazyload Image" at bounding box center [107, 87] width 44 height 15
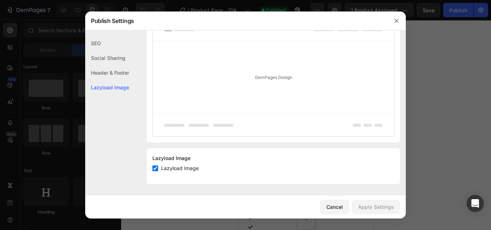
drag, startPoint x: 113, startPoint y: 85, endPoint x: 111, endPoint y: 70, distance: 14.8
click at [111, 80] on div "Header & Footer" at bounding box center [107, 87] width 44 height 15
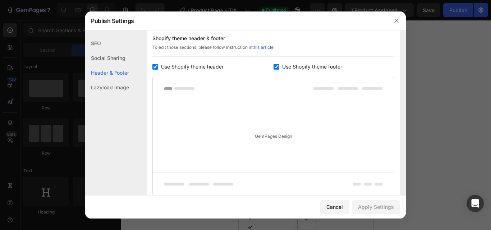
scroll to position [105, 0]
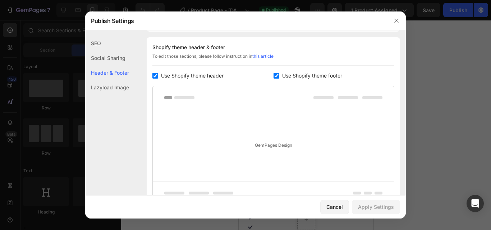
click at [113, 65] on div "Social Sharing" at bounding box center [107, 72] width 44 height 15
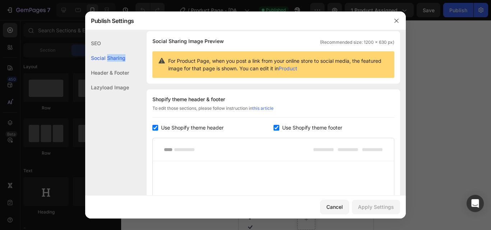
click at [113, 56] on div "Social Sharing" at bounding box center [107, 58] width 44 height 15
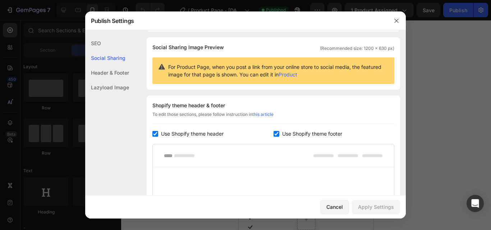
scroll to position [0, 0]
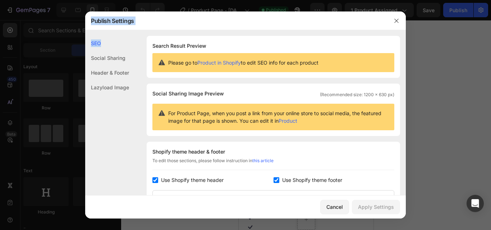
drag, startPoint x: 112, startPoint y: 48, endPoint x: 451, endPoint y: 10, distance: 341.5
click at [375, 6] on div "Publish Settings SEO Social Sharing Header & Footer Lazyload Image SEO Search R…" at bounding box center [245, 115] width 491 height 230
click at [452, 61] on div at bounding box center [245, 115] width 491 height 230
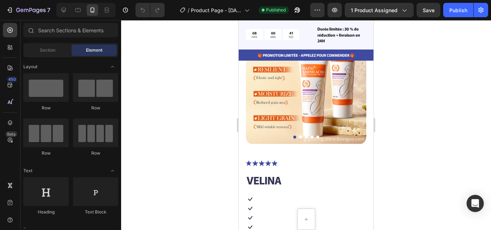
click at [452, 61] on div at bounding box center [306, 125] width 370 height 210
drag, startPoint x: 458, startPoint y: 49, endPoint x: 460, endPoint y: 37, distance: 12.0
click at [459, 46] on div at bounding box center [306, 125] width 370 height 210
click at [452, 62] on div at bounding box center [306, 125] width 370 height 210
